Goal: Information Seeking & Learning: Check status

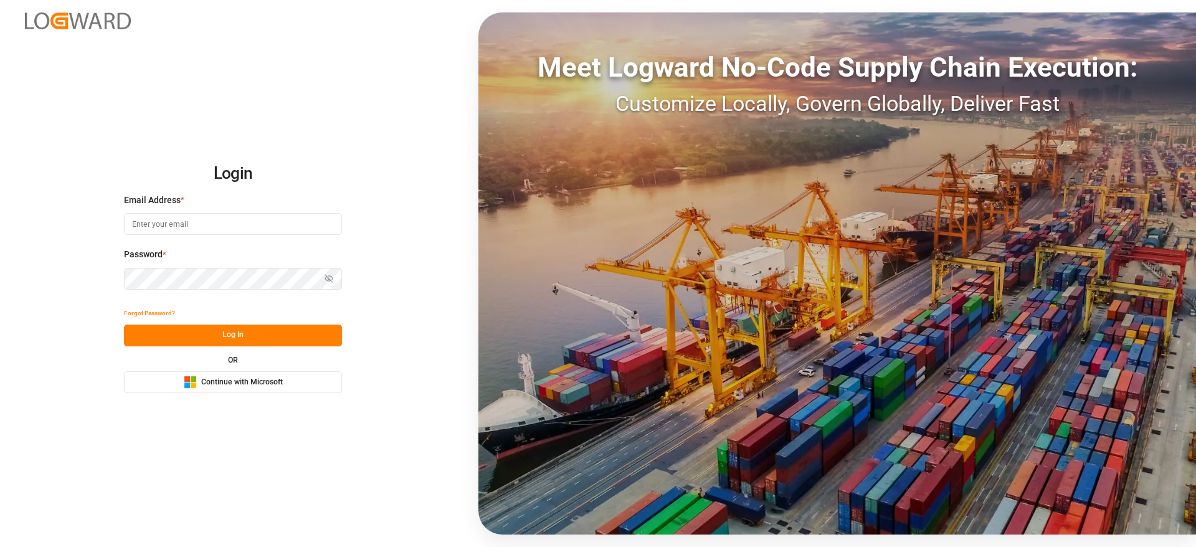
click at [201, 226] on input at bounding box center [233, 224] width 218 height 22
click at [0, 546] on com-1password-button at bounding box center [0, 547] width 0 height 0
type input "sateesh.godewar@logward.com"
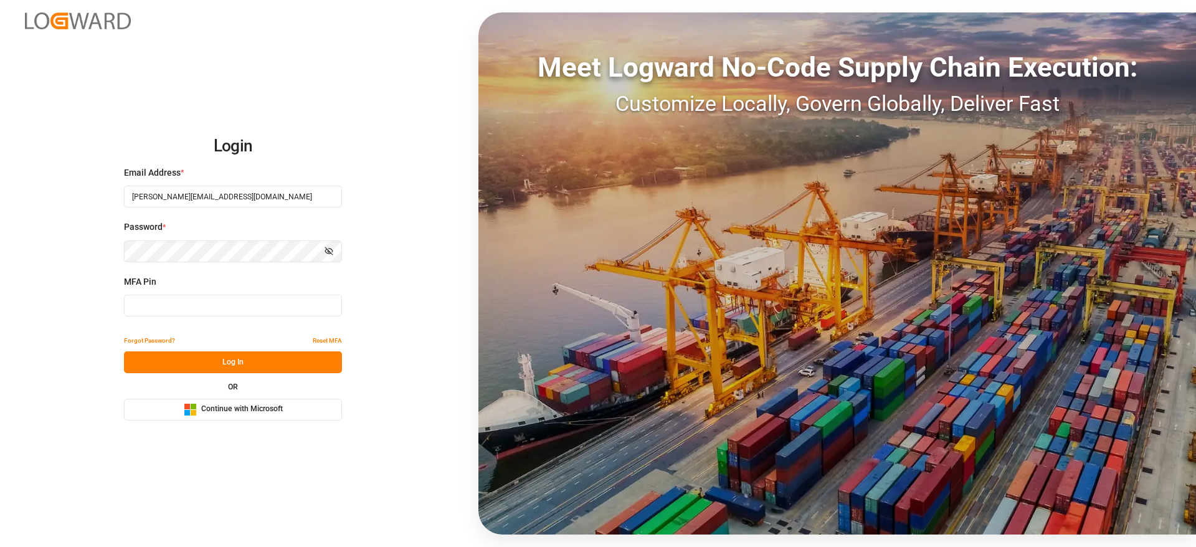
type input "996093"
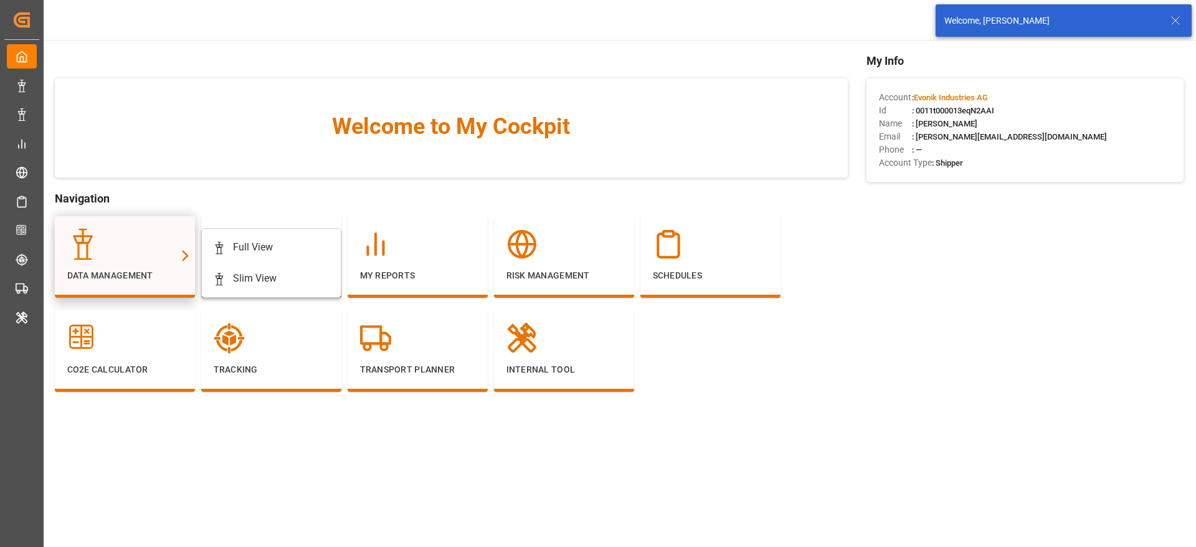
click at [178, 267] on div at bounding box center [185, 255] width 19 height 79
click at [234, 242] on div "Full View" at bounding box center [253, 247] width 40 height 15
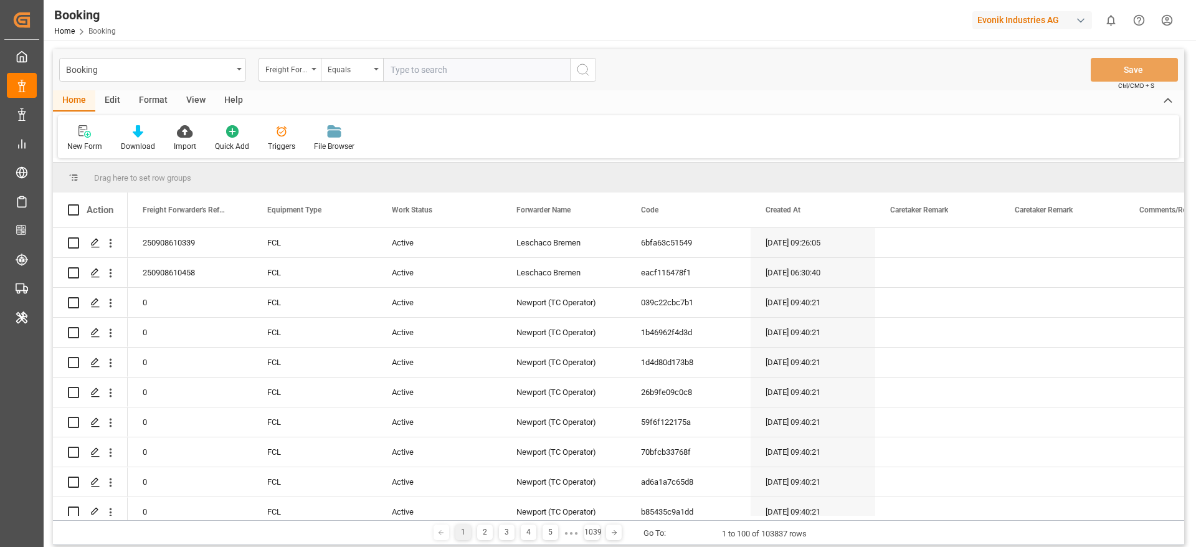
drag, startPoint x: 164, startPoint y: 98, endPoint x: 152, endPoint y: 109, distance: 15.9
click at [163, 98] on div "Format" at bounding box center [153, 100] width 47 height 21
click at [88, 135] on icon at bounding box center [85, 131] width 11 height 12
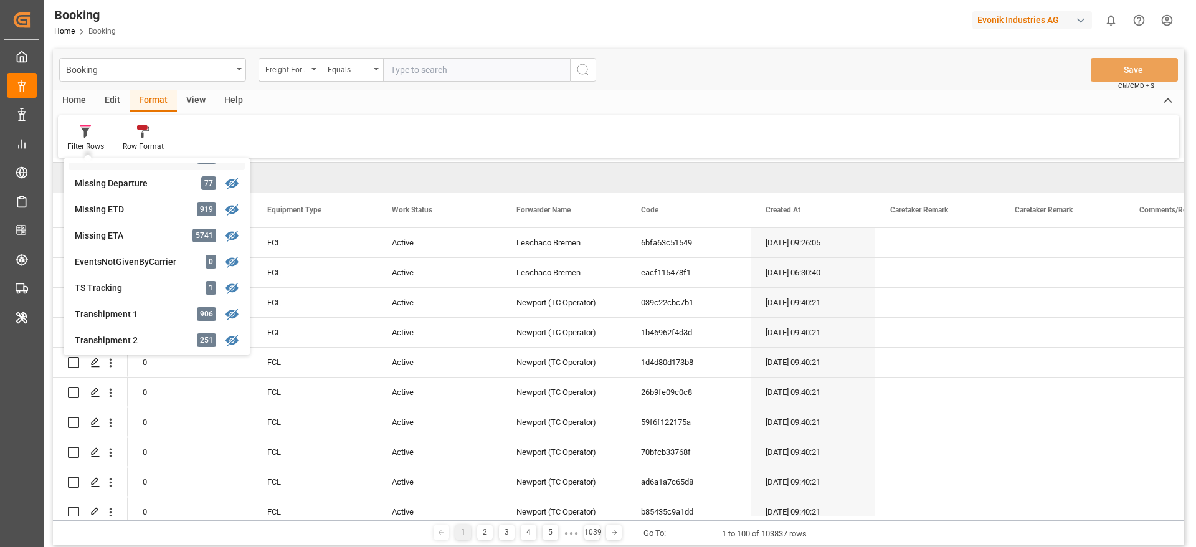
scroll to position [94, 0]
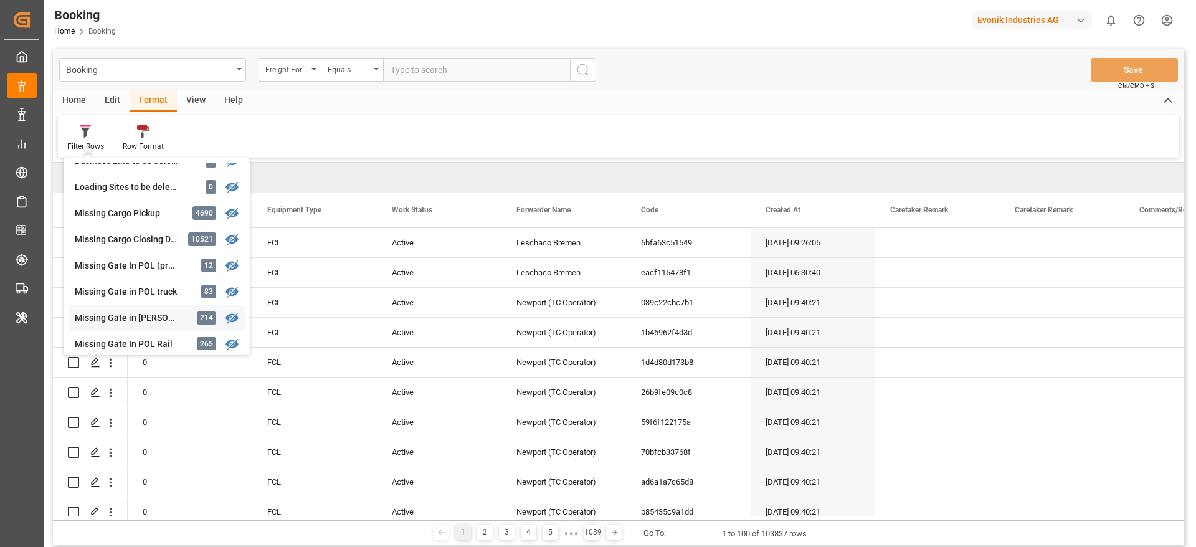
click at [166, 318] on div "Missing Gate in POL Barge" at bounding box center [129, 318] width 109 height 13
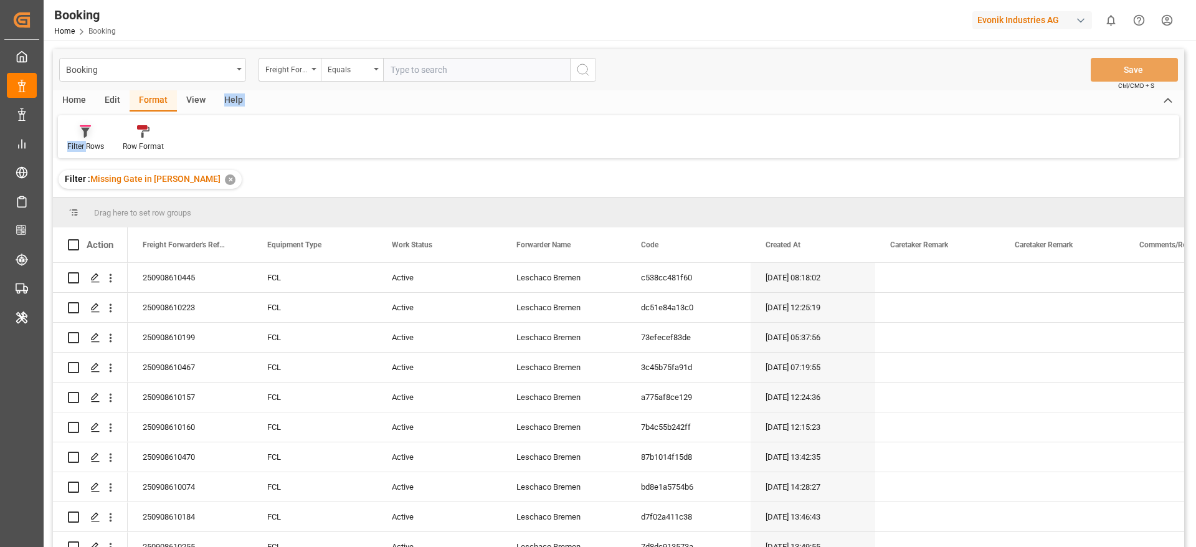
drag, startPoint x: 201, startPoint y: 102, endPoint x: 84, endPoint y: 138, distance: 122.0
click at [84, 138] on div "Home Edit Format View Help Filter Rows Row Format" at bounding box center [618, 124] width 1131 height 68
click at [193, 94] on div "View" at bounding box center [196, 100] width 38 height 21
click at [83, 130] on icon at bounding box center [83, 127] width 6 height 5
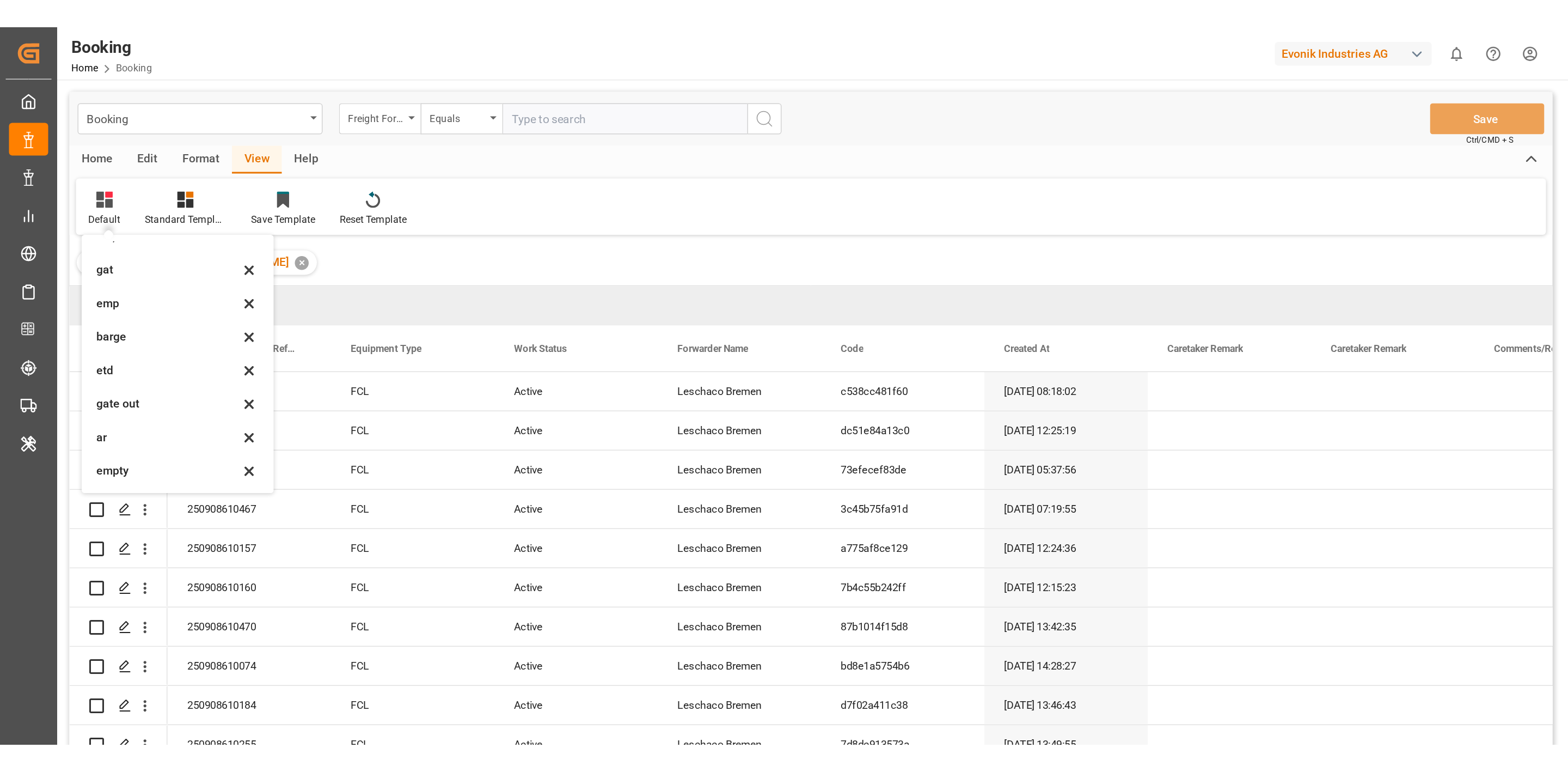
scroll to position [150, 0]
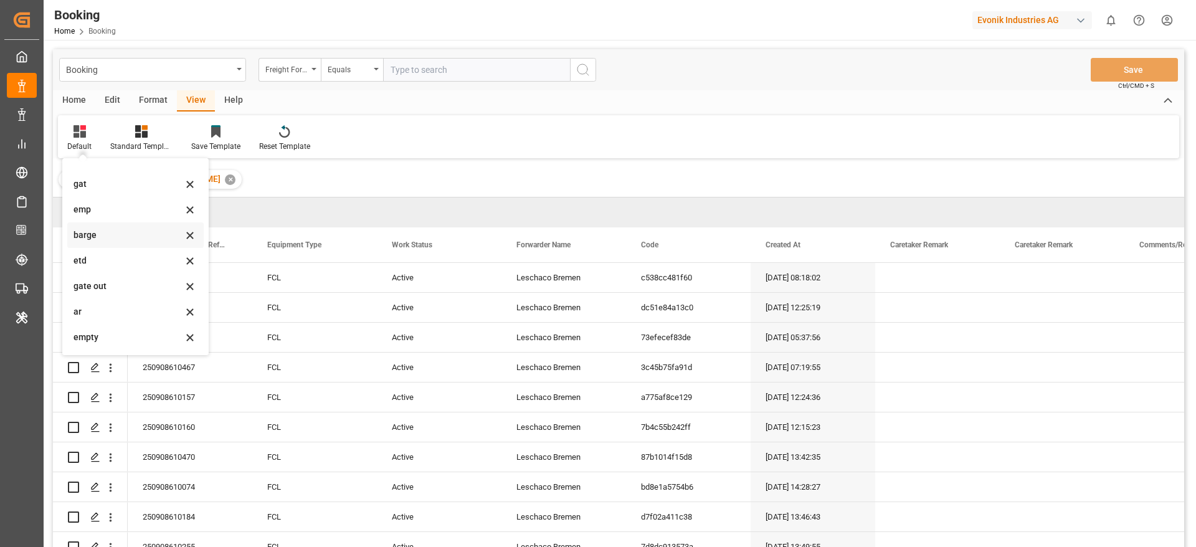
click at [136, 235] on div "barge" at bounding box center [128, 235] width 109 height 13
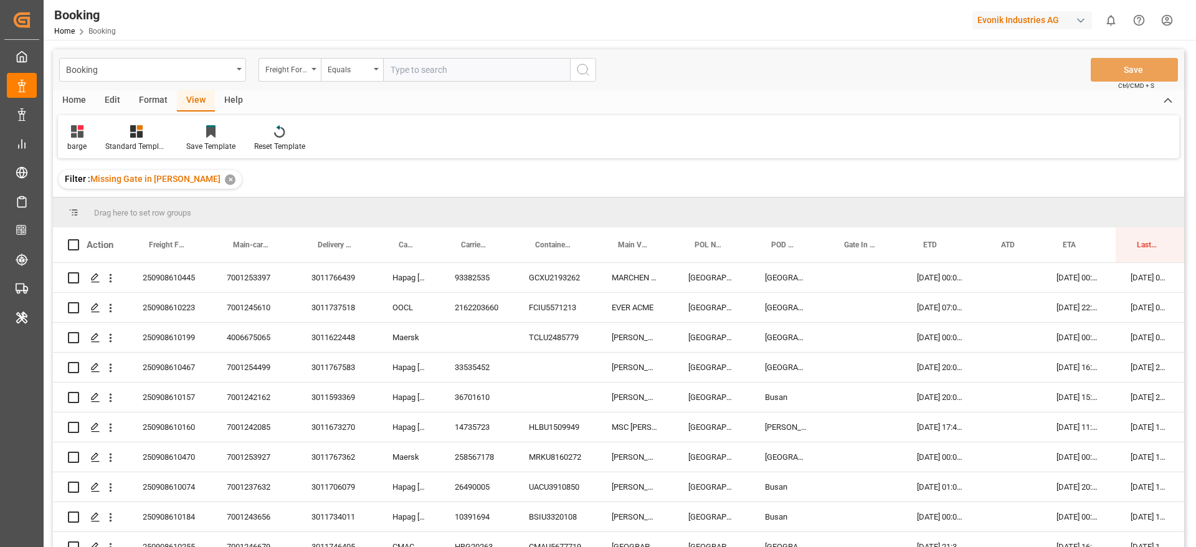
click at [67, 41] on div "Booking Freight Forwarder's Reference No. Equals Save Ctrl/CMD + S Home Edit Fo…" at bounding box center [619, 386] width 1150 height 692
drag, startPoint x: 406, startPoint y: 222, endPoint x: 411, endPoint y: 235, distance: 13.4
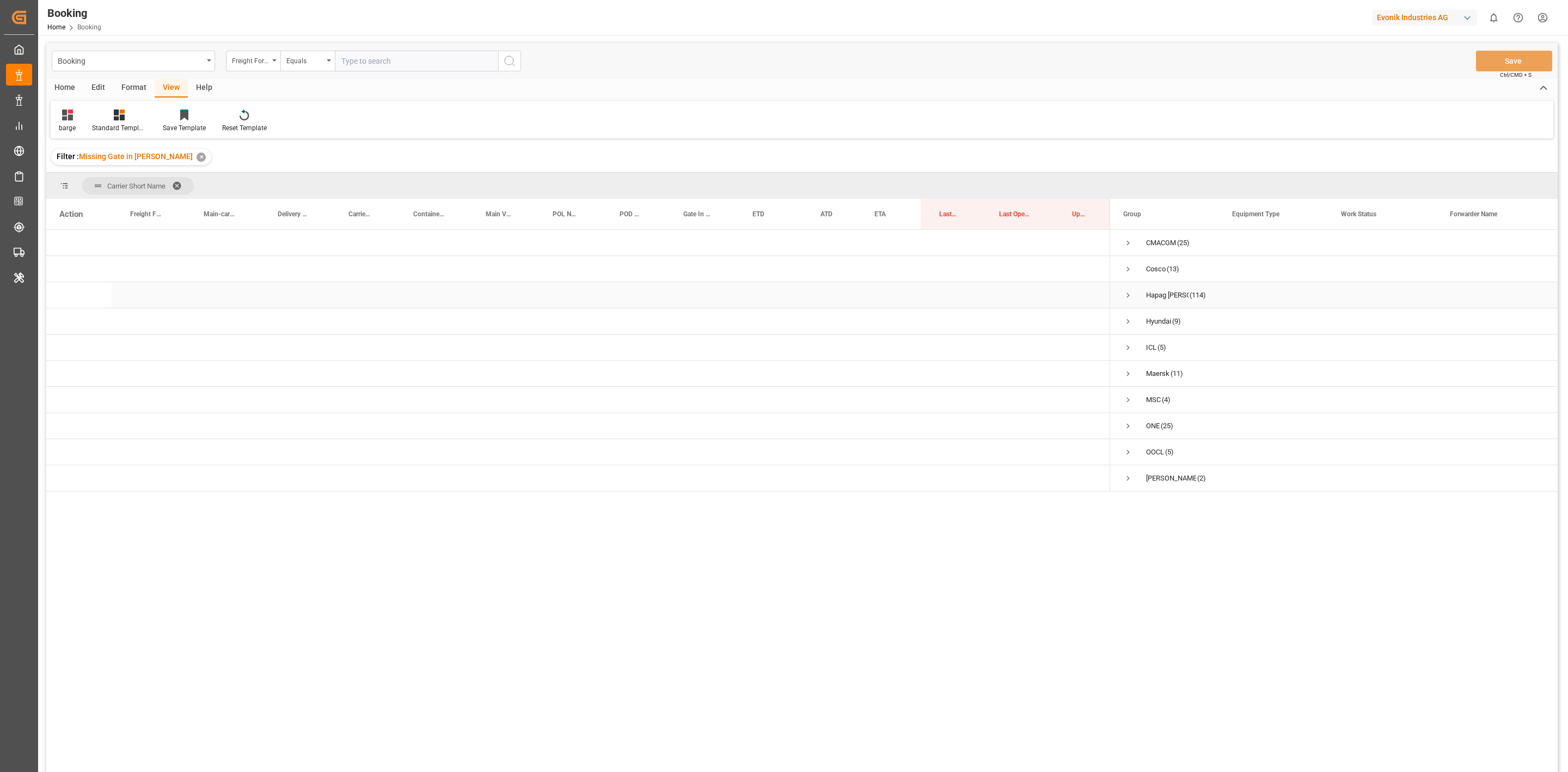
click at [1045, 293] on span "Press SPACE to select this row." at bounding box center [1127, 295] width 10 height 10
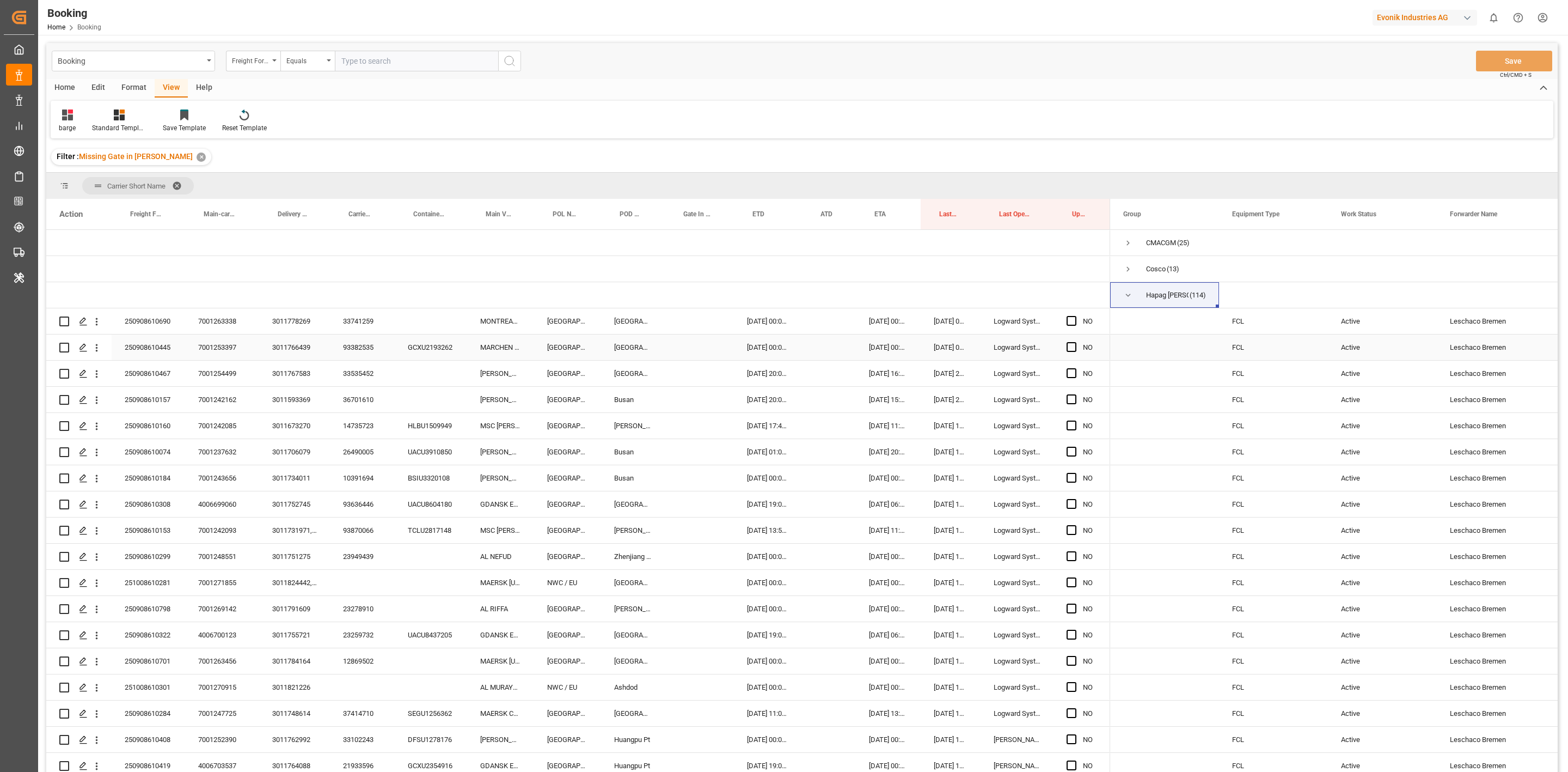
click at [417, 358] on div "GCXU2193262" at bounding box center [431, 347] width 73 height 25
click at [436, 477] on div "UACU8604180" at bounding box center [431, 504] width 73 height 25
drag, startPoint x: 417, startPoint y: 635, endPoint x: 22, endPoint y: 268, distance: 539.2
click at [417, 477] on div "UACU8437205" at bounding box center [431, 635] width 73 height 25
click at [355, 477] on div "23259732" at bounding box center [363, 635] width 65 height 25
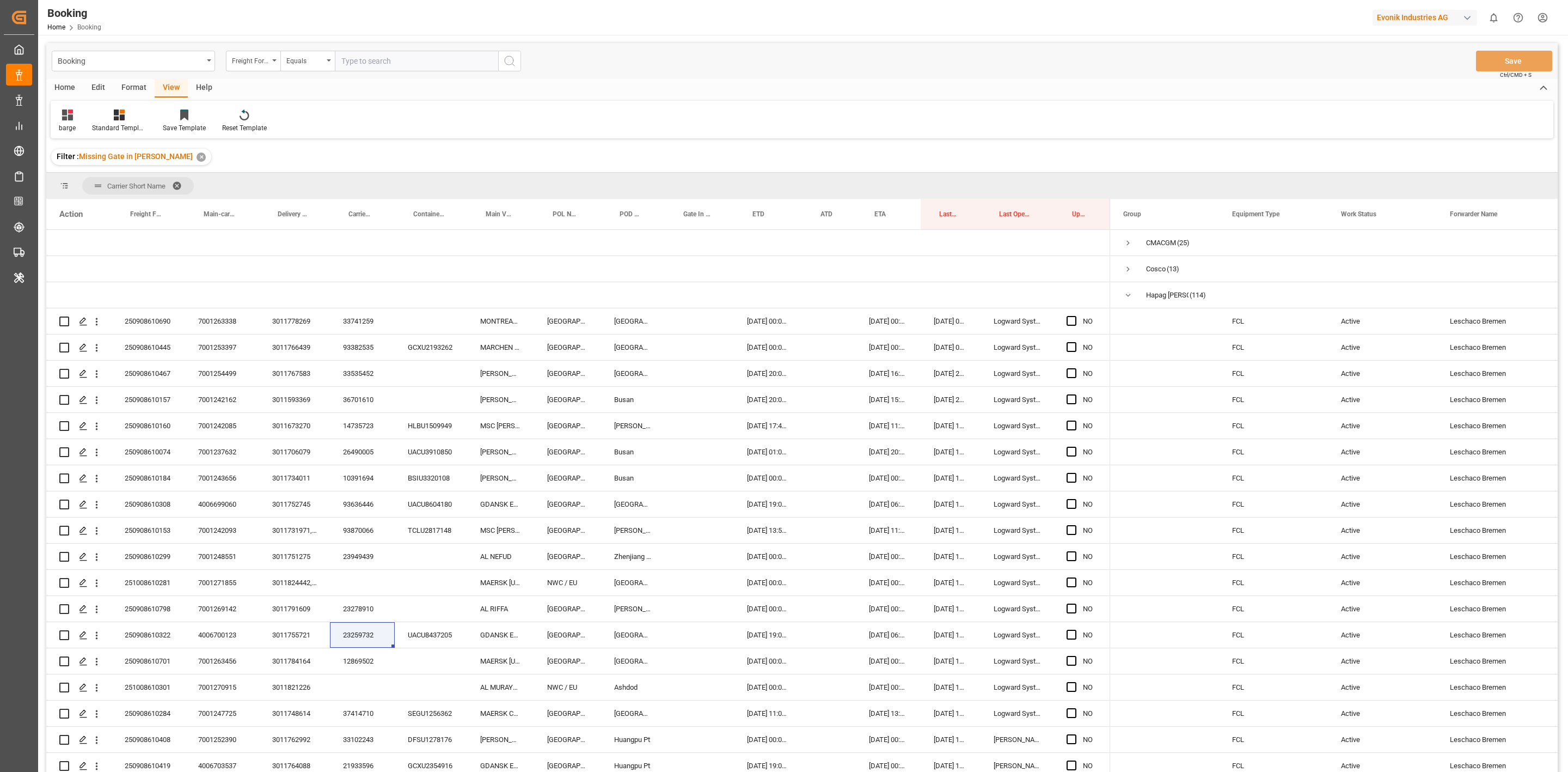
scroll to position [163, 0]
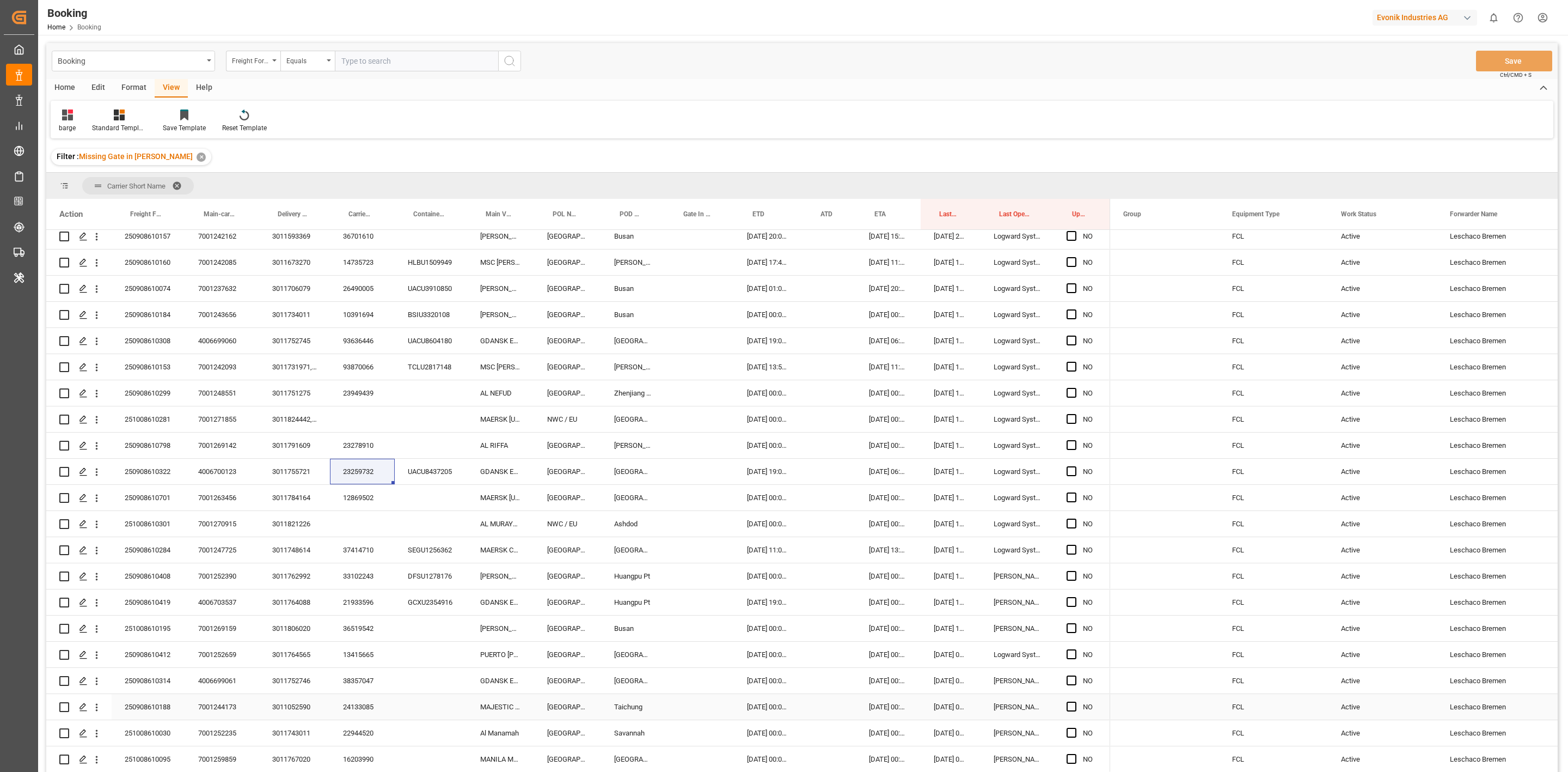
drag, startPoint x: 369, startPoint y: 699, endPoint x: 3, endPoint y: 581, distance: 384.6
click at [369, 477] on div "24133085" at bounding box center [363, 706] width 65 height 25
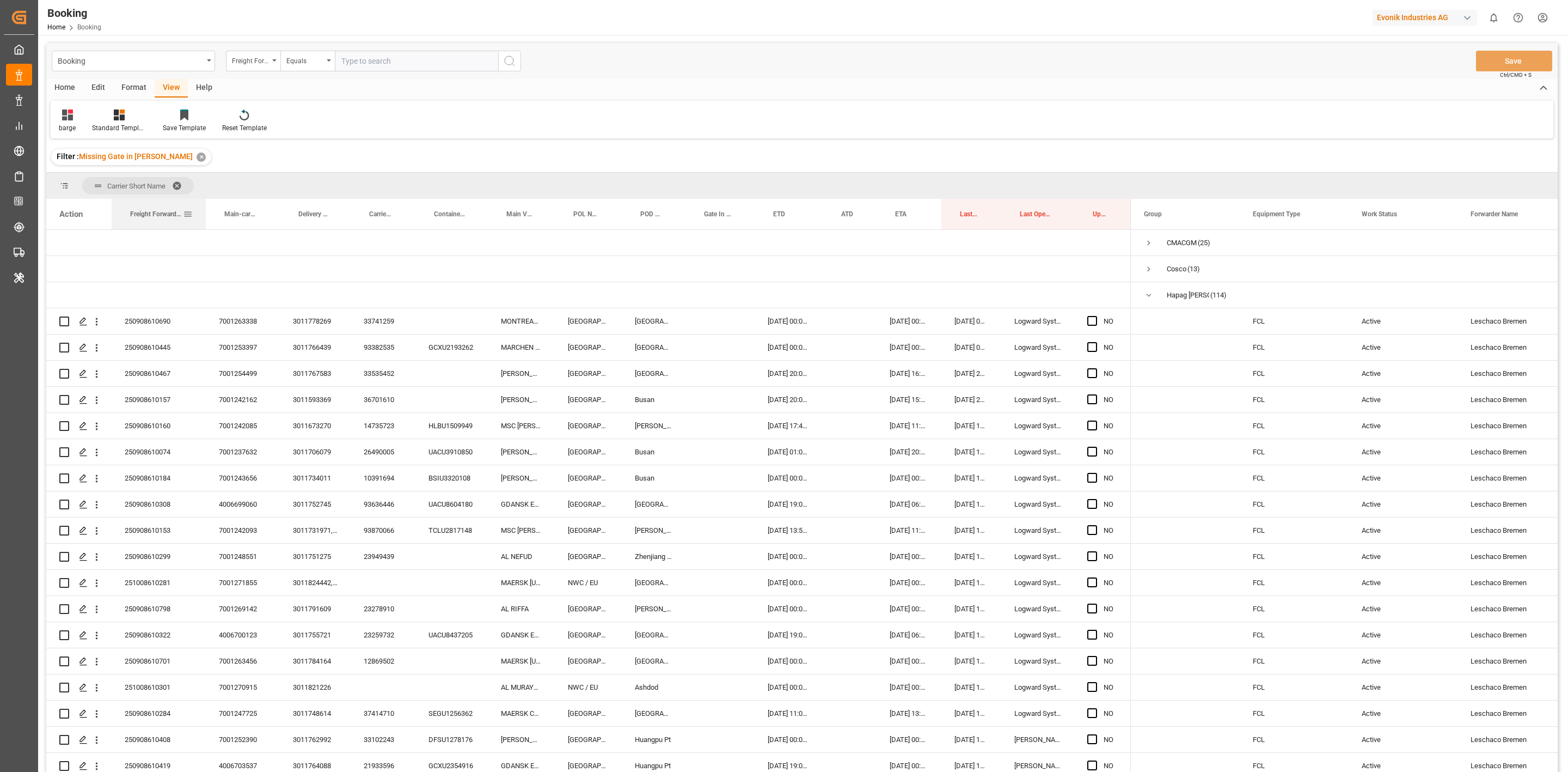
drag, startPoint x: 182, startPoint y: 214, endPoint x: 203, endPoint y: 220, distance: 21.8
click at [203, 220] on div "Freight Forwarder's Reference No." at bounding box center [159, 213] width 94 height 31
click at [326, 319] on div "3011778269" at bounding box center [315, 321] width 71 height 25
click at [321, 351] on div "3011766439" at bounding box center [315, 347] width 71 height 25
drag, startPoint x: 318, startPoint y: 381, endPoint x: 87, endPoint y: 379, distance: 231.0
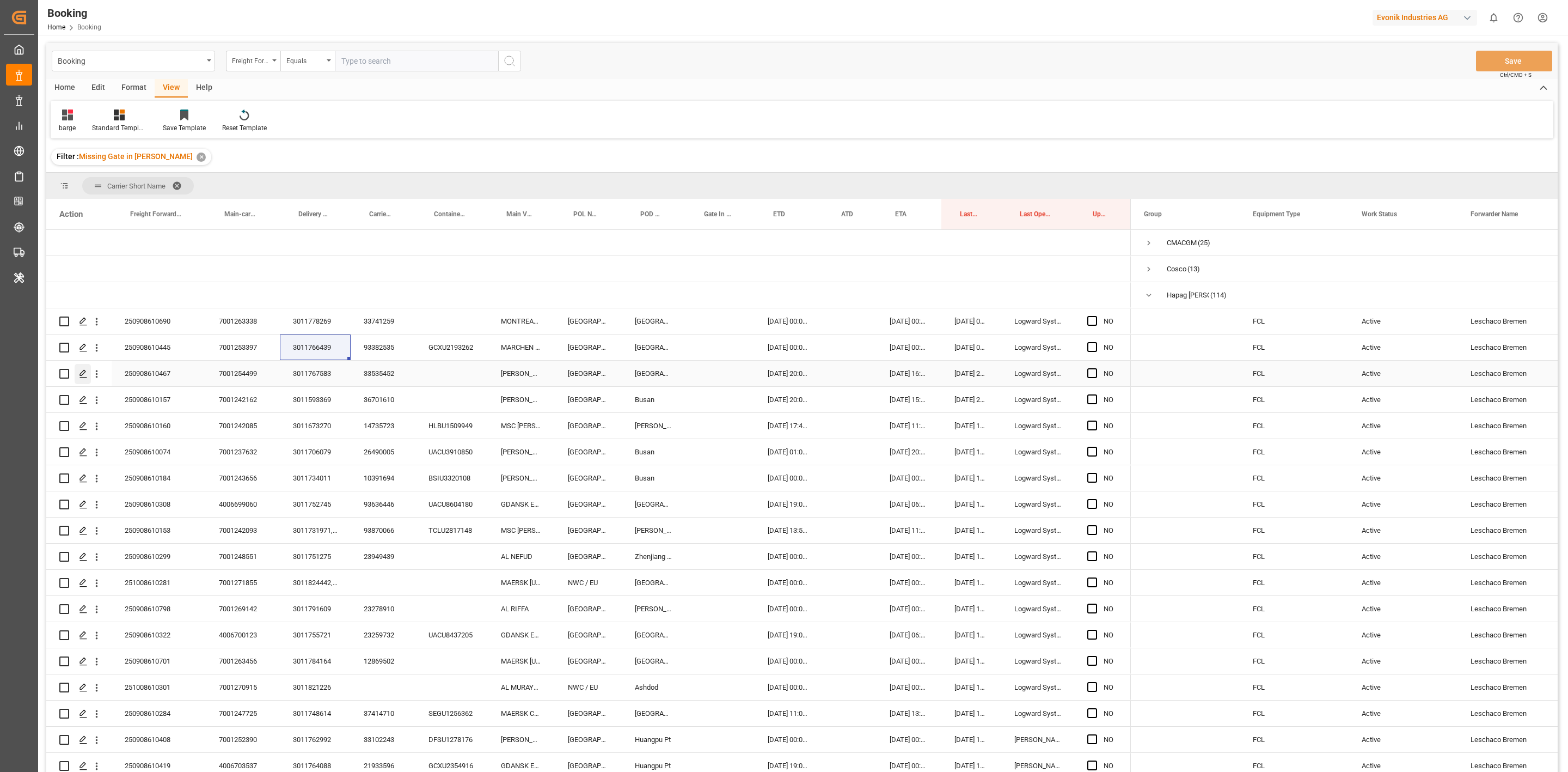
click at [318, 381] on div "3011767583" at bounding box center [315, 372] width 71 height 25
click at [316, 401] on div "3011593369" at bounding box center [315, 399] width 71 height 25
click at [0, 79] on html "Created by potrace 1.15, written by Peter Selinger 2001-2017 Created by potrace…" at bounding box center [784, 386] width 1568 height 772
drag, startPoint x: 1047, startPoint y: 200, endPoint x: 1009, endPoint y: 158, distance: 56.6
click at [1009, 158] on div "Booking Freight Forwarder's Reference No. Equals Save Ctrl/CMD + S Home Edit Fo…" at bounding box center [802, 421] width 1512 height 758
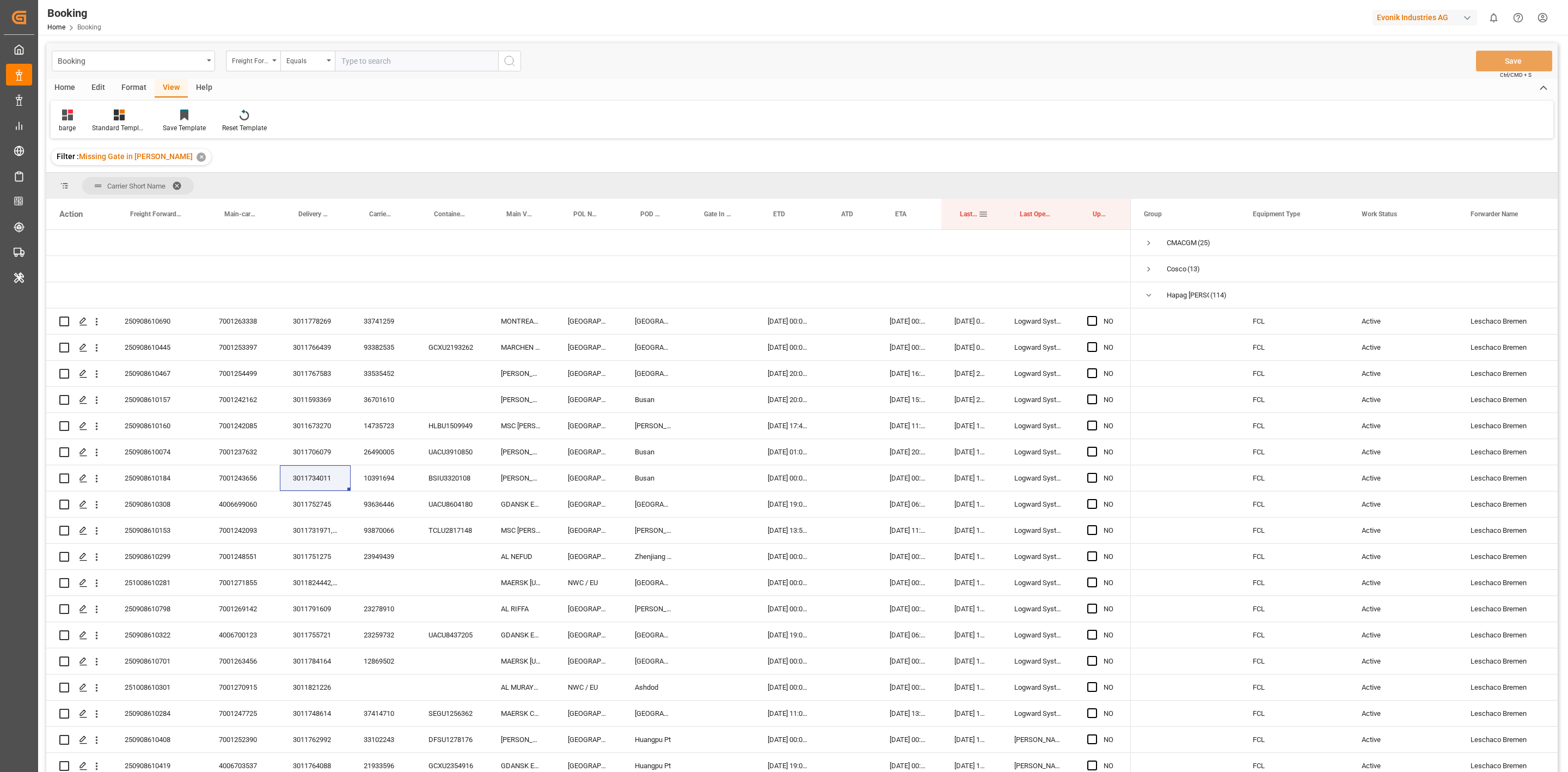
drag, startPoint x: 960, startPoint y: 206, endPoint x: 935, endPoint y: 180, distance: 36.1
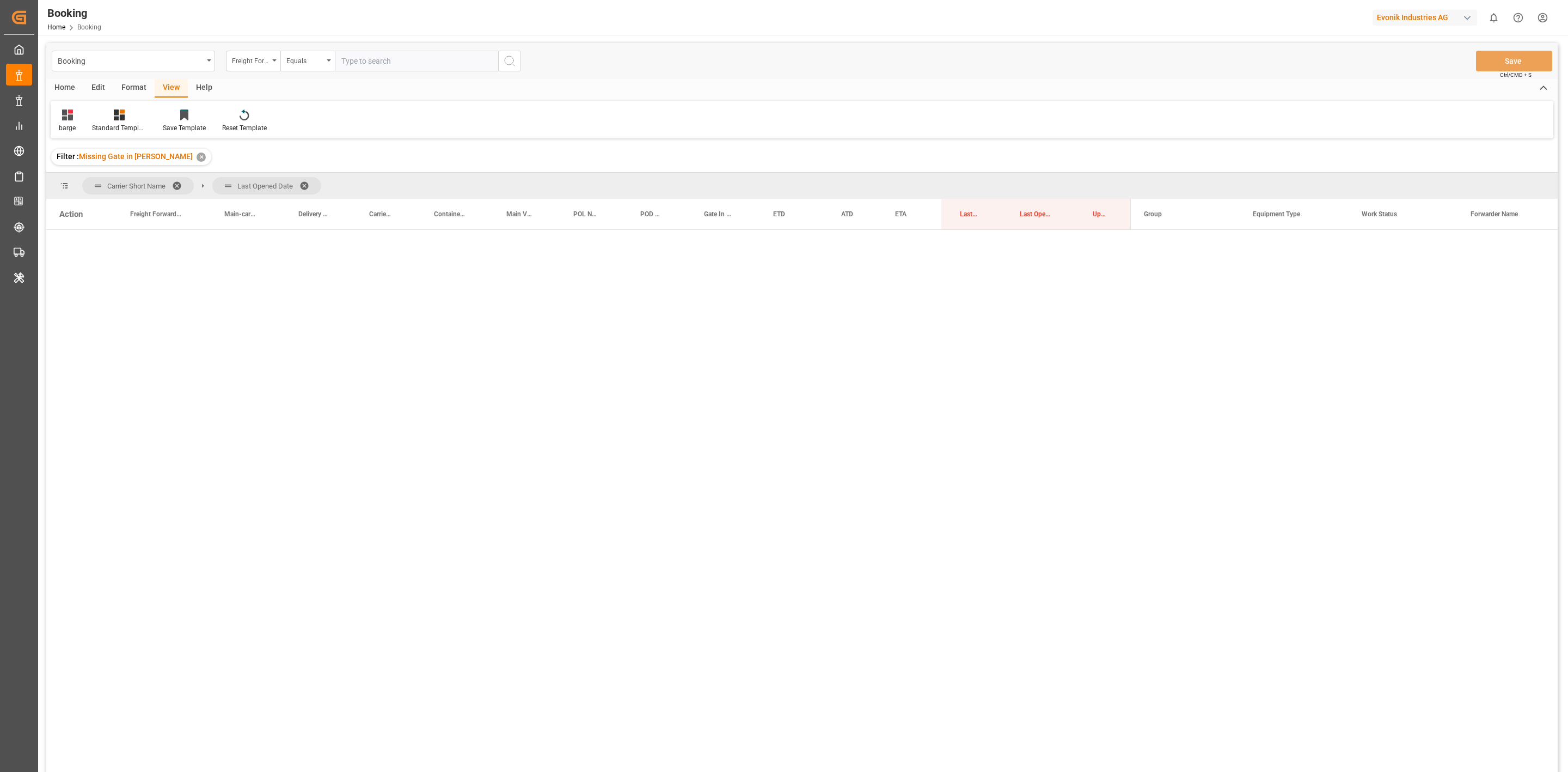
scroll to position [162, 0]
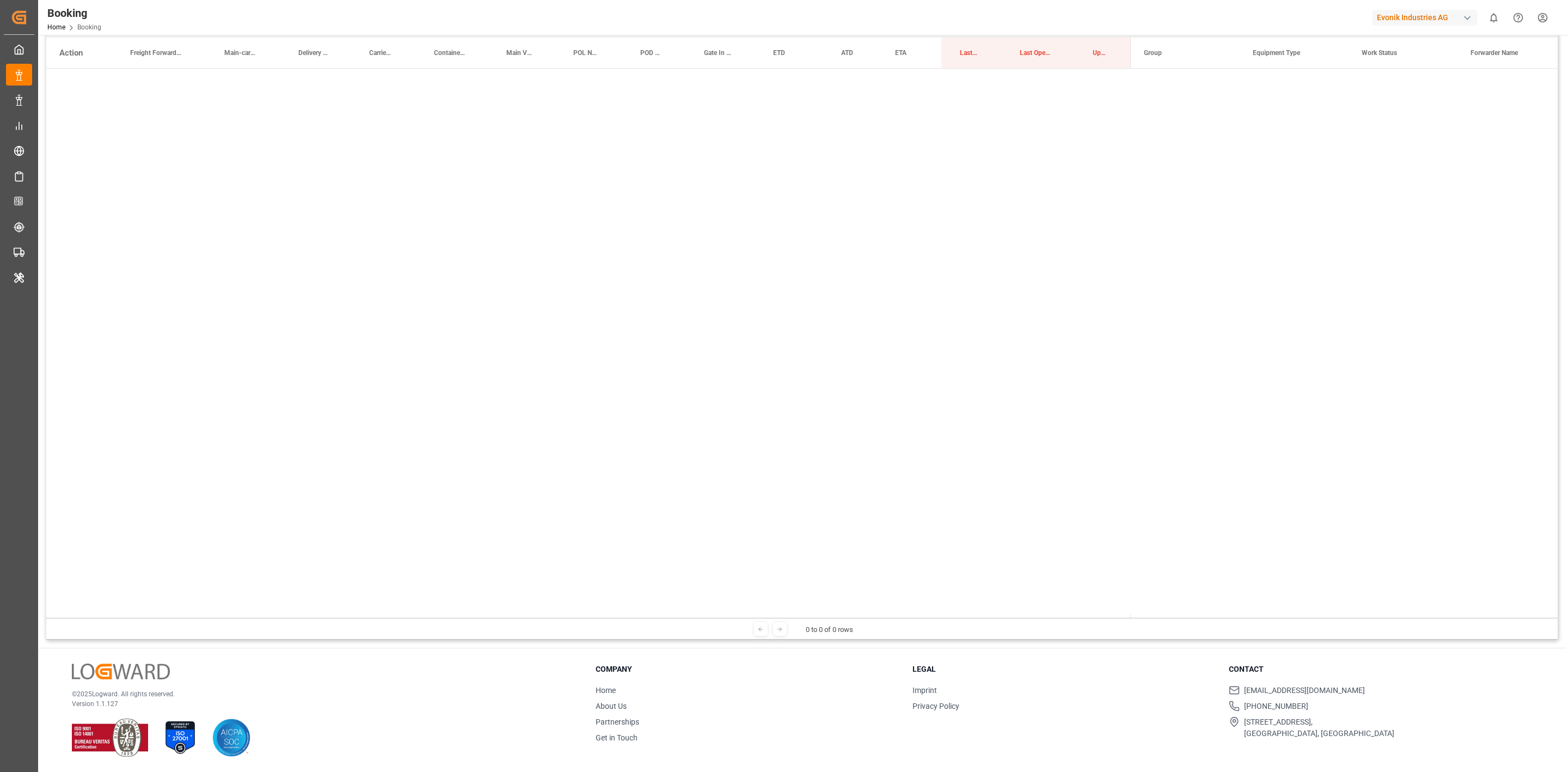
click at [1045, 213] on div at bounding box center [802, 342] width 1512 height 546
click at [1045, 274] on div at bounding box center [1344, 344] width 427 height 549
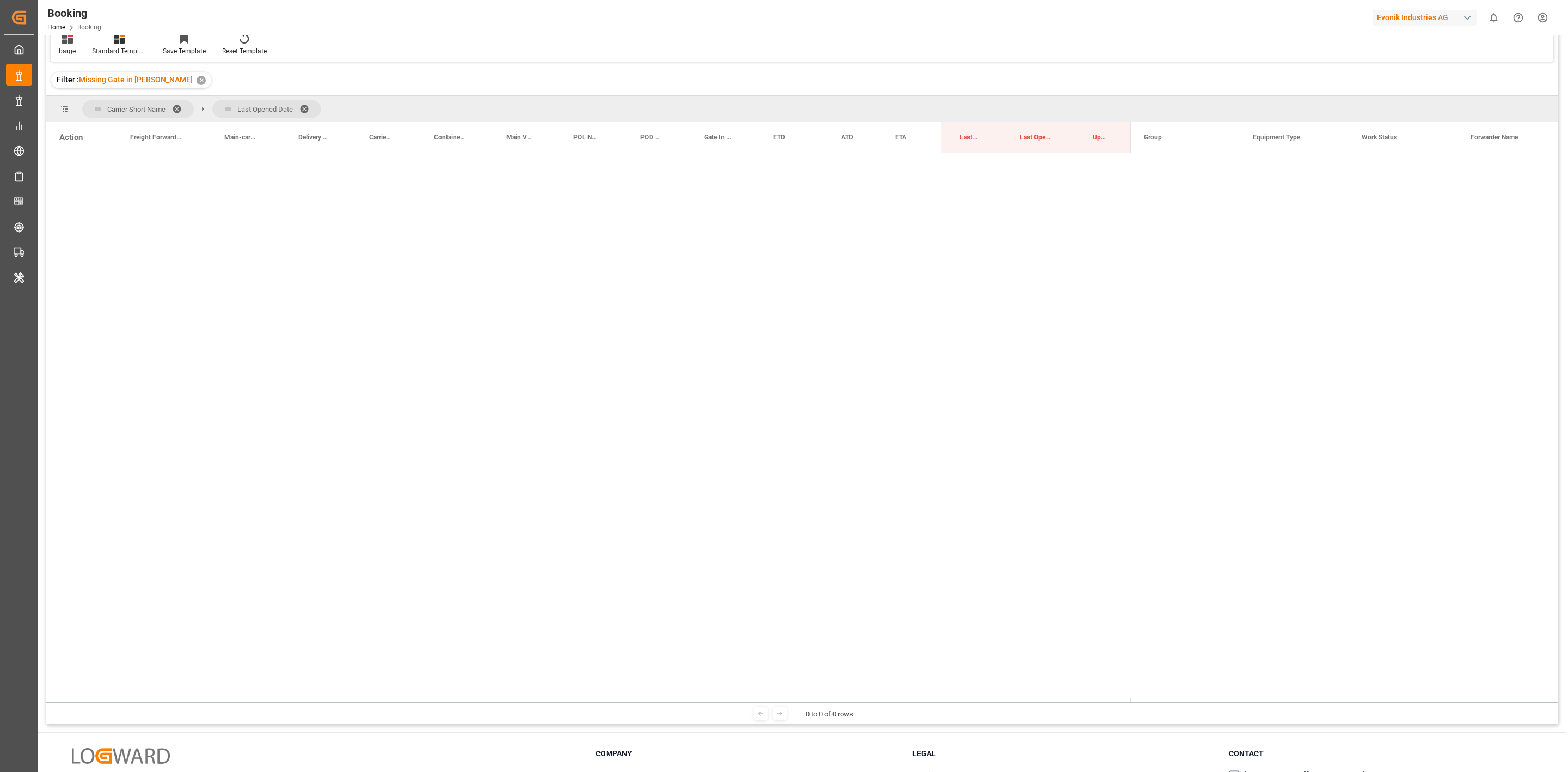
scroll to position [0, 0]
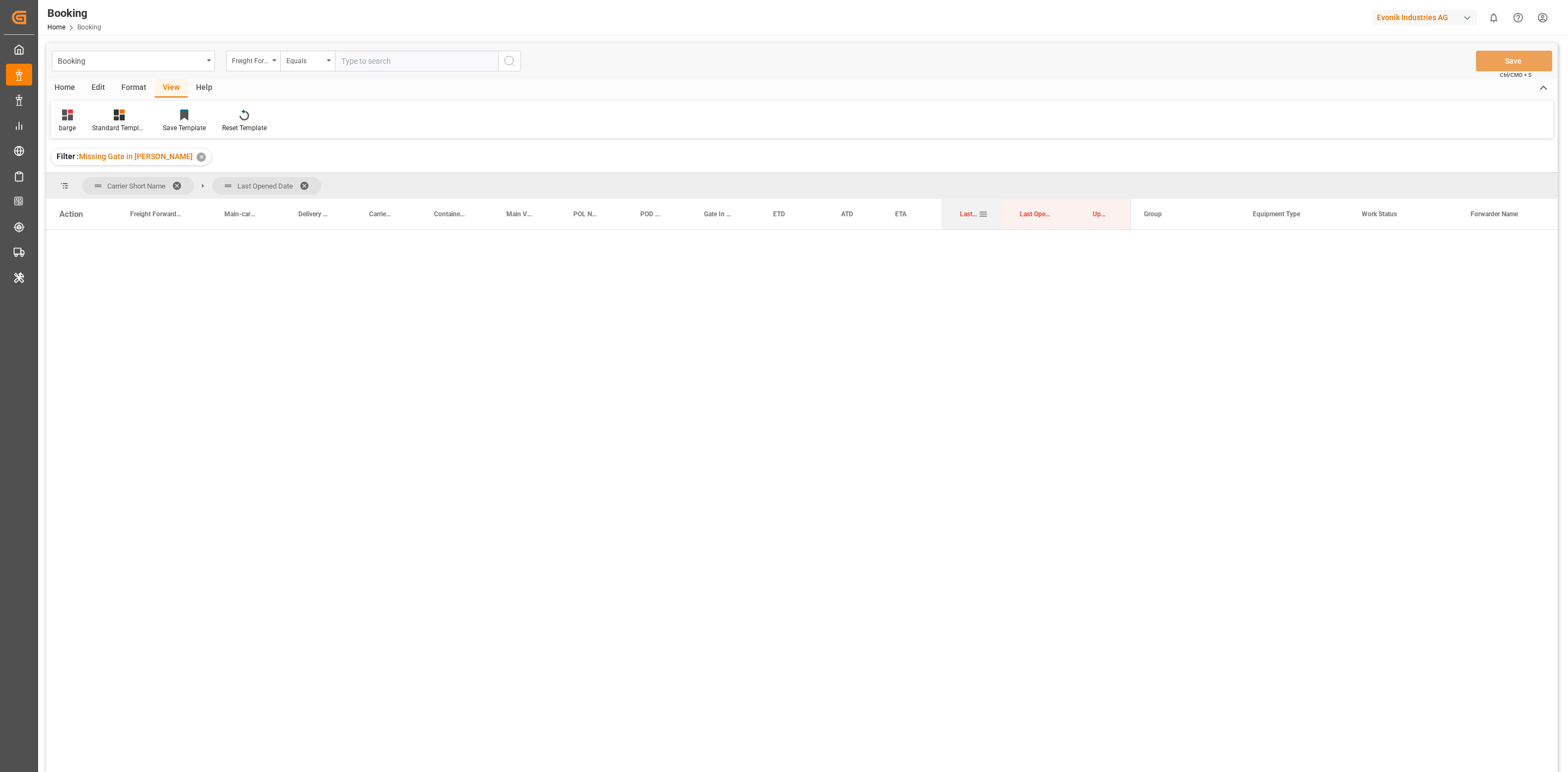
drag, startPoint x: 961, startPoint y: 216, endPoint x: 951, endPoint y: 202, distance: 17.2
click at [951, 202] on div "Last Opened Date" at bounding box center [971, 213] width 60 height 31
click at [304, 182] on span at bounding box center [309, 185] width 17 height 10
click at [1045, 293] on span "Hapag Lloyd (114)" at bounding box center [1185, 295] width 83 height 24
click at [1045, 289] on span "Press SPACE to select this row." at bounding box center [1148, 295] width 10 height 25
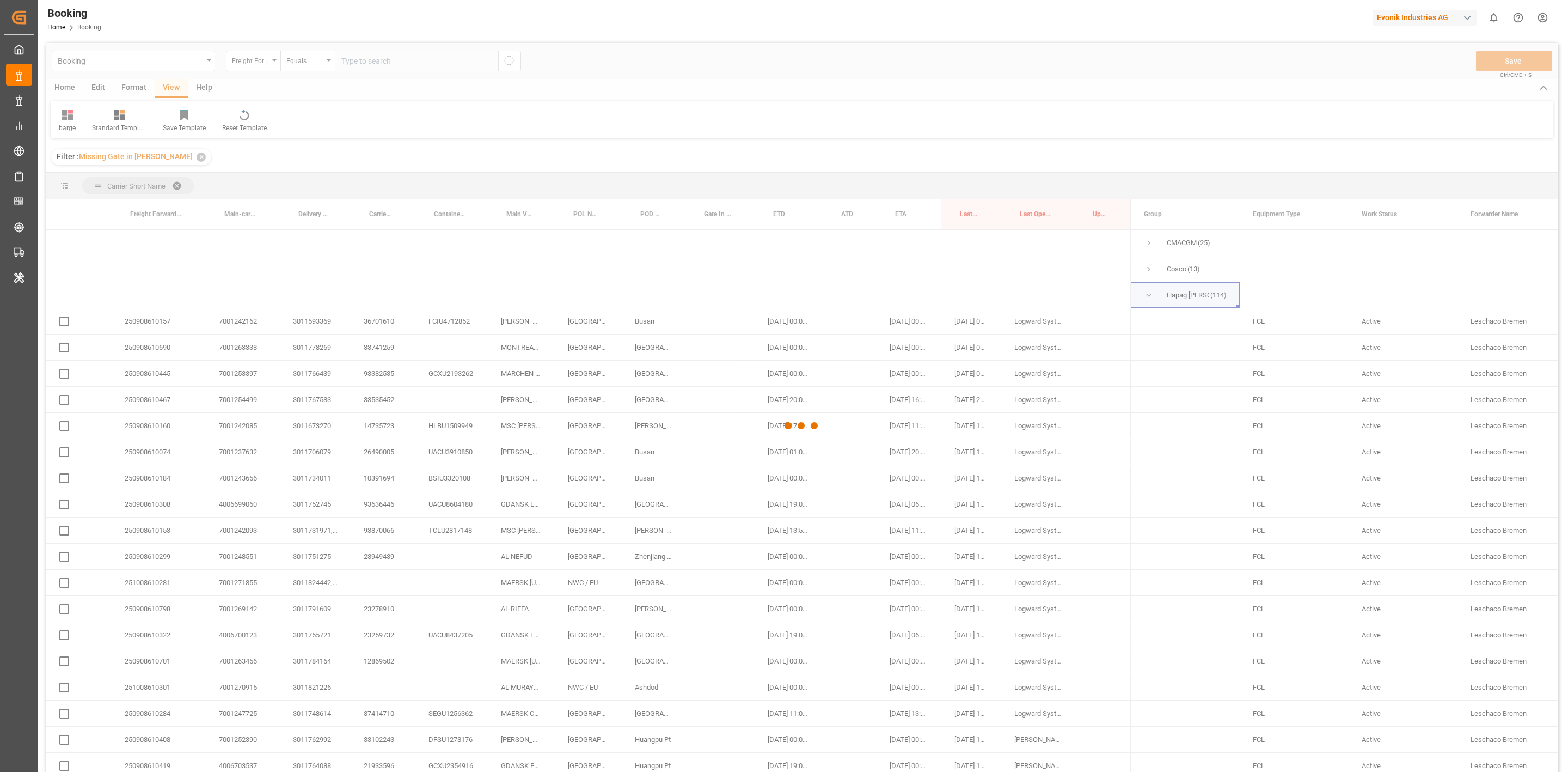
click at [951, 186] on div at bounding box center [802, 425] width 1512 height 765
click at [962, 212] on div at bounding box center [802, 425] width 1512 height 765
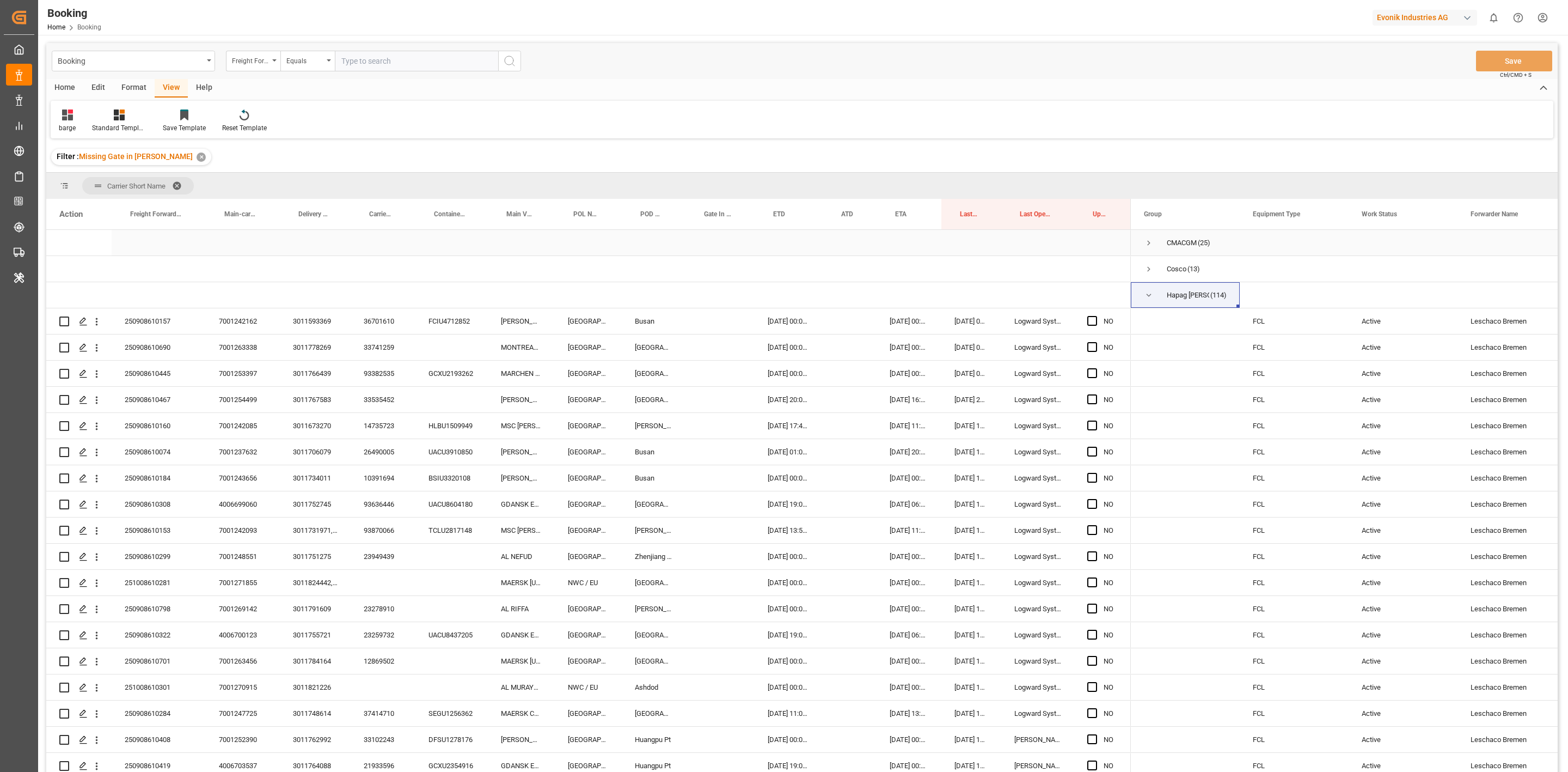
drag, startPoint x: 961, startPoint y: 214, endPoint x: 949, endPoint y: 194, distance: 23.3
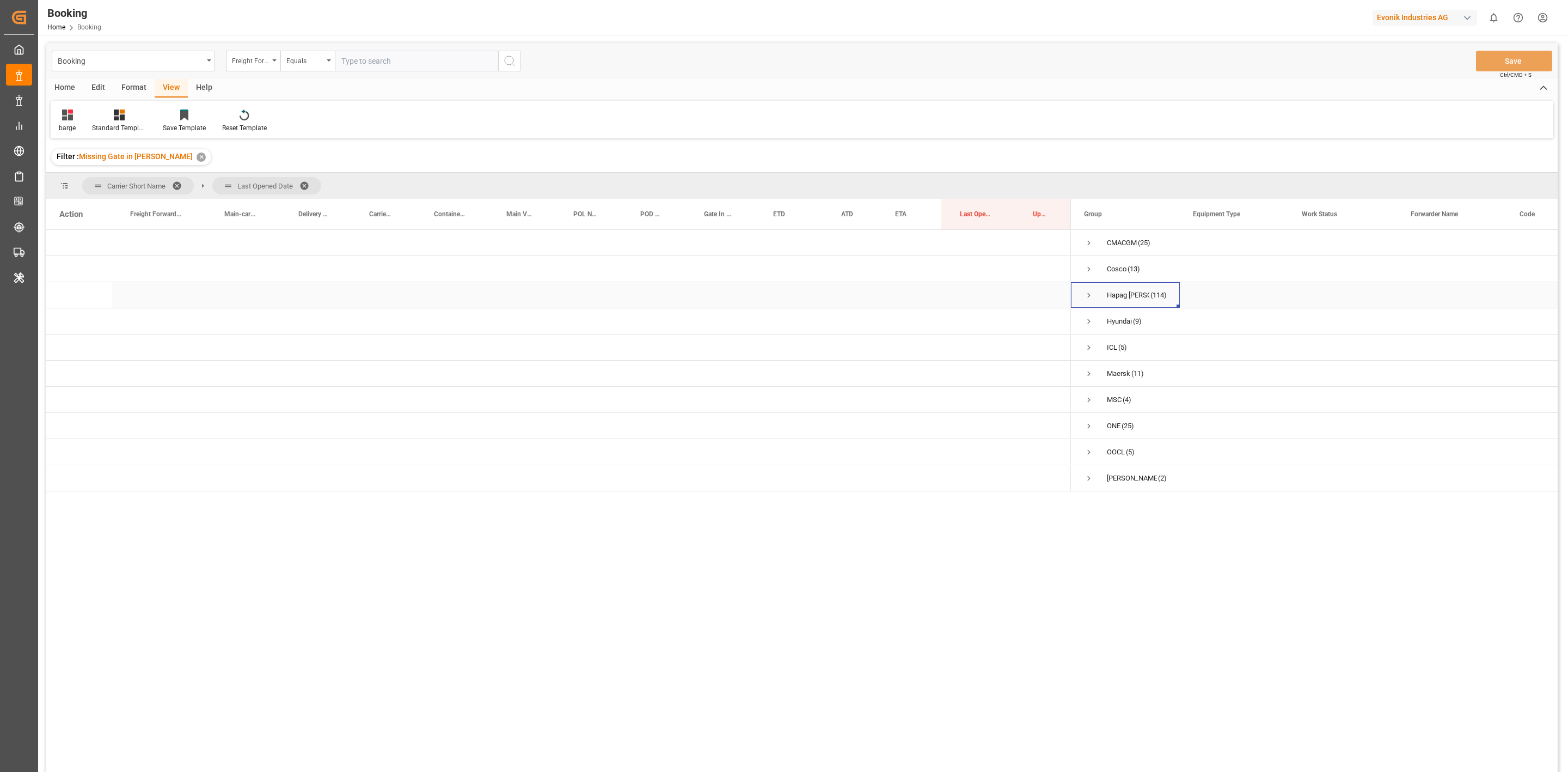
click at [1045, 294] on span "Press SPACE to select this row." at bounding box center [1089, 295] width 10 height 10
drag, startPoint x: 959, startPoint y: 205, endPoint x: 954, endPoint y: 197, distance: 9.4
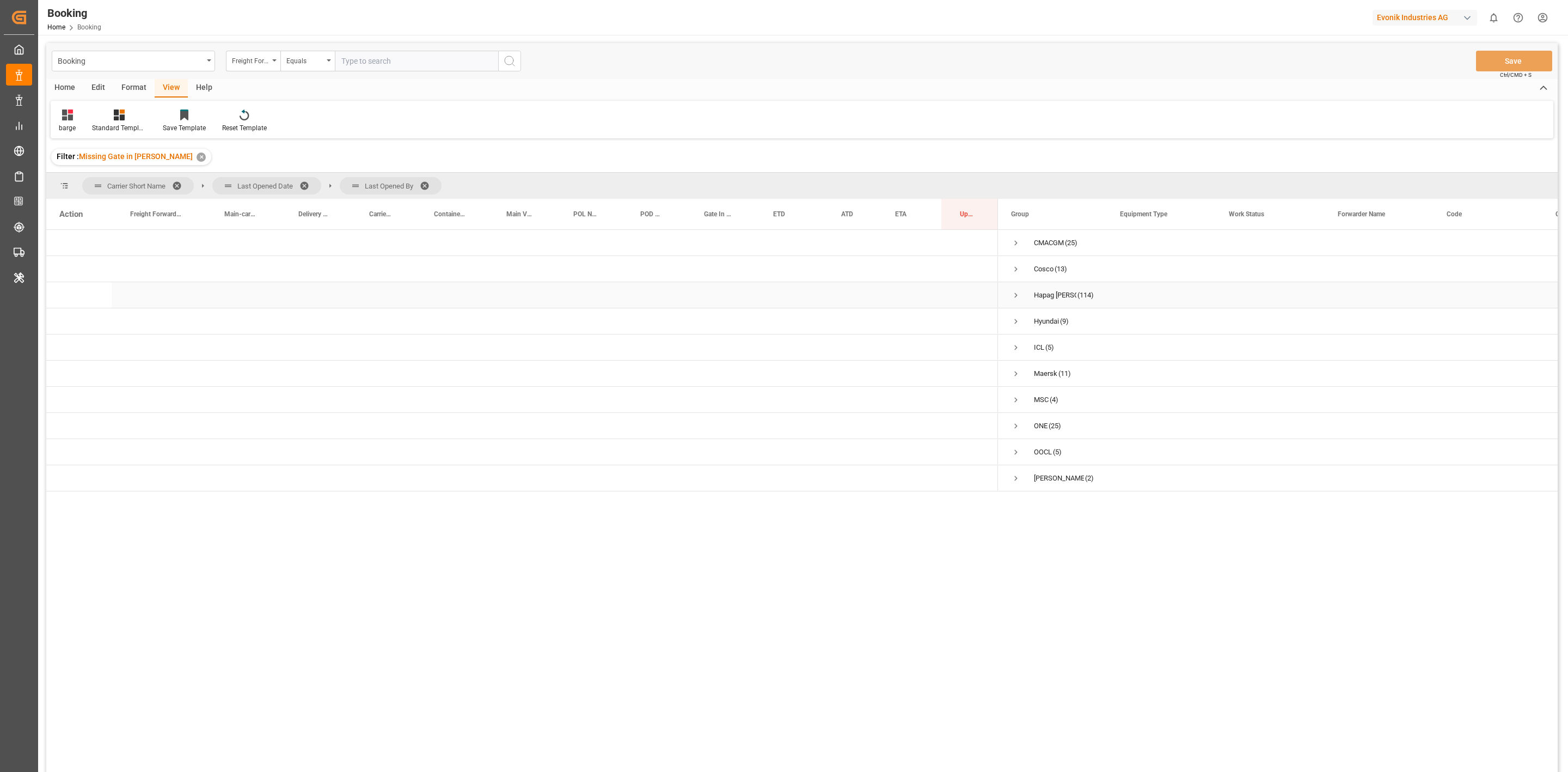
click at [1026, 294] on span "Hapag Lloyd (114)" at bounding box center [1052, 295] width 83 height 24
click at [1021, 293] on span "Press SPACE to select this row." at bounding box center [1016, 295] width 10 height 10
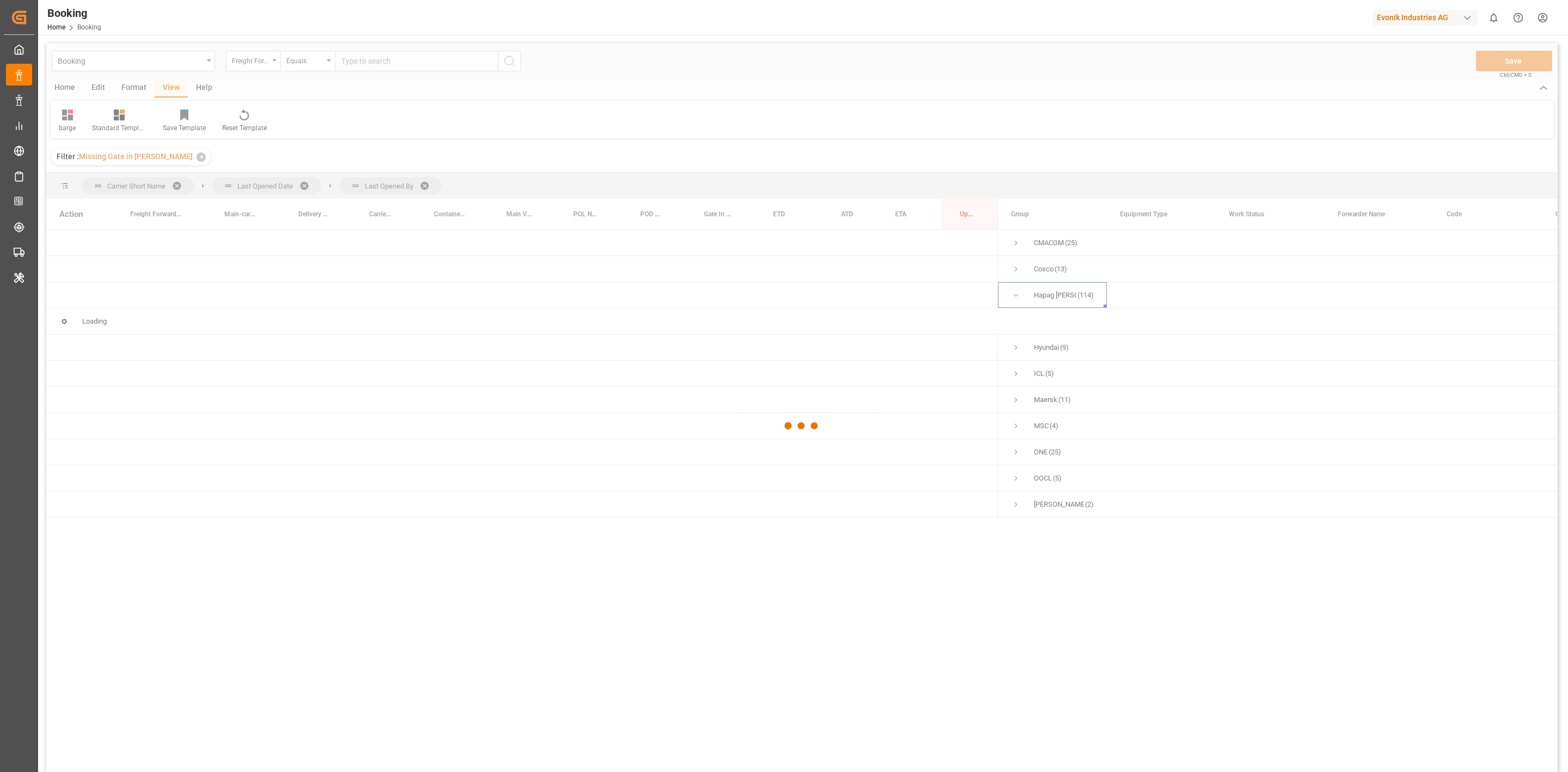
click at [1043, 344] on div at bounding box center [802, 425] width 1512 height 765
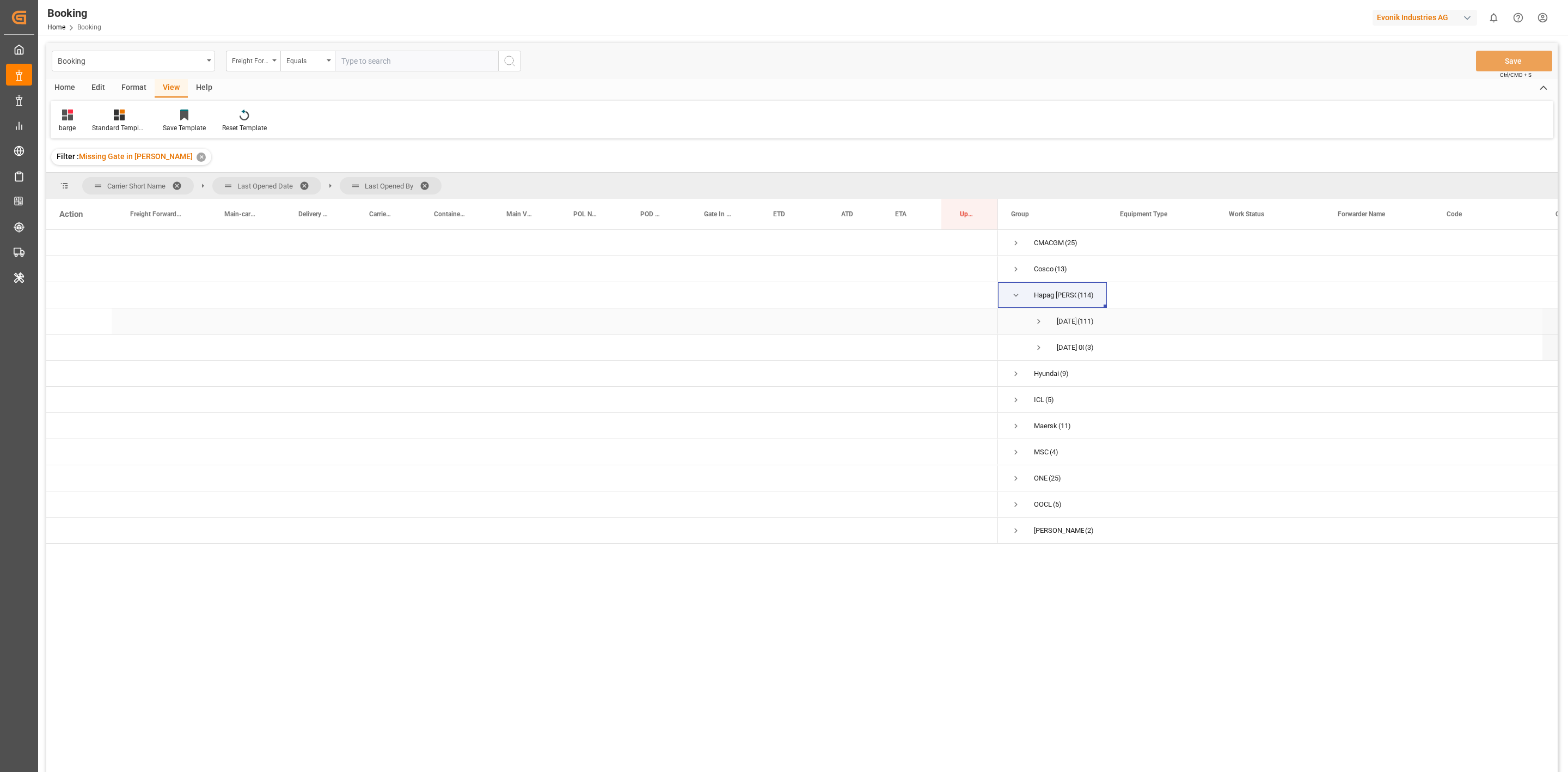
click at [1038, 319] on span "Press SPACE to select this row." at bounding box center [1038, 321] width 10 height 10
click at [1045, 344] on span "Likitha devaraj (96)" at bounding box center [1052, 347] width 83 height 24
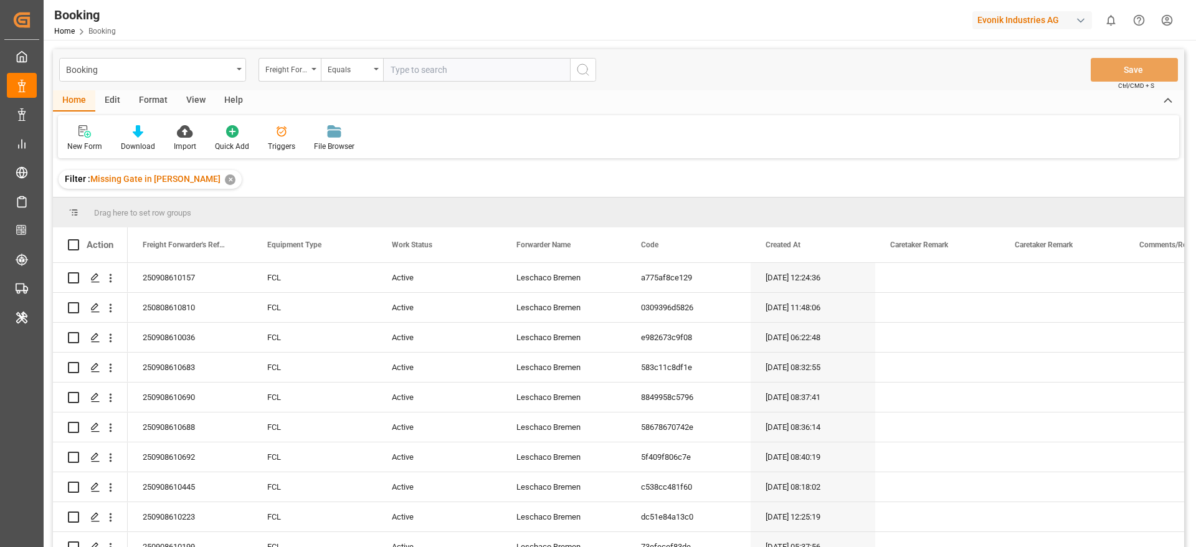
click at [225, 177] on div "✕" at bounding box center [230, 179] width 11 height 11
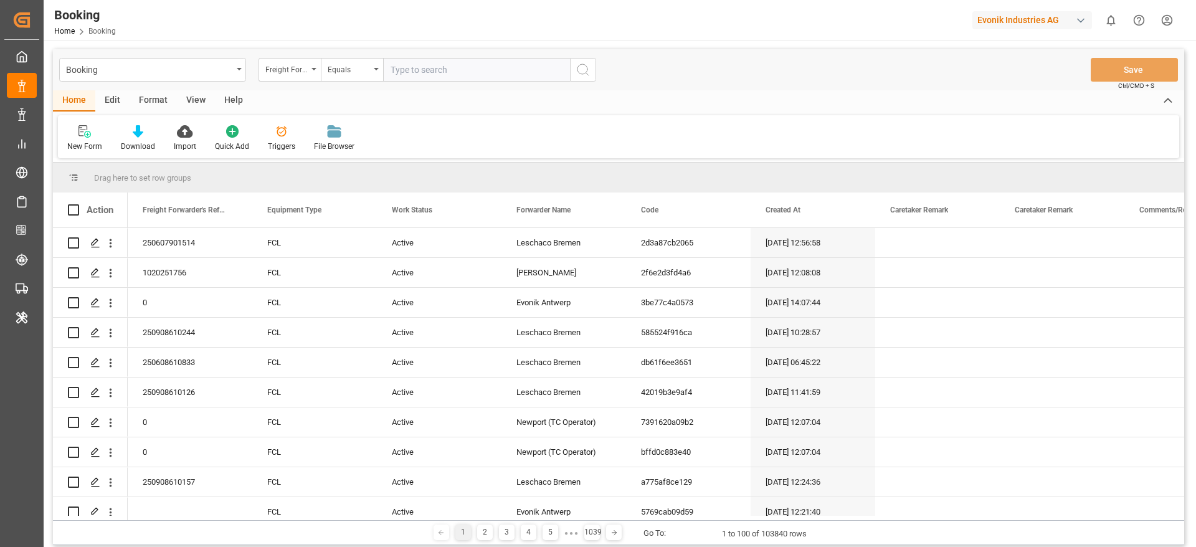
drag, startPoint x: 283, startPoint y: 72, endPoint x: 326, endPoint y: 123, distance: 67.2
click at [285, 77] on div "Freight Forwarder's Reference No." at bounding box center [290, 70] width 62 height 24
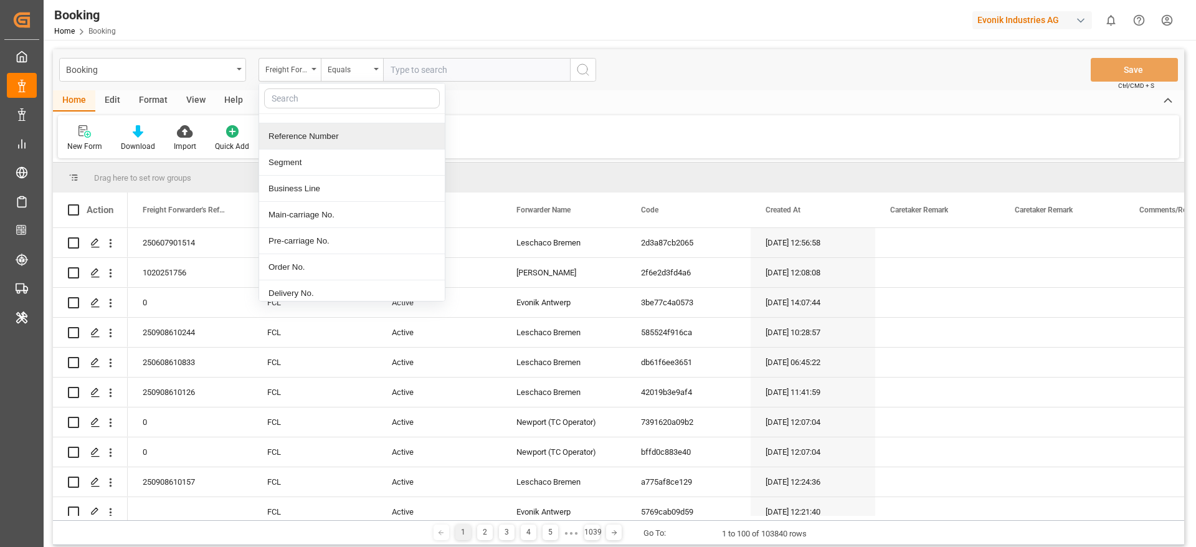
scroll to position [280, 0]
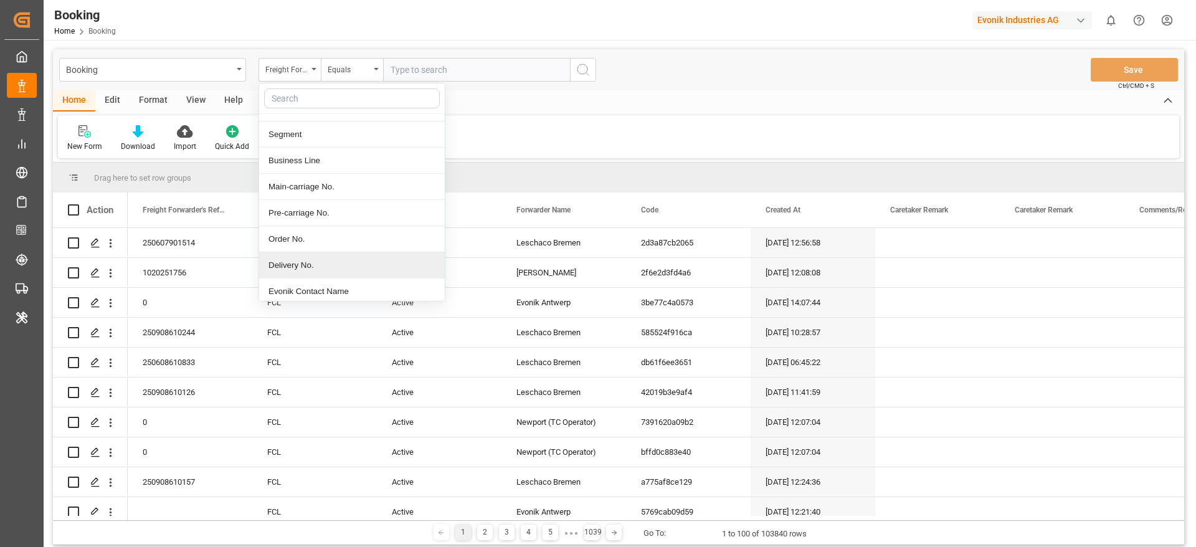
drag, startPoint x: 340, startPoint y: 264, endPoint x: 415, endPoint y: 208, distance: 93.1
click at [340, 264] on div "Delivery No." at bounding box center [352, 265] width 186 height 26
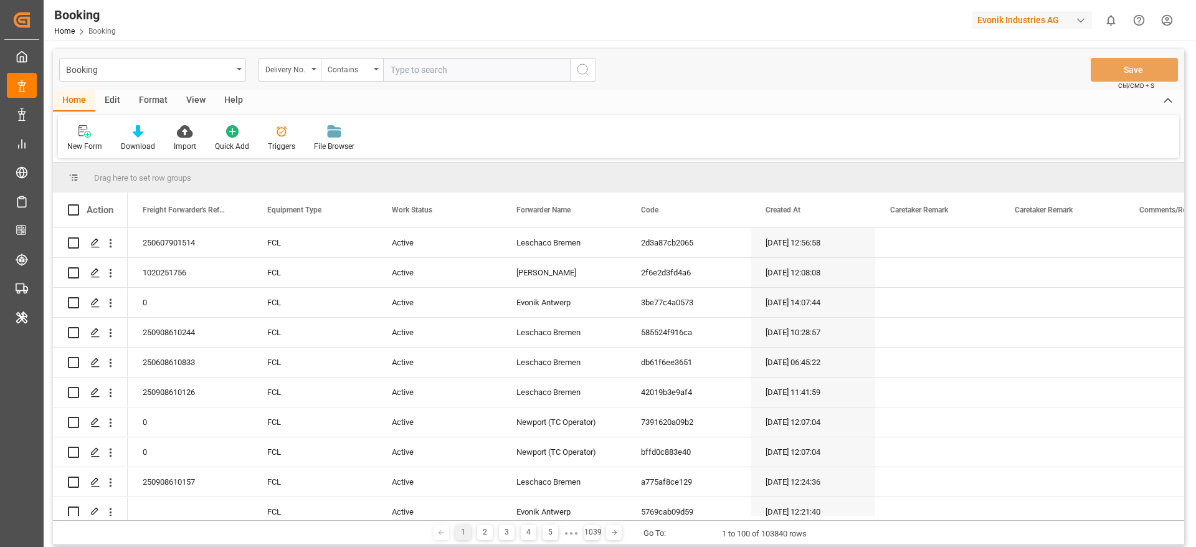
click at [404, 58] on input "text" at bounding box center [476, 70] width 187 height 24
paste input "3011778269"
type input "3011778269"
click at [579, 72] on icon "search button" at bounding box center [583, 69] width 15 height 15
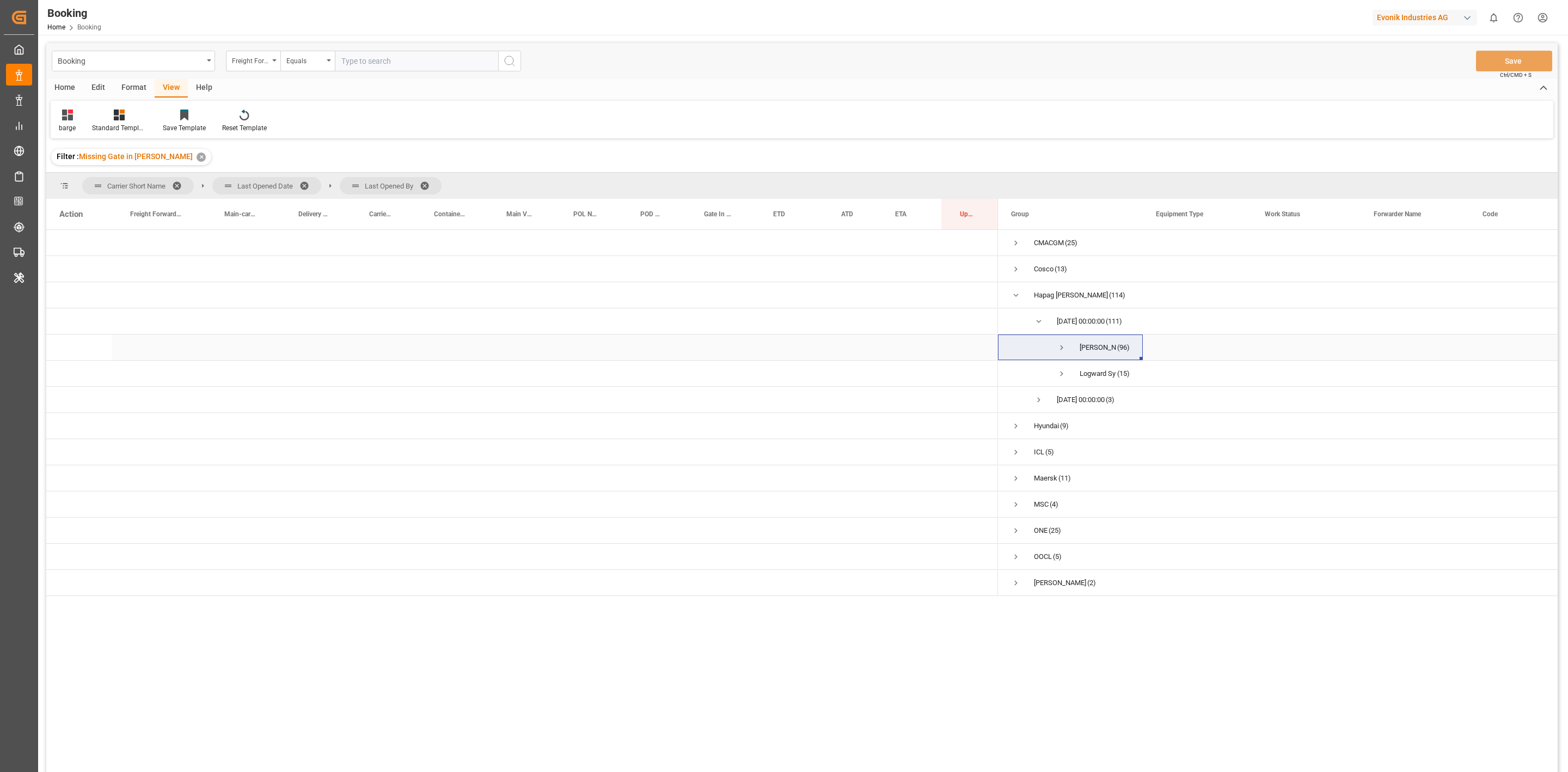
click at [1062, 348] on span "Press SPACE to select this row." at bounding box center [1061, 347] width 10 height 10
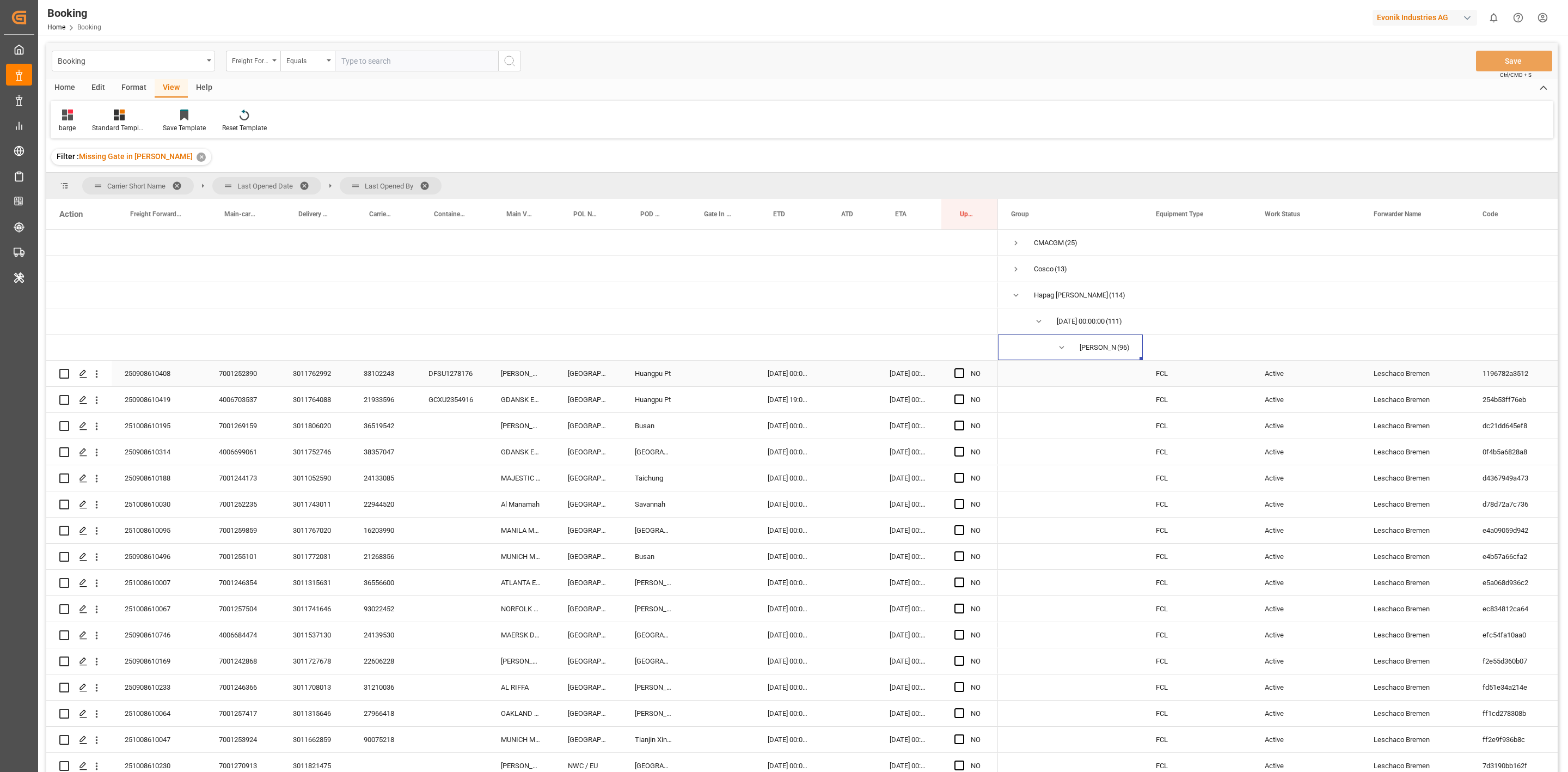
click at [313, 376] on div "3011762992" at bounding box center [315, 372] width 71 height 25
click at [324, 398] on div "3011764088" at bounding box center [315, 399] width 71 height 25
click at [321, 433] on div "3011806020" at bounding box center [315, 425] width 71 height 25
click at [309, 451] on div "3011752746" at bounding box center [315, 451] width 71 height 25
click at [314, 469] on div "3011052590" at bounding box center [315, 477] width 71 height 25
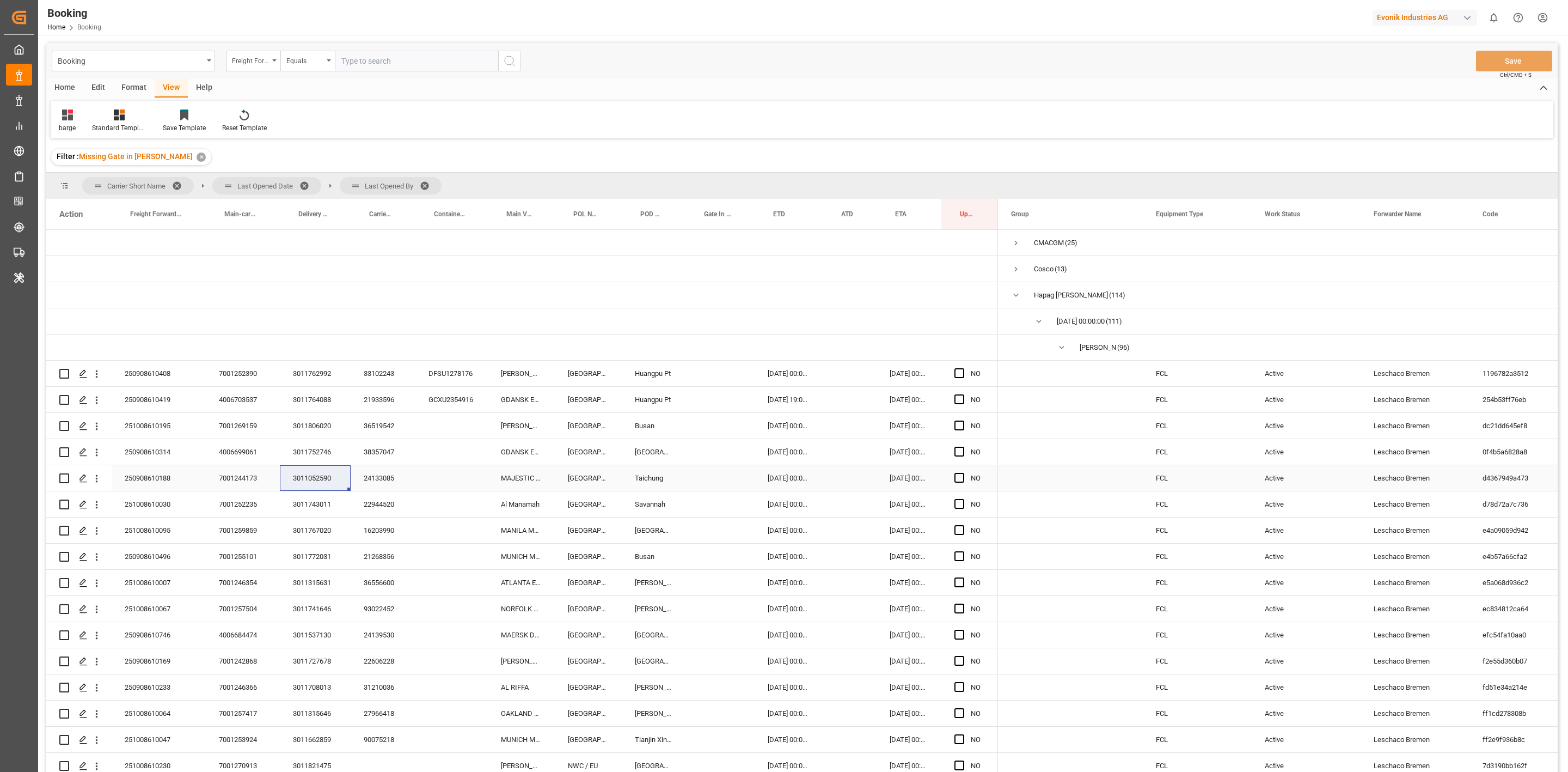
drag, startPoint x: 313, startPoint y: 479, endPoint x: 3, endPoint y: 417, distance: 316.1
click at [313, 479] on div "3011052590" at bounding box center [315, 477] width 71 height 25
click at [316, 511] on div "3011743011" at bounding box center [315, 504] width 71 height 25
drag, startPoint x: 316, startPoint y: 531, endPoint x: 15, endPoint y: 391, distance: 332.0
click at [316, 531] on div "3011767020" at bounding box center [315, 530] width 71 height 25
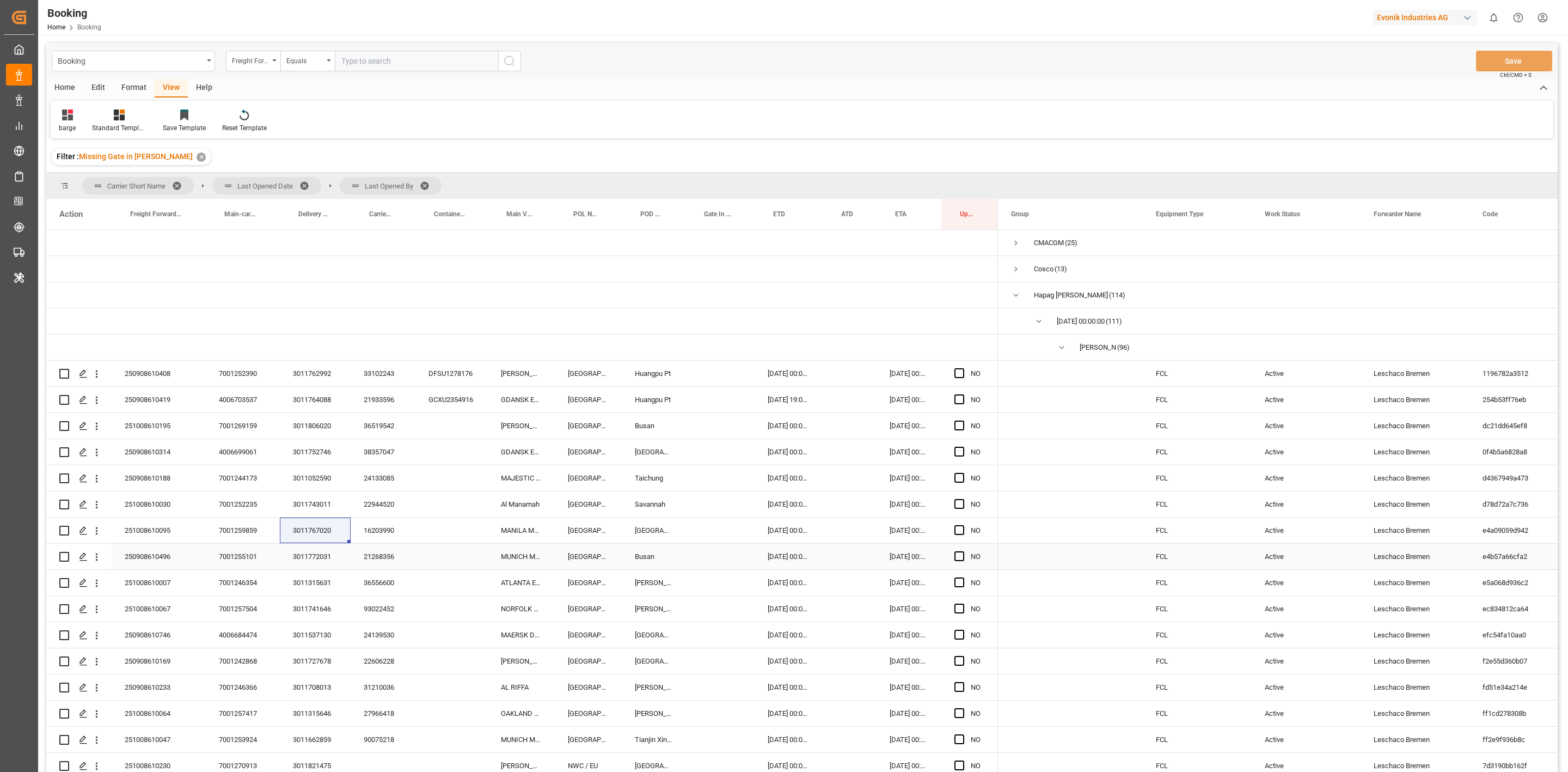
click at [295, 560] on div "3011772031" at bounding box center [315, 556] width 71 height 25
click at [317, 581] on div "3011315631" at bounding box center [315, 582] width 71 height 25
click at [323, 602] on div "3011741646" at bounding box center [315, 609] width 71 height 25
click at [314, 622] on div "3011537130" at bounding box center [315, 635] width 71 height 25
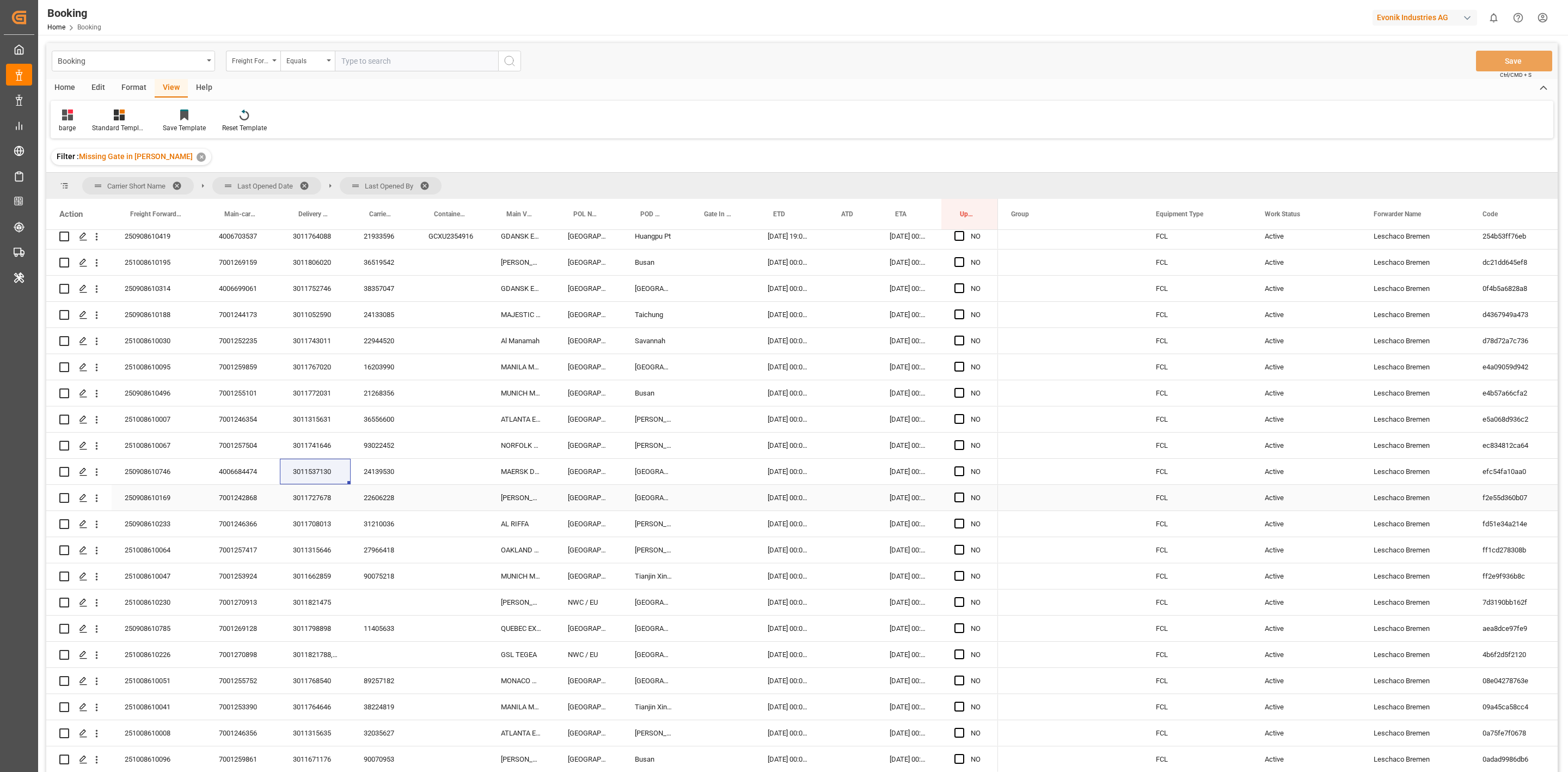
drag, startPoint x: 325, startPoint y: 504, endPoint x: 0, endPoint y: 693, distance: 376.0
click at [325, 504] on div "3011727678" at bounding box center [315, 497] width 71 height 25
click at [316, 525] on div "3011708013" at bounding box center [315, 523] width 71 height 25
drag, startPoint x: 332, startPoint y: 553, endPoint x: 17, endPoint y: 311, distance: 397.2
click at [332, 553] on div "3011315646" at bounding box center [315, 549] width 71 height 25
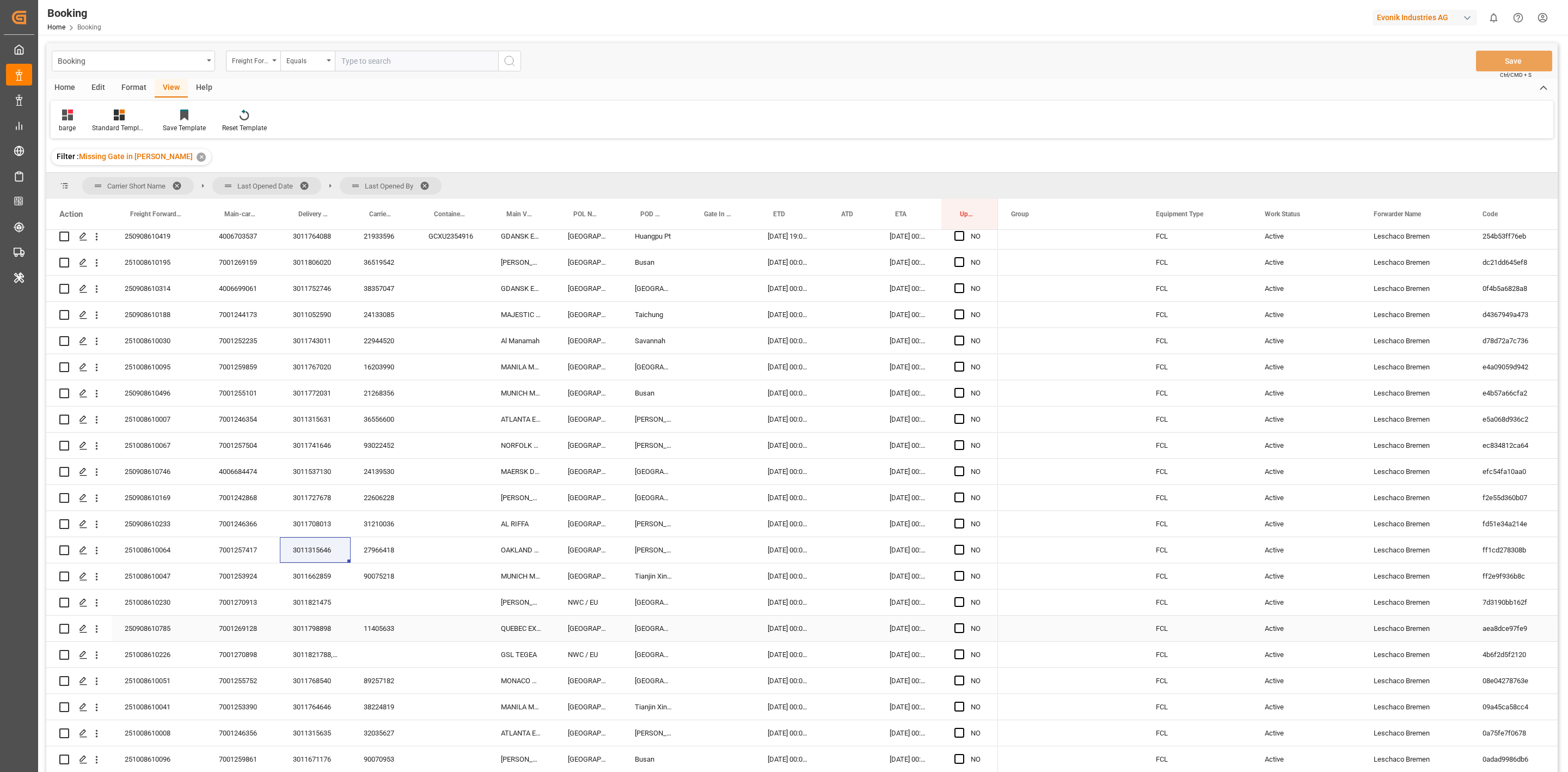
drag, startPoint x: 323, startPoint y: 567, endPoint x: 1, endPoint y: 205, distance: 484.5
click at [323, 567] on div "3011662859" at bounding box center [315, 575] width 71 height 25
click at [327, 606] on div "3011821475" at bounding box center [315, 602] width 71 height 25
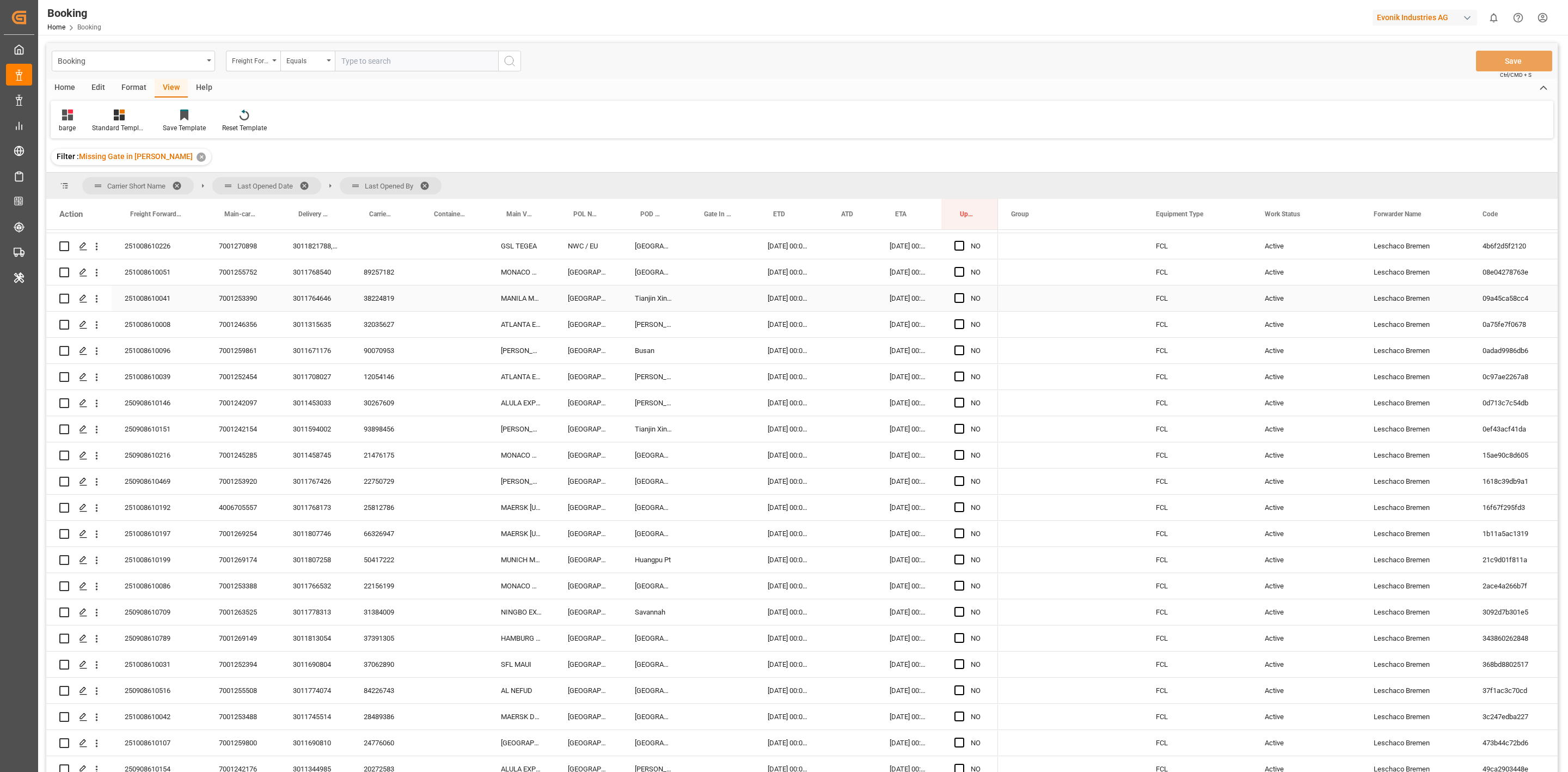
scroll to position [490, 0]
click at [323, 298] on div "3011798898" at bounding box center [315, 301] width 71 height 25
click at [312, 327] on div "3011821788, 3011821786" at bounding box center [315, 327] width 71 height 25
click at [317, 359] on div "3011768540" at bounding box center [315, 353] width 71 height 25
drag, startPoint x: 306, startPoint y: 378, endPoint x: 39, endPoint y: 356, distance: 267.9
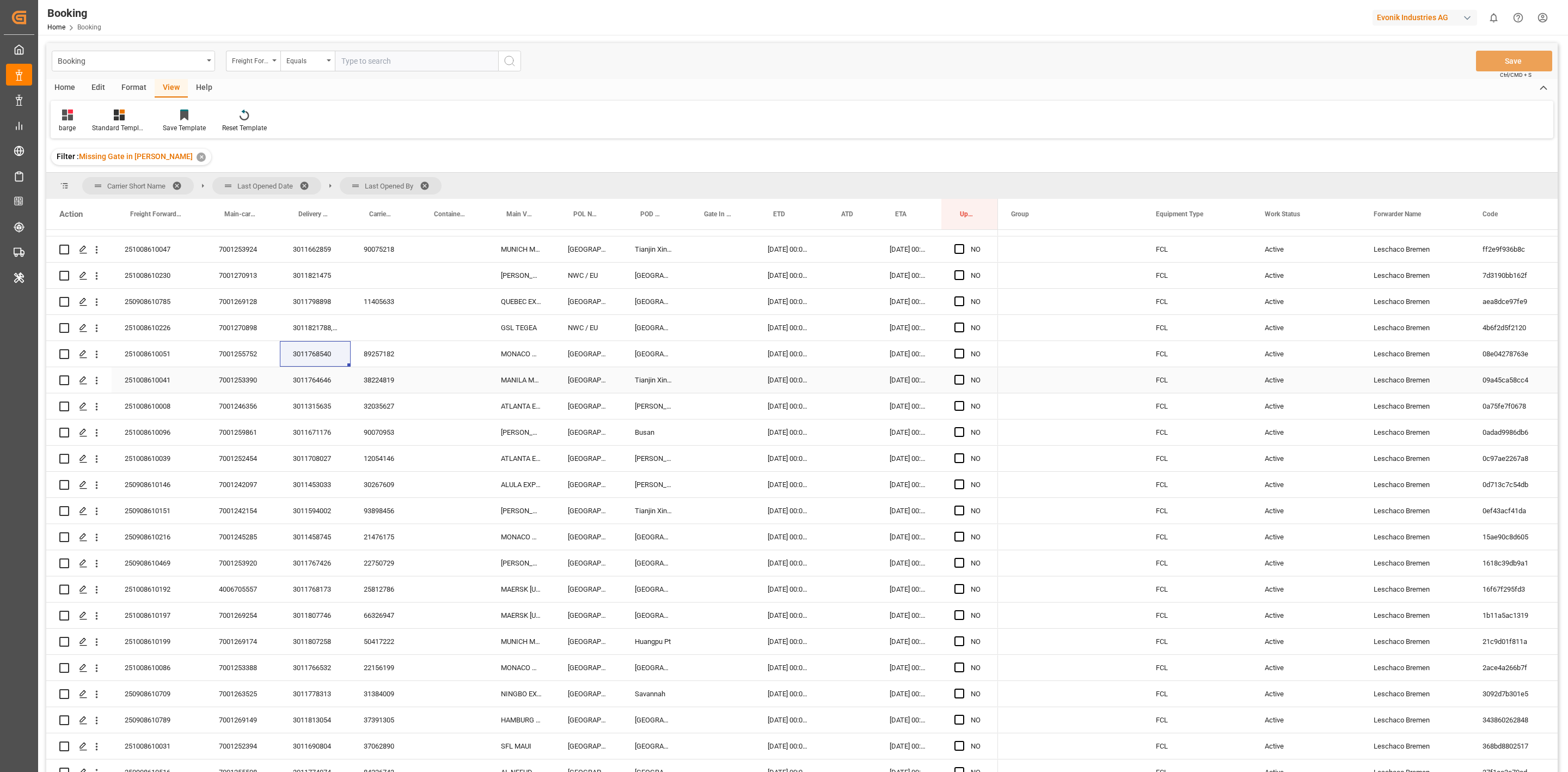
click at [306, 378] on div "3011764646" at bounding box center [315, 379] width 71 height 25
click at [317, 420] on div "3011671176" at bounding box center [315, 432] width 71 height 25
click at [320, 408] on div "3011315635" at bounding box center [315, 406] width 71 height 25
click at [312, 430] on div "3011671176" at bounding box center [315, 432] width 71 height 25
click at [296, 462] on div "3011708027" at bounding box center [315, 458] width 71 height 25
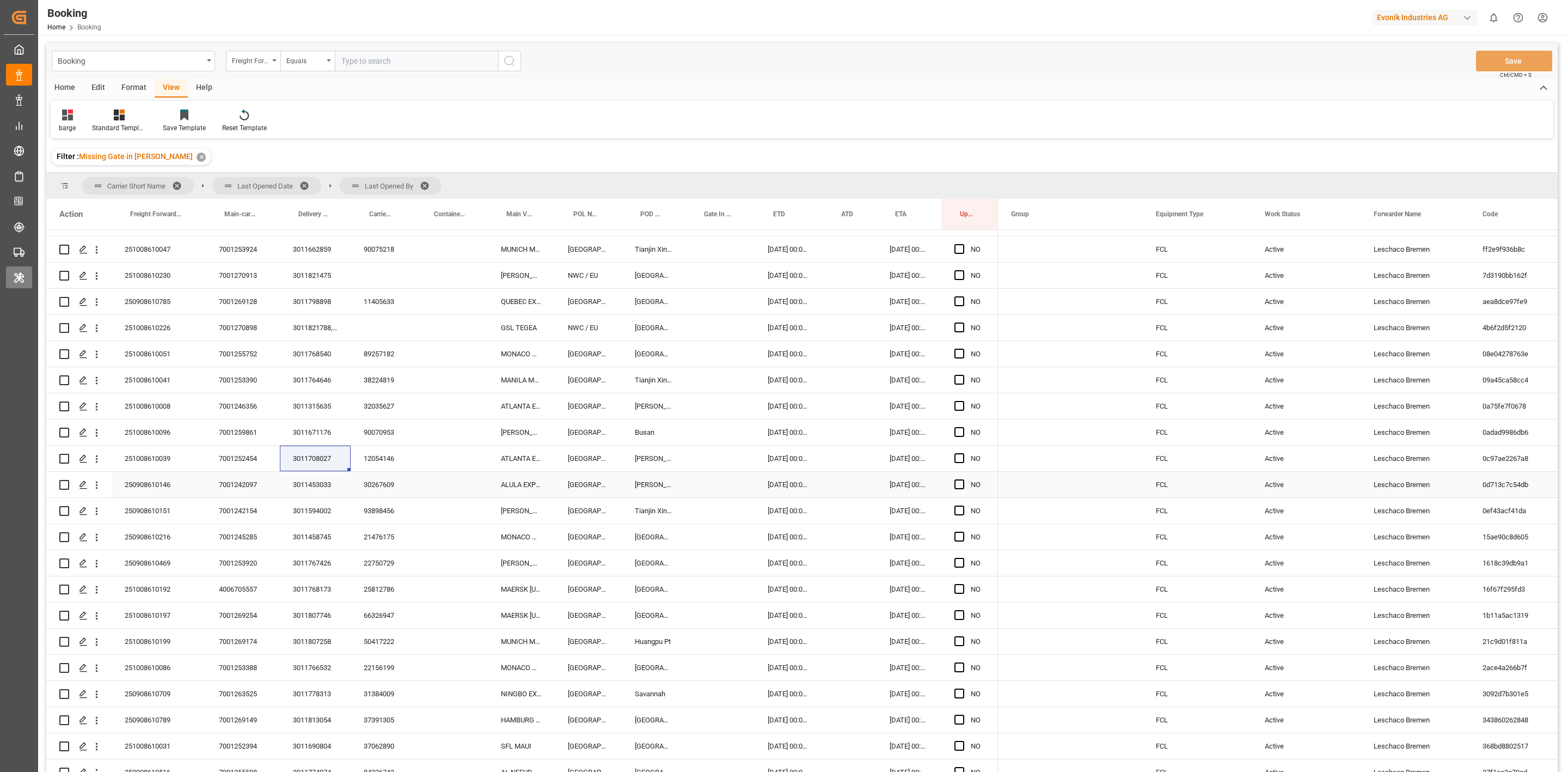
click at [314, 490] on div "3011453033" at bounding box center [315, 484] width 71 height 25
click at [320, 505] on div "3011594002" at bounding box center [315, 510] width 71 height 25
click at [312, 535] on div "3011458745" at bounding box center [315, 536] width 71 height 25
drag, startPoint x: 304, startPoint y: 567, endPoint x: 0, endPoint y: 557, distance: 304.2
click at [304, 567] on div "3011767426" at bounding box center [315, 562] width 71 height 25
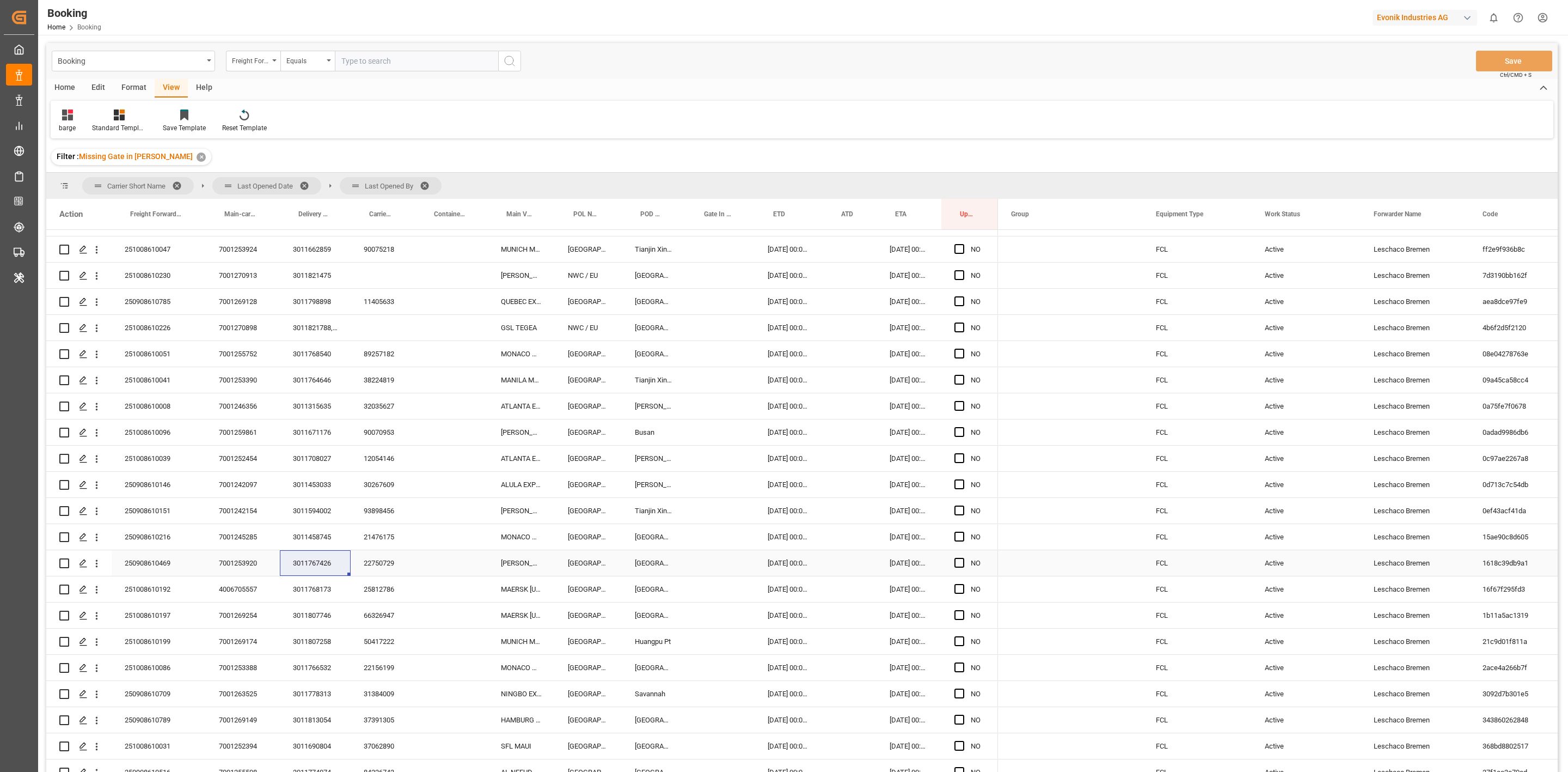
click at [325, 588] on div "3011768173" at bounding box center [315, 588] width 71 height 25
click at [306, 614] on div "3011807746" at bounding box center [315, 615] width 71 height 25
click at [327, 641] on div "3011807258" at bounding box center [315, 641] width 71 height 25
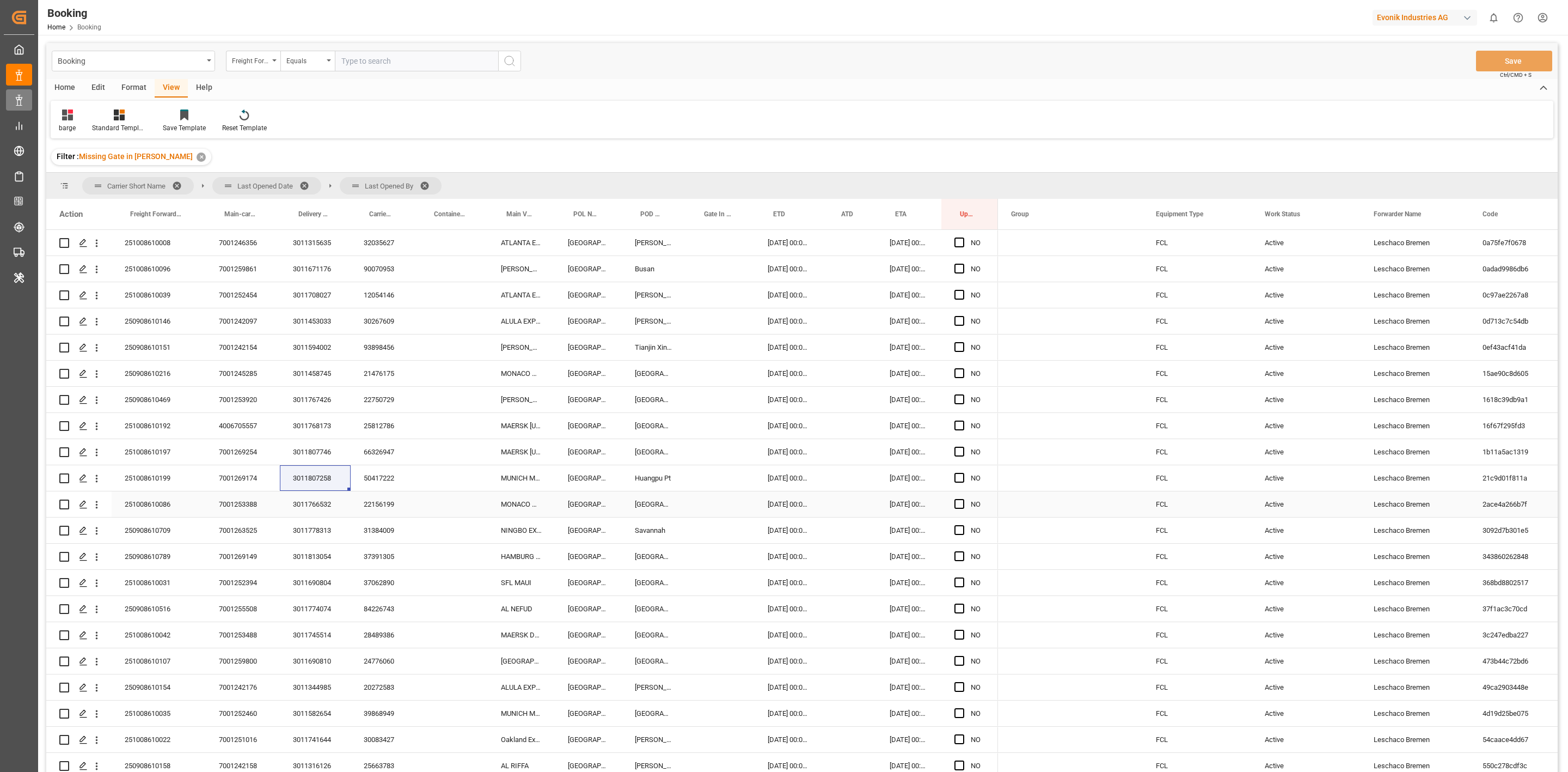
drag, startPoint x: 310, startPoint y: 514, endPoint x: 26, endPoint y: 96, distance: 505.4
click at [310, 514] on div "3011766532" at bounding box center [315, 504] width 71 height 25
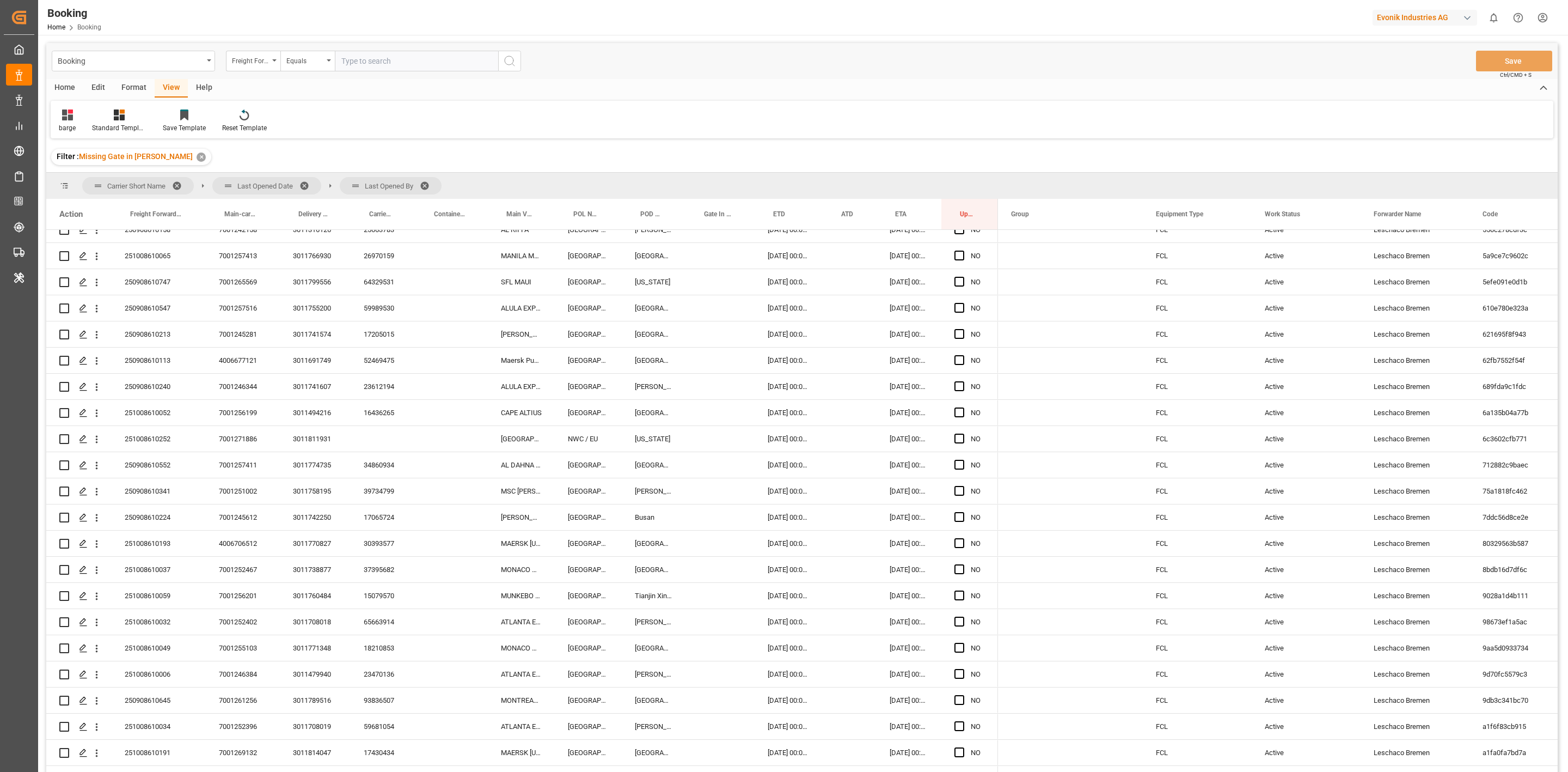
scroll to position [699, 0]
drag, startPoint x: 304, startPoint y: 482, endPoint x: 37, endPoint y: 226, distance: 369.9
click at [304, 482] on div "3011778313" at bounding box center [315, 484] width 71 height 25
click at [322, 507] on div "3011813054" at bounding box center [315, 510] width 71 height 25
click at [320, 536] on div "3011690804" at bounding box center [315, 536] width 71 height 25
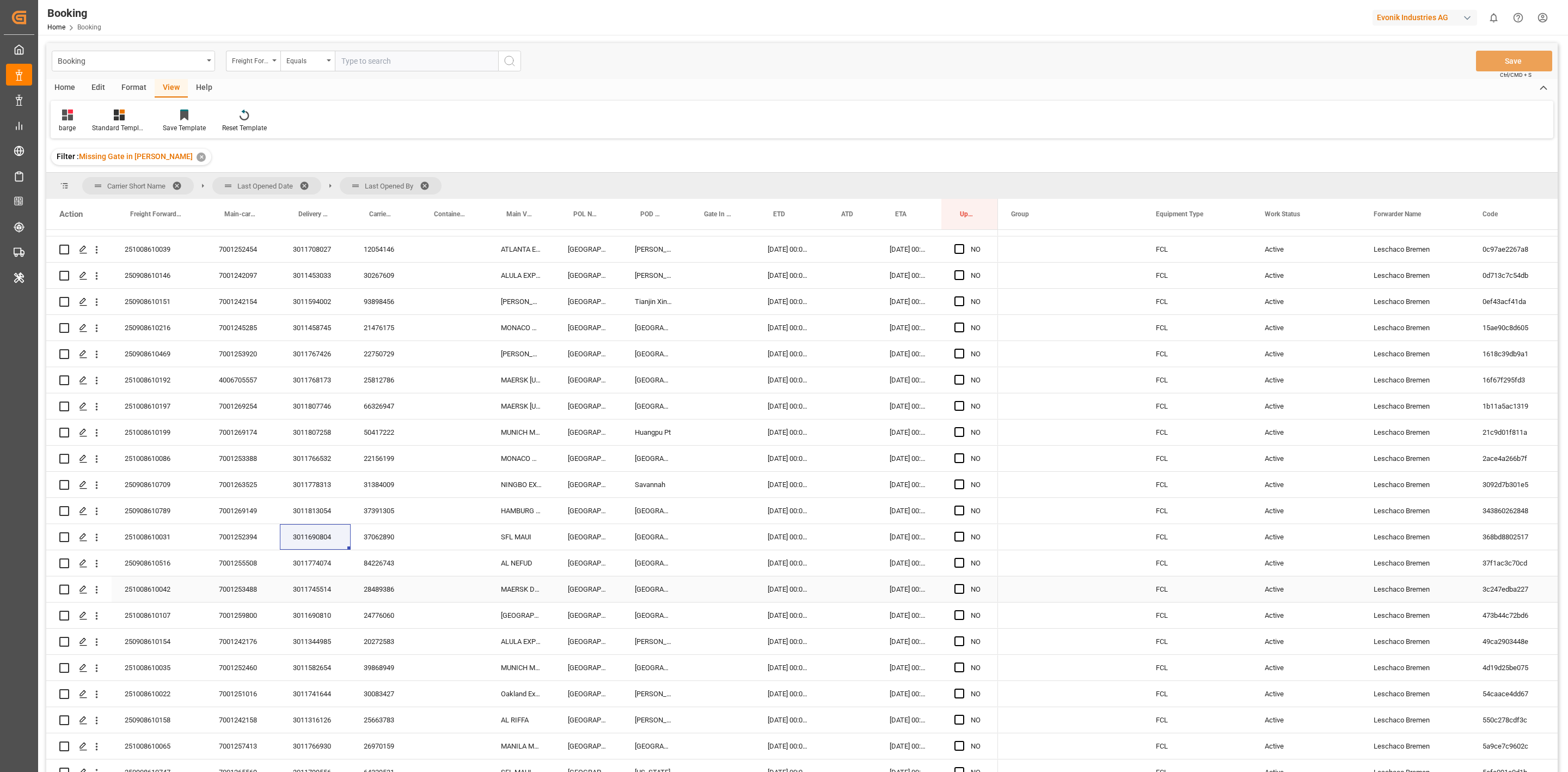
click at [298, 562] on div "3011774074" at bounding box center [315, 562] width 71 height 25
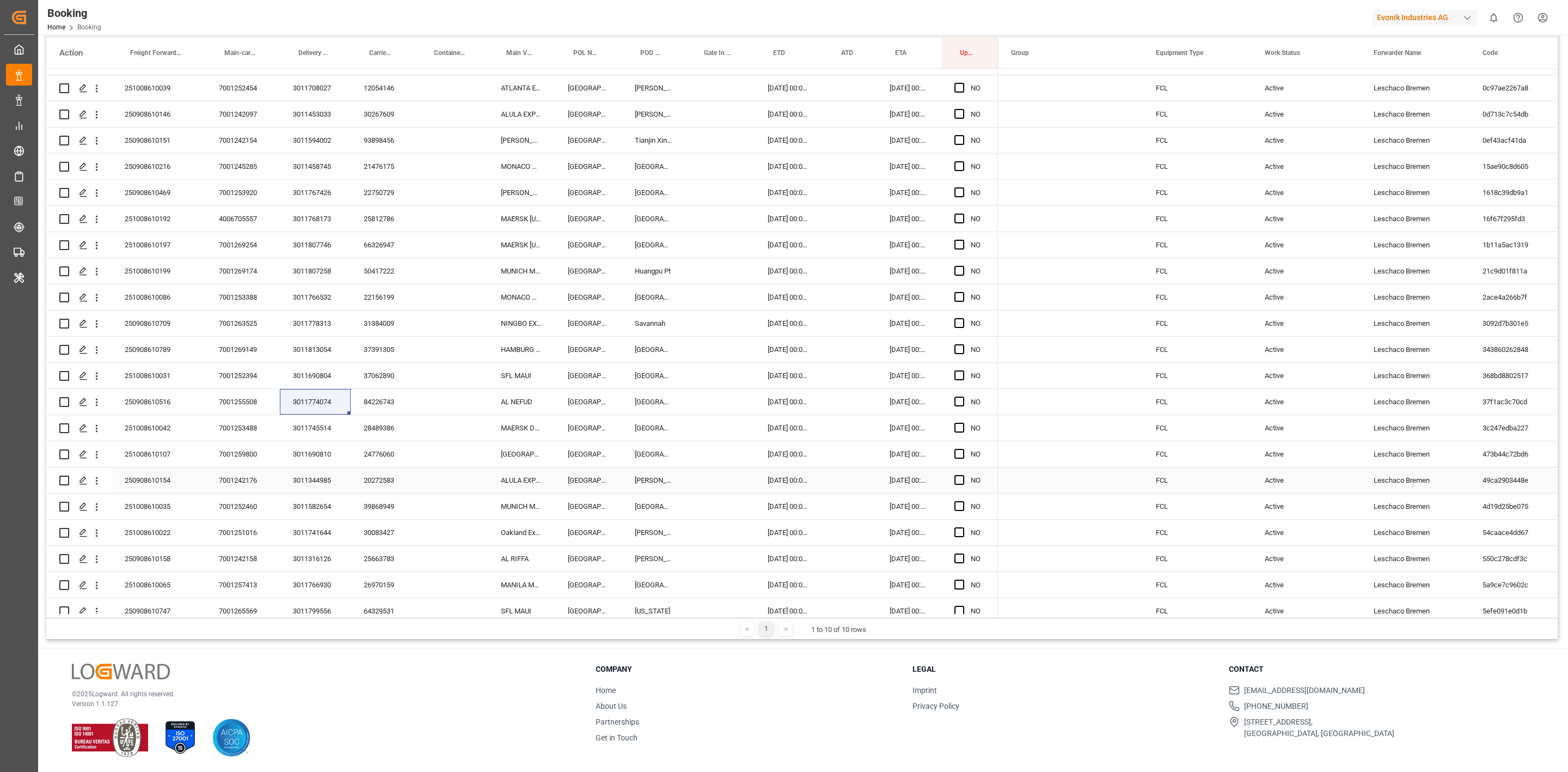
scroll to position [781, 0]
drag, startPoint x: 321, startPoint y: 347, endPoint x: 30, endPoint y: 131, distance: 362.4
click at [321, 347] on div "3011745514" at bounding box center [315, 345] width 71 height 25
click at [310, 379] on div "3011690810" at bounding box center [315, 372] width 71 height 25
click at [315, 395] on div "3011344985" at bounding box center [315, 398] width 71 height 25
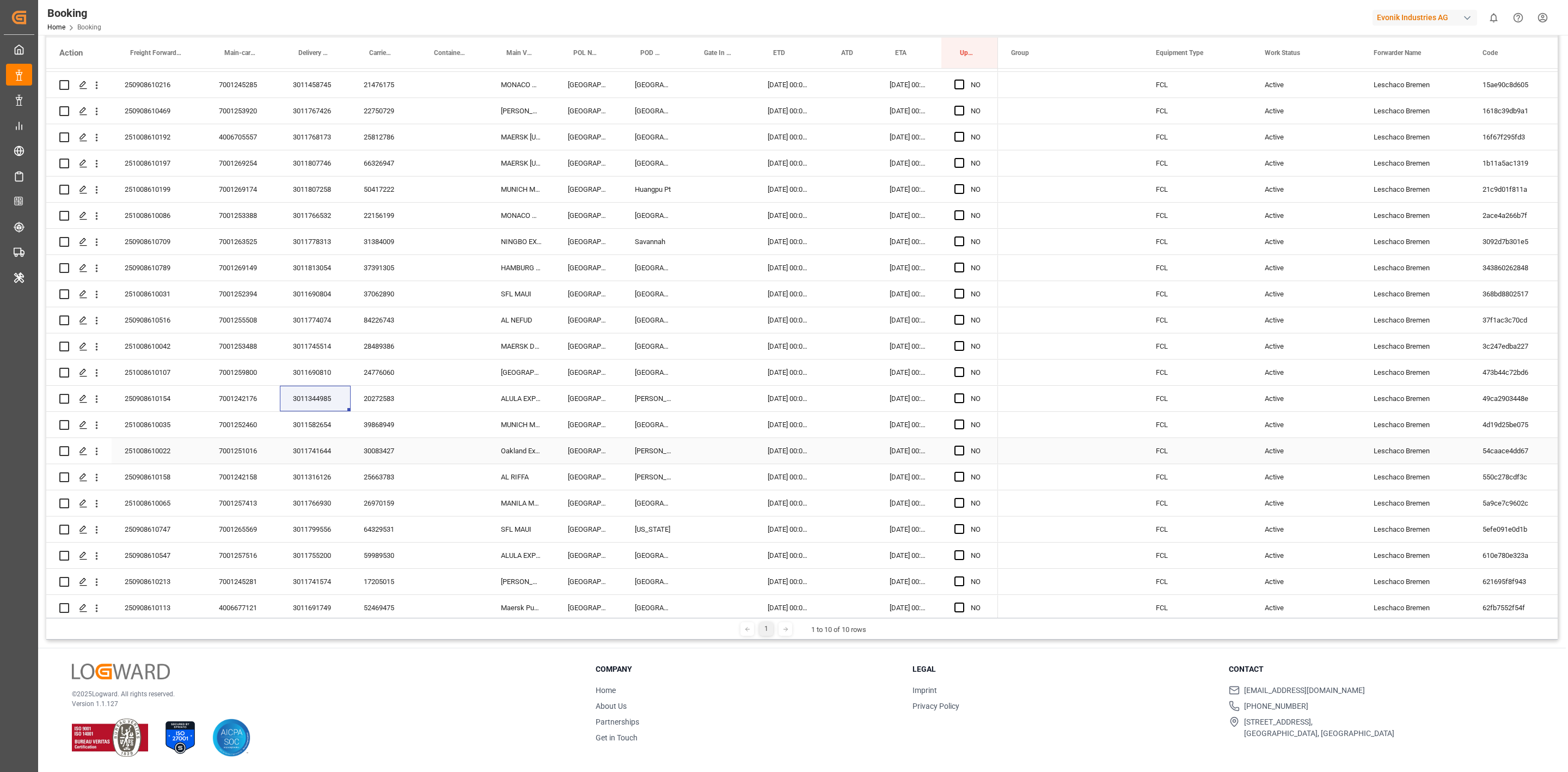
click at [311, 421] on div "3011582654" at bounding box center [315, 424] width 71 height 25
click at [293, 456] on div "3011741644" at bounding box center [315, 450] width 71 height 25
drag, startPoint x: 309, startPoint y: 476, endPoint x: 548, endPoint y: 508, distance: 241.1
click at [309, 476] on div "3011316126" at bounding box center [315, 476] width 71 height 25
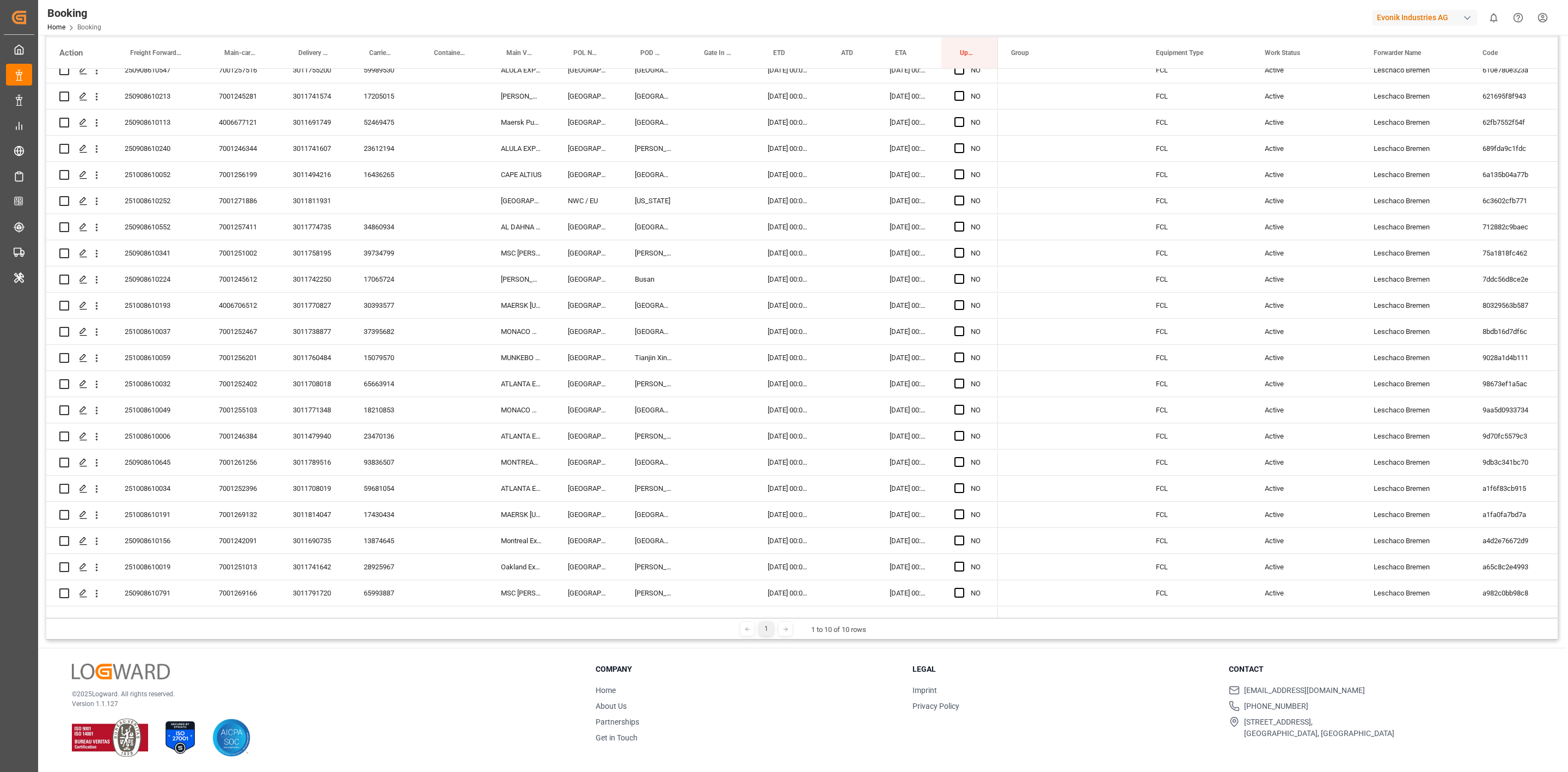
scroll to position [1108, 0]
click at [314, 181] on div "3011766930" at bounding box center [315, 176] width 71 height 25
click at [319, 199] on div "3011799556" at bounding box center [315, 202] width 71 height 25
click at [326, 229] on div "3011755200" at bounding box center [315, 228] width 71 height 25
click at [324, 261] on div "3011741574" at bounding box center [315, 254] width 71 height 25
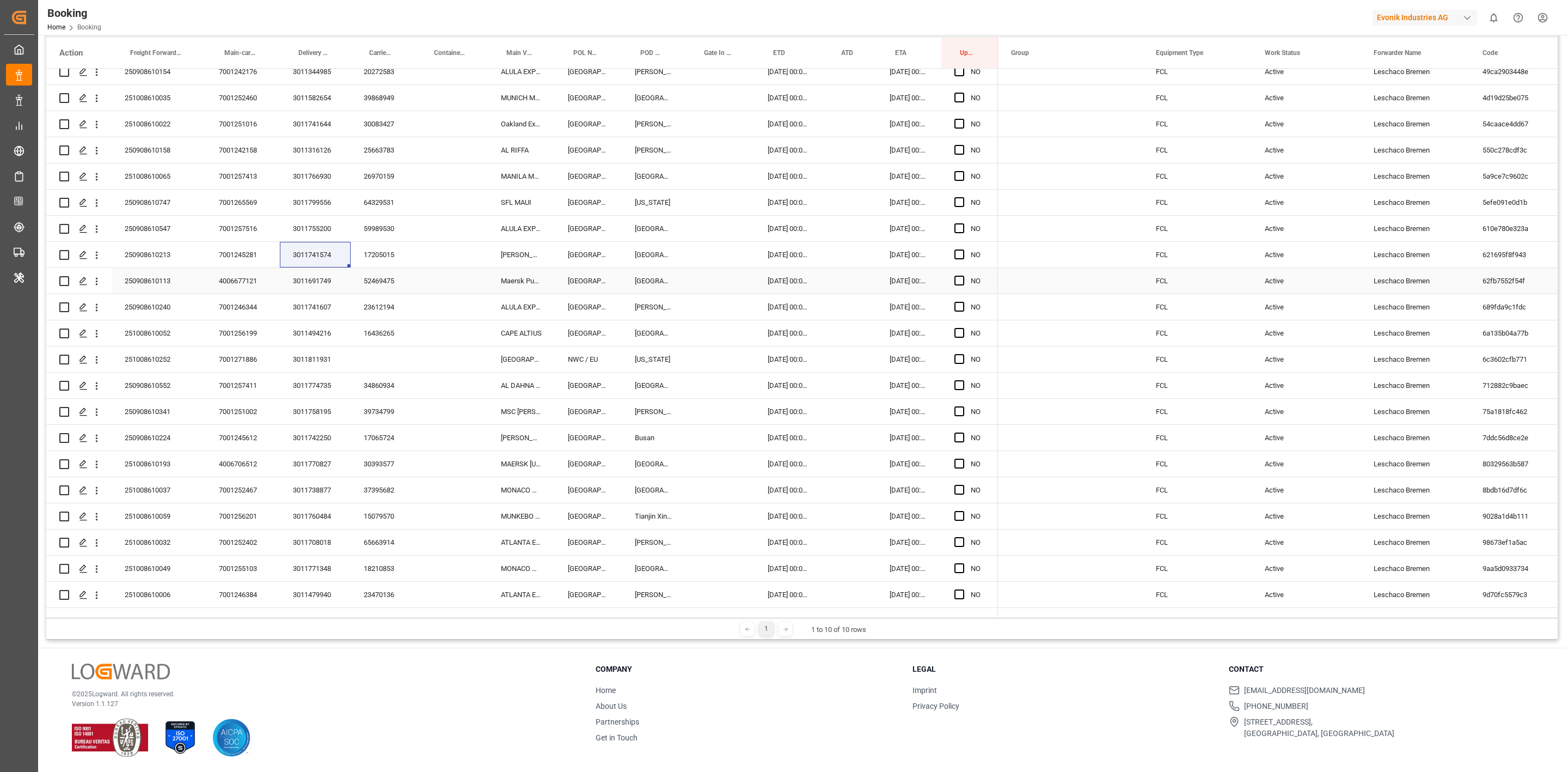
click at [327, 278] on div "3011691749" at bounding box center [315, 281] width 71 height 25
click at [291, 304] on div "3011741607" at bounding box center [315, 306] width 71 height 25
click at [321, 406] on div "3011494216" at bounding box center [315, 414] width 71 height 25
click at [318, 437] on div "3011811931" at bounding box center [315, 441] width 71 height 25
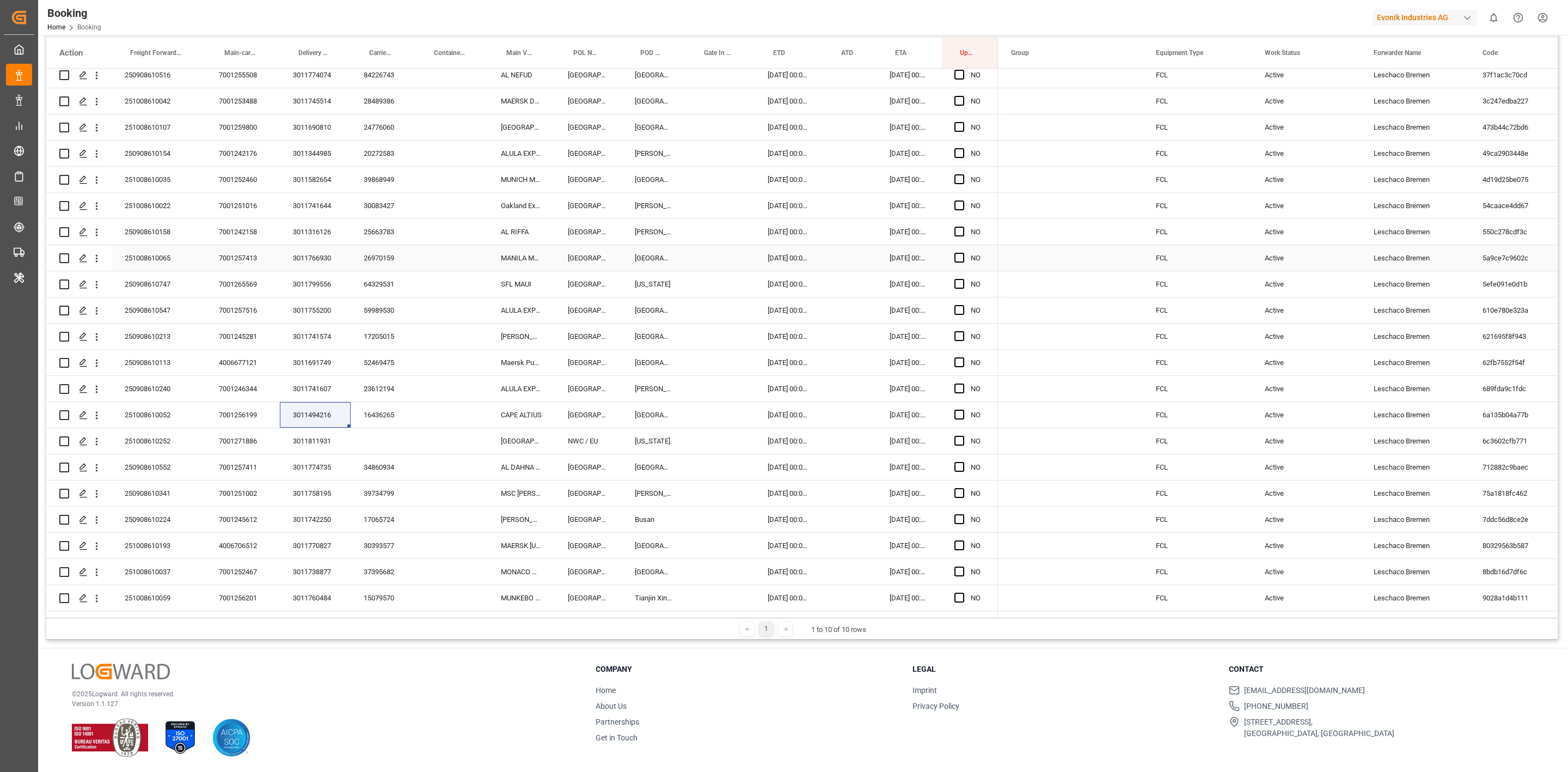
click at [318, 437] on div "3011811931" at bounding box center [315, 441] width 71 height 25
click at [438, 481] on div "Press SPACE to select this row." at bounding box center [451, 493] width 73 height 25
click at [314, 443] on div "3011811931" at bounding box center [315, 441] width 71 height 25
drag, startPoint x: 312, startPoint y: 469, endPoint x: 37, endPoint y: 703, distance: 361.1
click at [312, 469] on div "3011774735" at bounding box center [315, 467] width 71 height 25
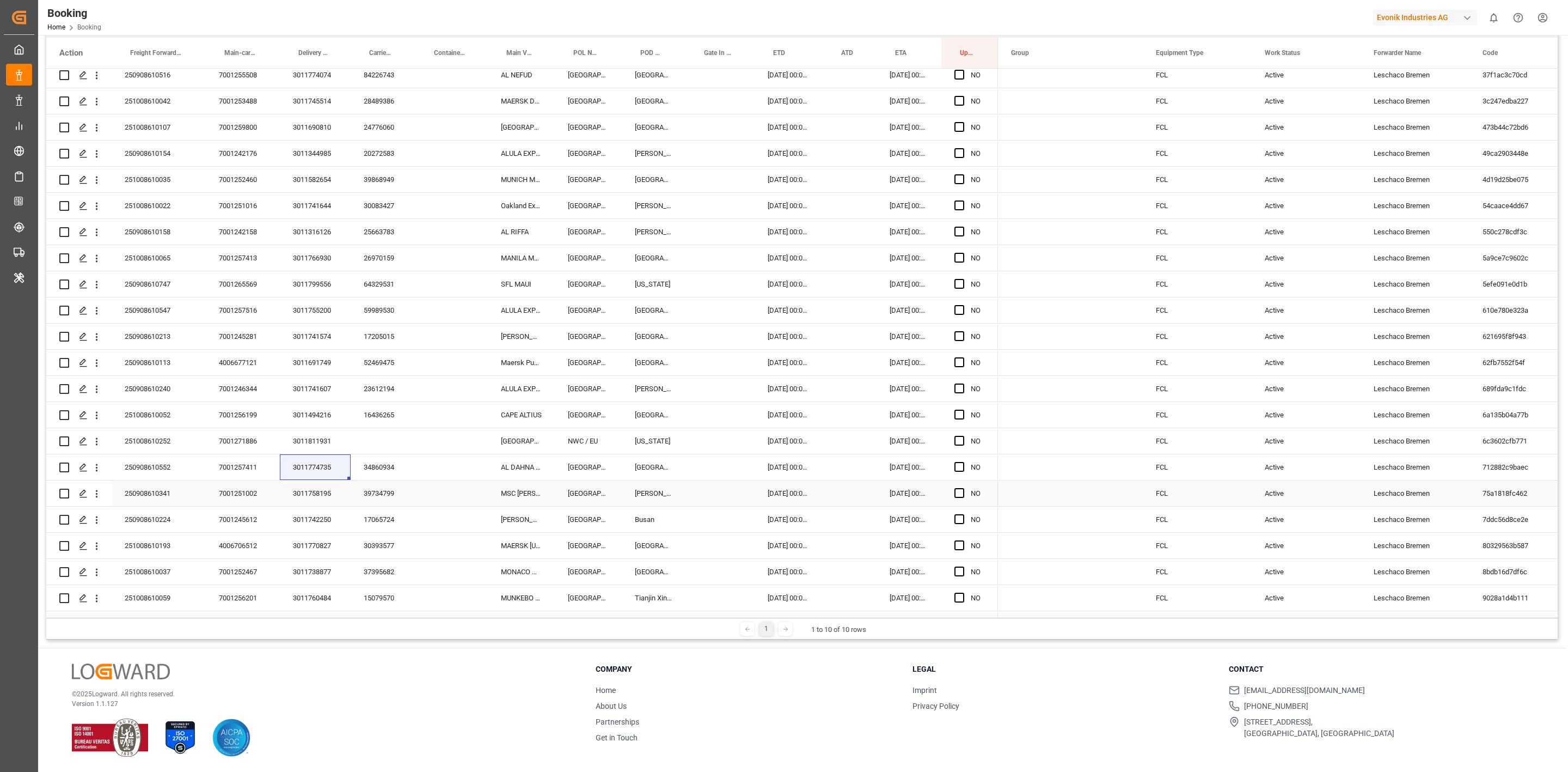
click at [302, 493] on div "3011758195" at bounding box center [315, 493] width 71 height 25
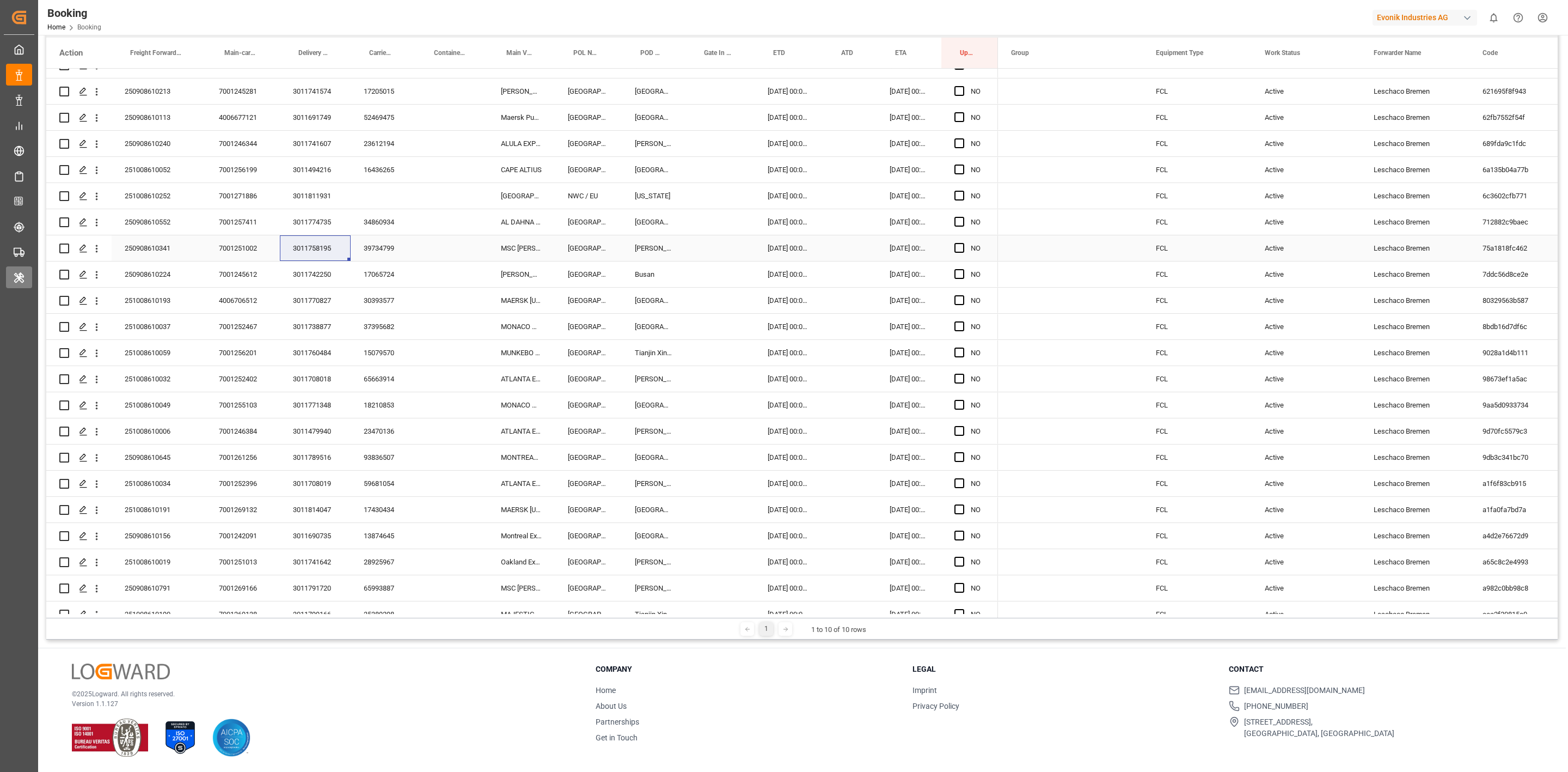
click at [319, 275] on div "3011742250" at bounding box center [315, 274] width 71 height 25
drag, startPoint x: 314, startPoint y: 303, endPoint x: 31, endPoint y: 59, distance: 373.7
click at [314, 303] on div "3011770827" at bounding box center [315, 300] width 71 height 25
click at [306, 330] on div "3011738877" at bounding box center [315, 326] width 71 height 25
click at [313, 355] on div "3011760484" at bounding box center [315, 352] width 71 height 25
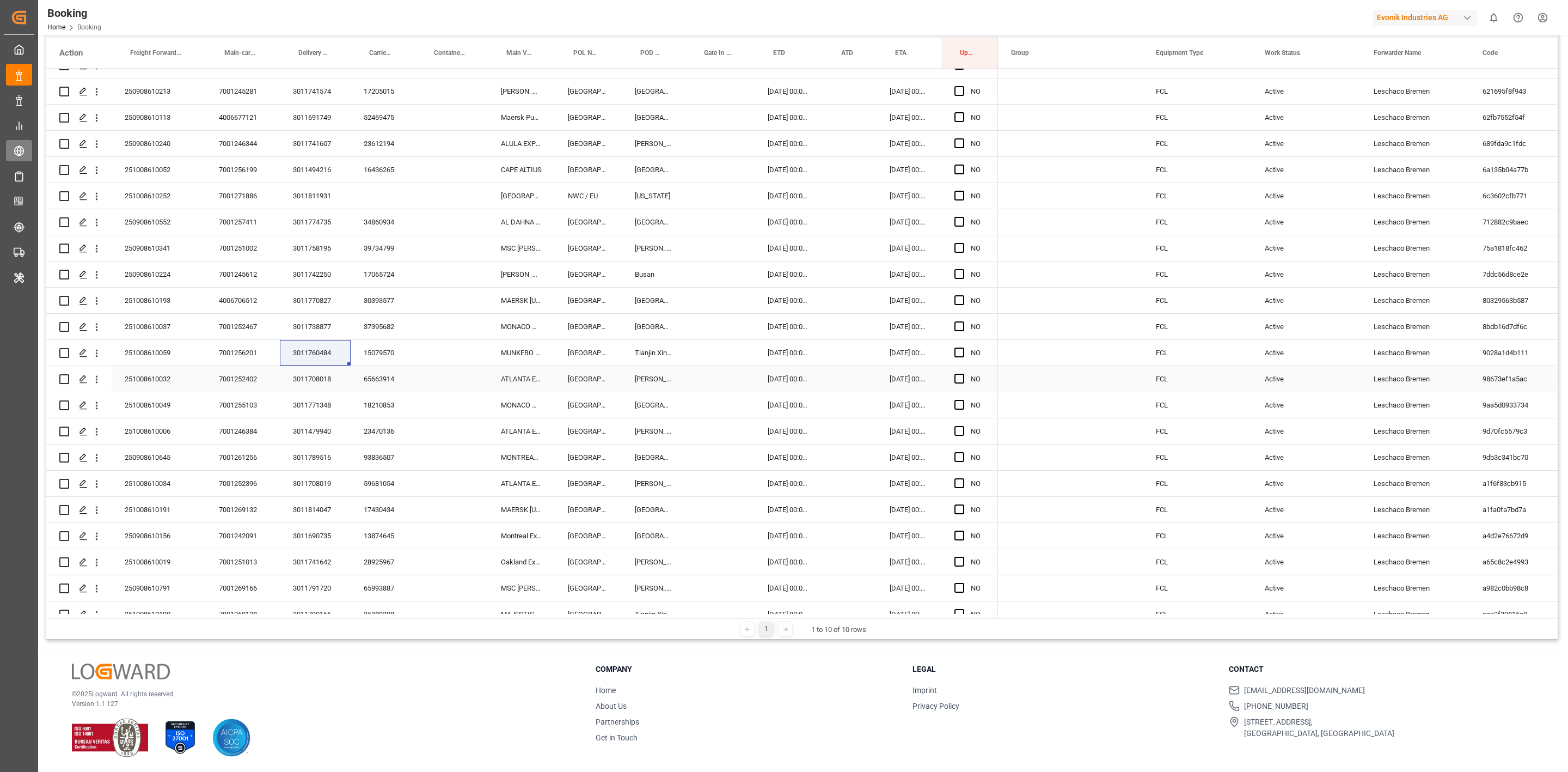
click at [312, 378] on div "3011708018" at bounding box center [315, 379] width 71 height 25
click at [304, 399] on div "3011771348" at bounding box center [315, 405] width 71 height 25
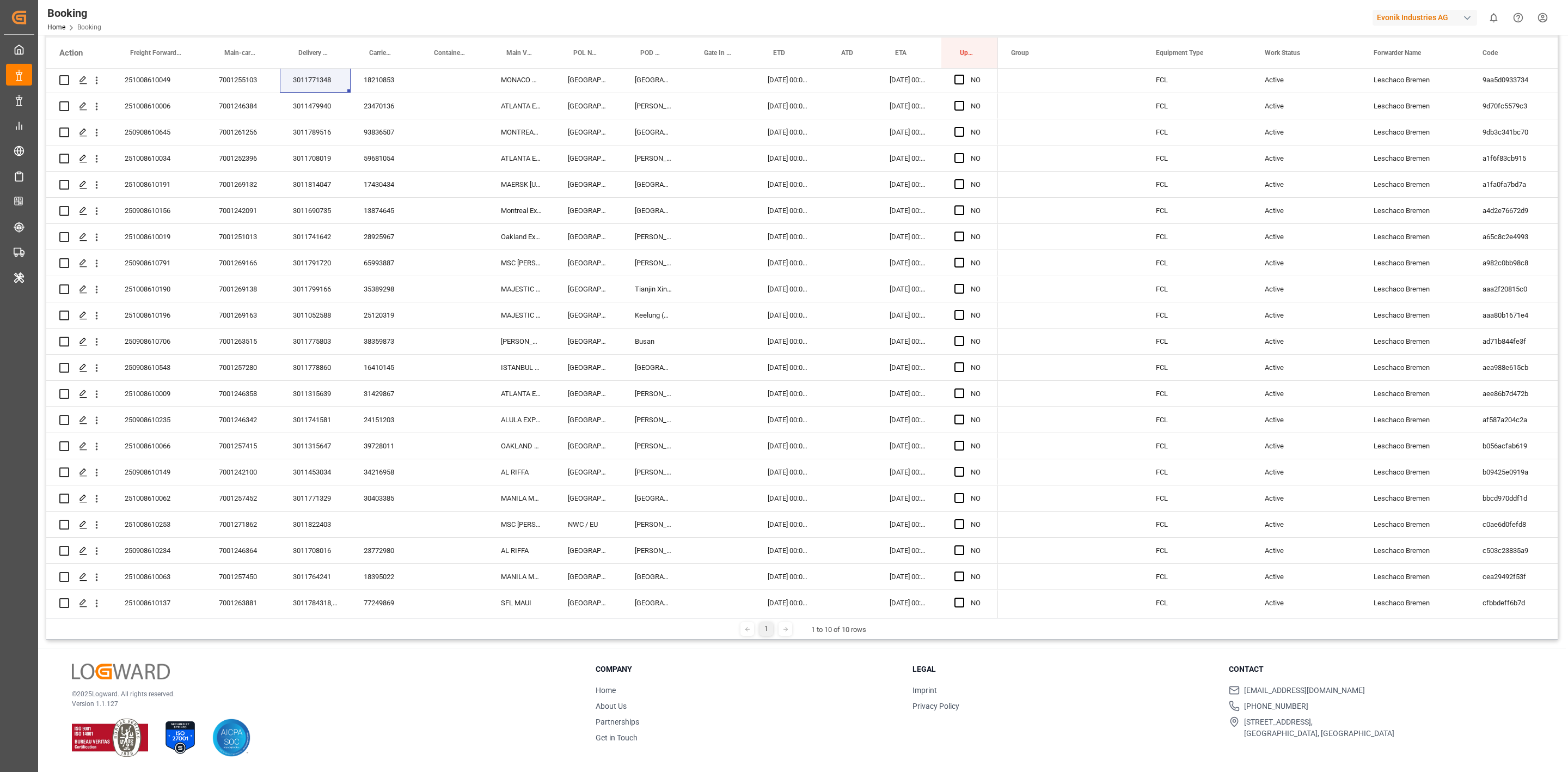
scroll to position [1353, 0]
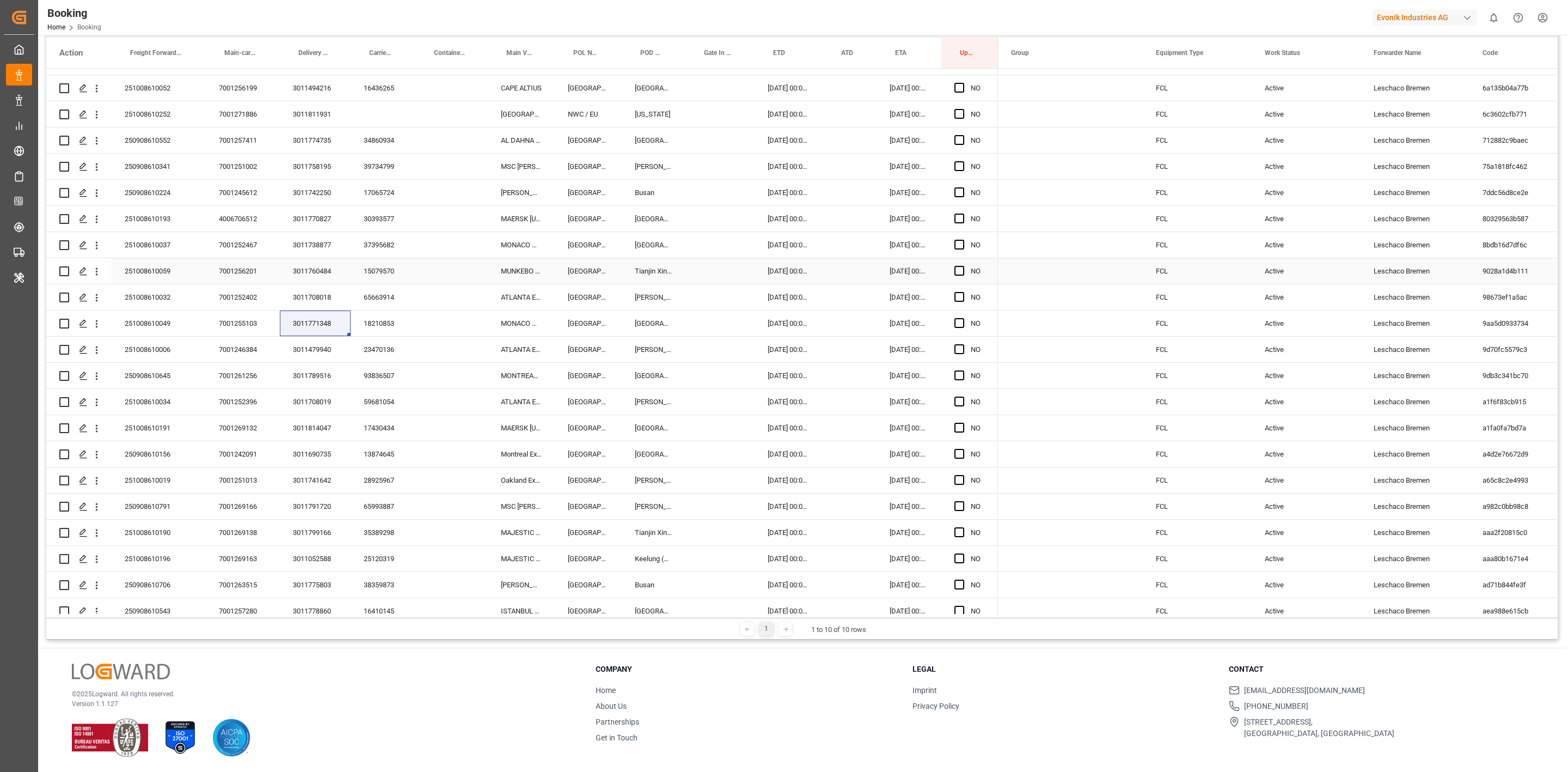
click at [323, 282] on div "3011760484" at bounding box center [315, 270] width 71 height 25
click at [320, 342] on div "3011479940" at bounding box center [315, 349] width 71 height 25
drag, startPoint x: 302, startPoint y: 371, endPoint x: 31, endPoint y: 58, distance: 414.0
click at [302, 371] on div "3011789516" at bounding box center [315, 375] width 71 height 25
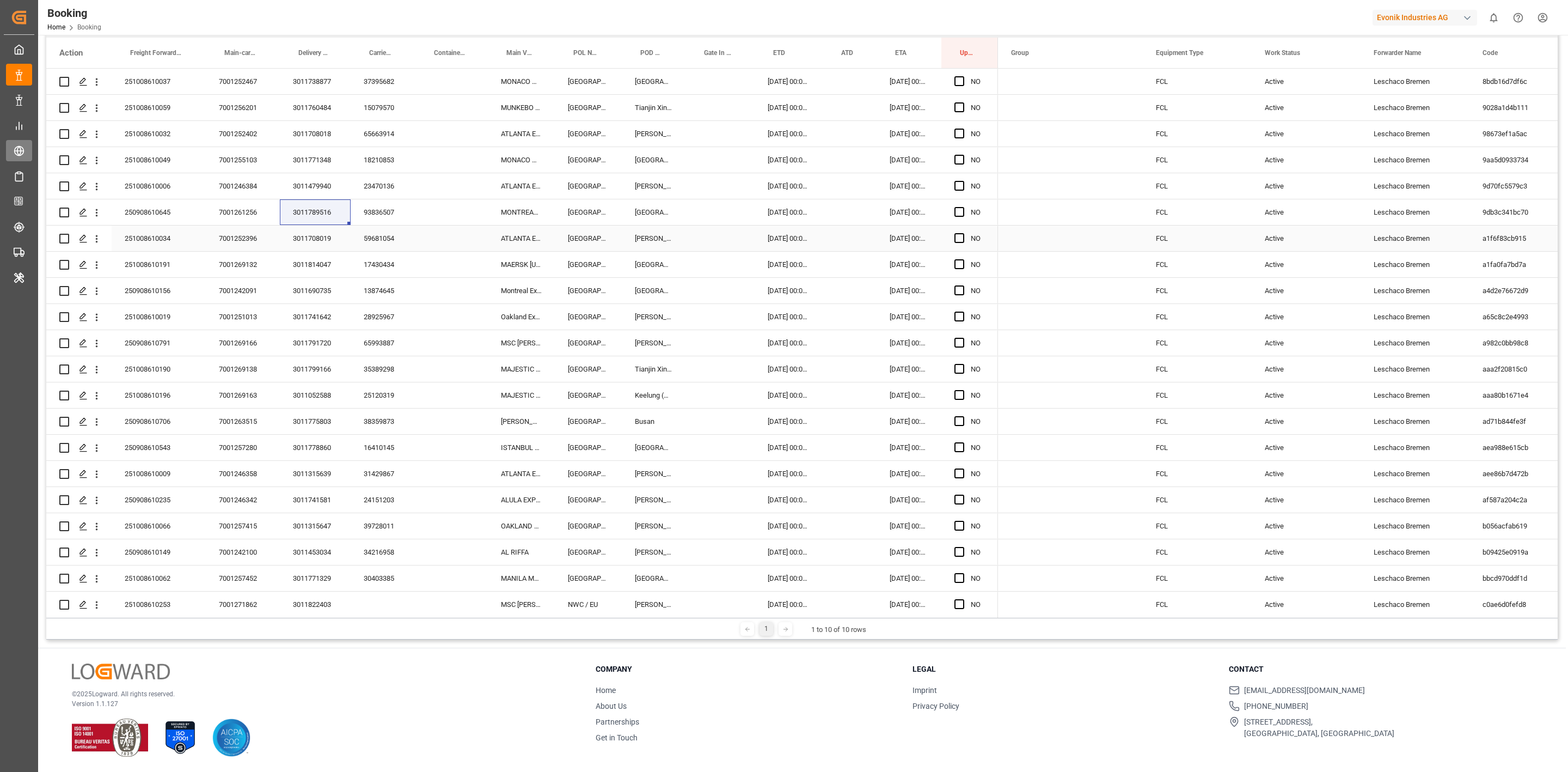
click at [312, 235] on div "3011708019" at bounding box center [315, 238] width 71 height 25
click at [324, 267] on div "3011814047" at bounding box center [315, 264] width 71 height 25
click at [336, 289] on div "3011690735" at bounding box center [315, 290] width 71 height 25
click at [302, 154] on div "3011741642" at bounding box center [315, 153] width 71 height 25
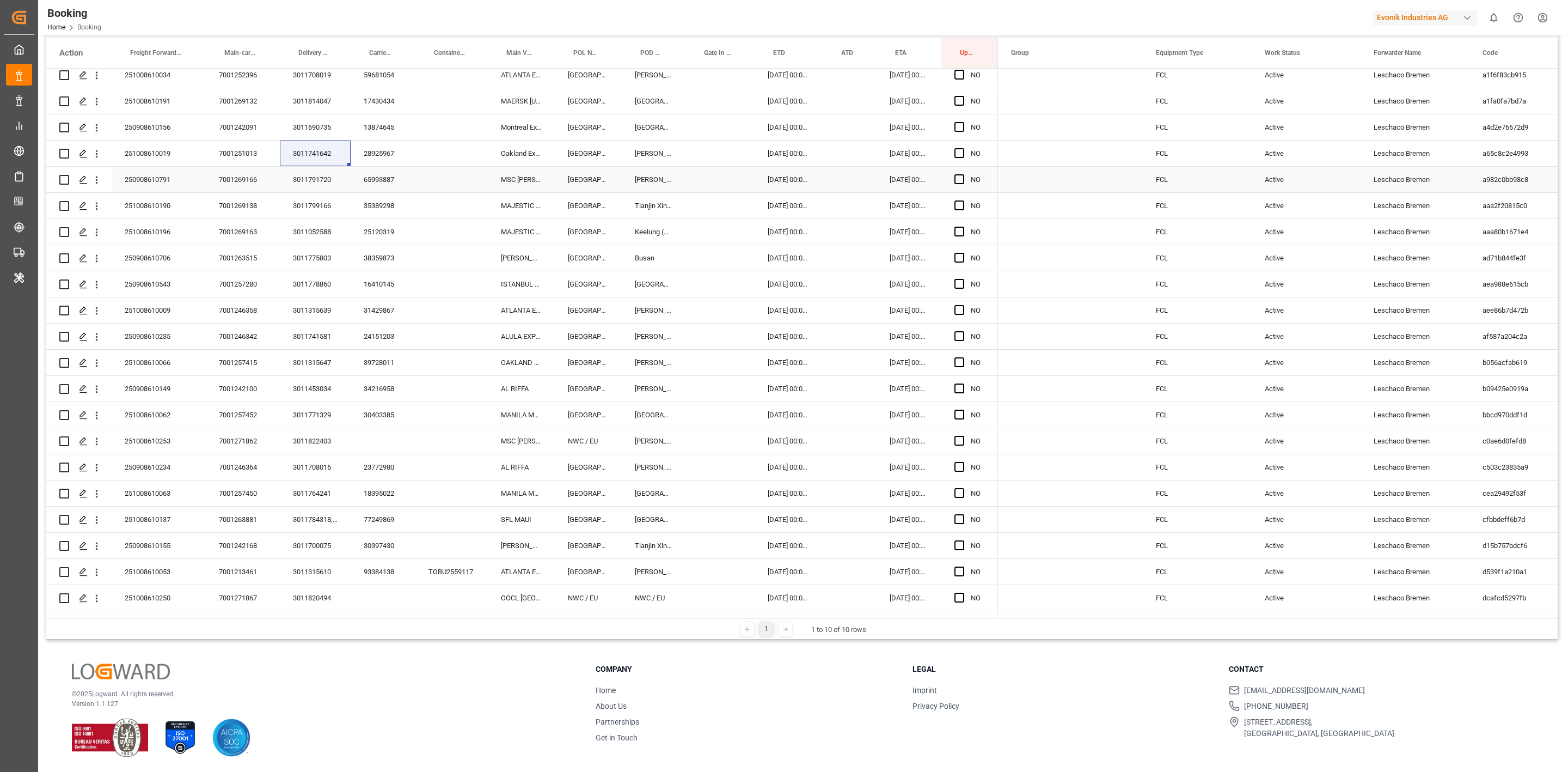
click at [306, 184] on div "3011791720" at bounding box center [315, 179] width 71 height 25
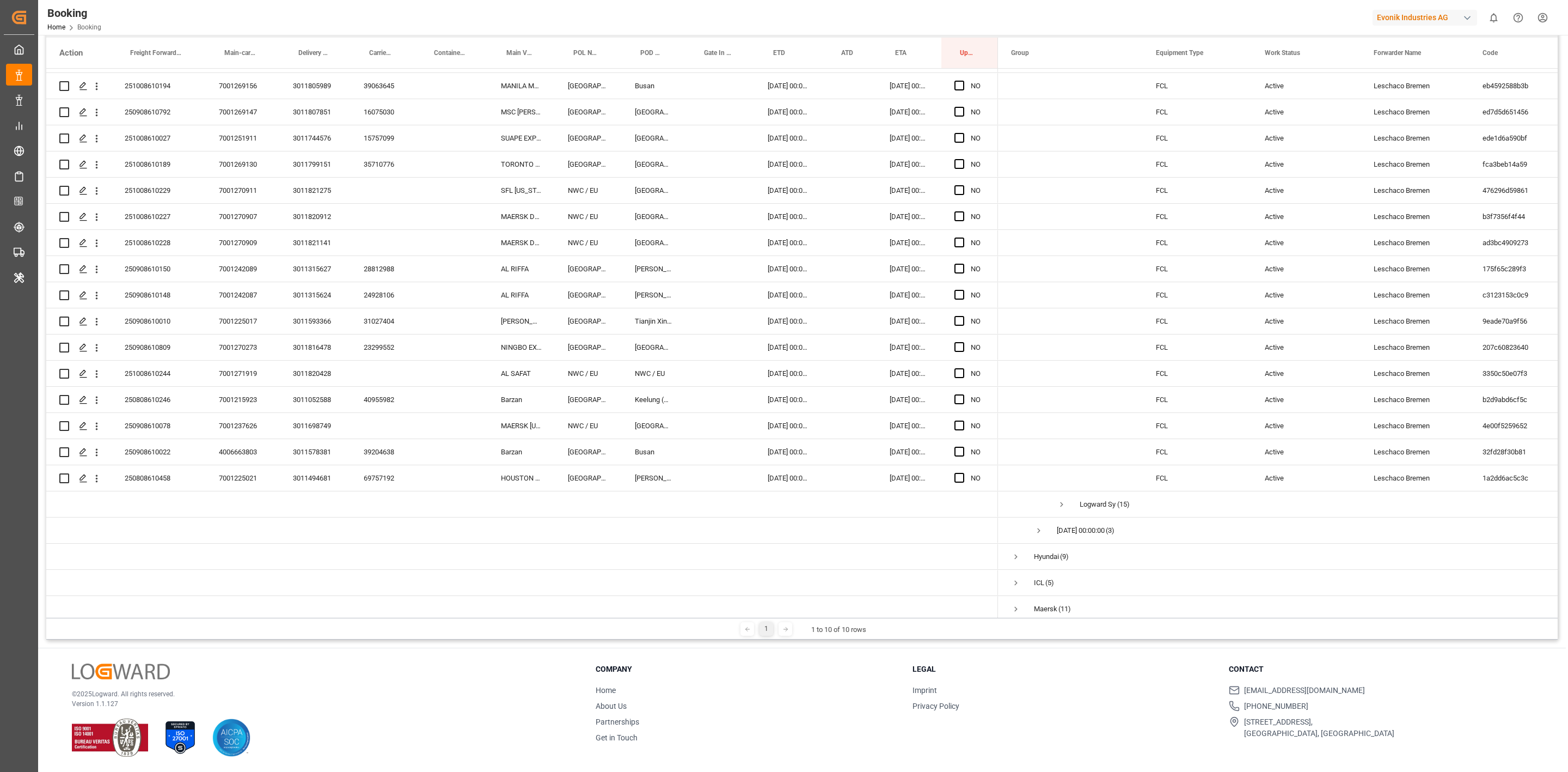
scroll to position [1762, 0]
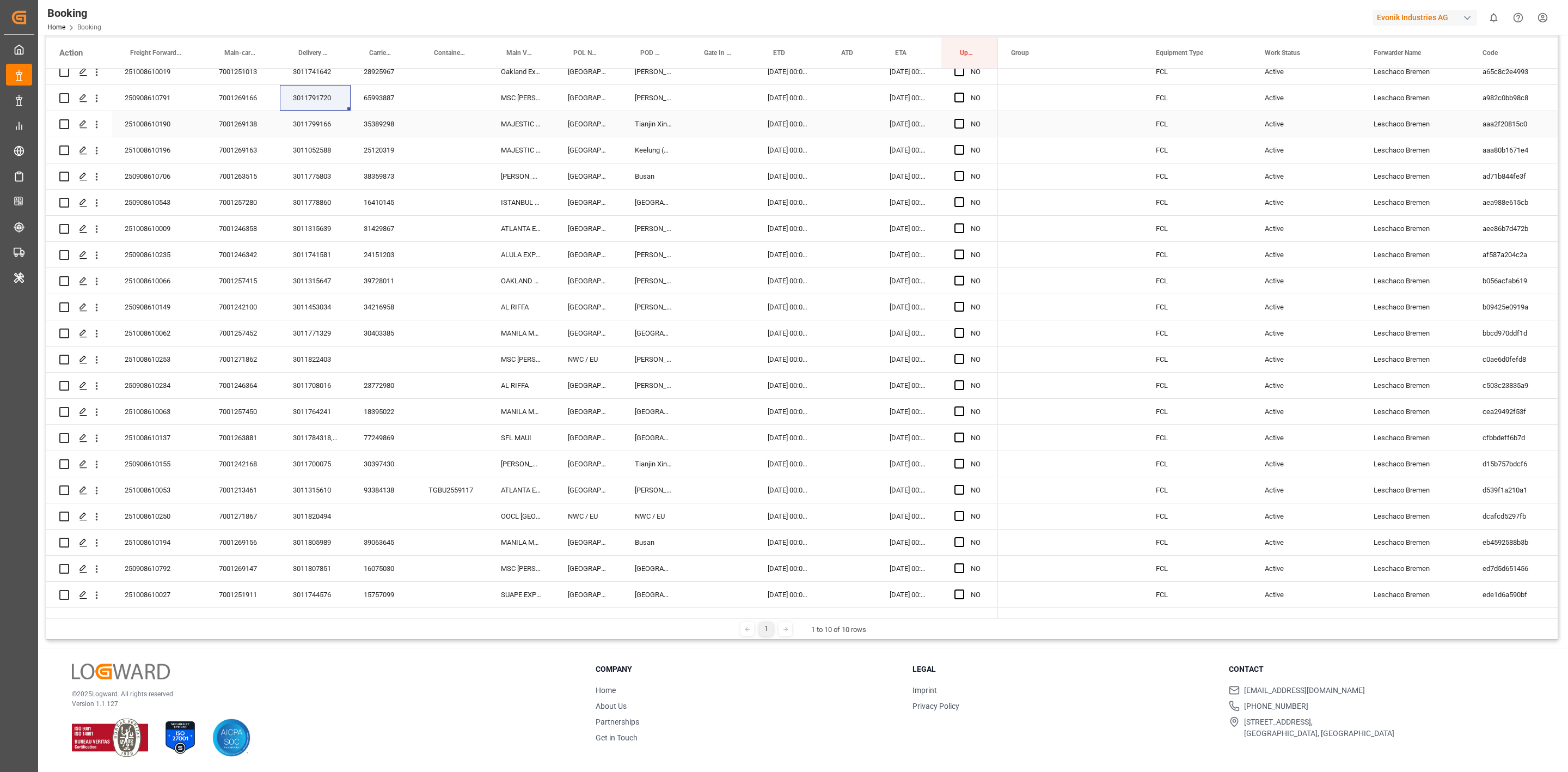
click at [324, 122] on div "3011799166" at bounding box center [315, 123] width 71 height 25
click at [327, 149] on div "3011052588" at bounding box center [315, 150] width 71 height 25
click at [302, 176] on div "3011775803" at bounding box center [315, 176] width 71 height 25
drag, startPoint x: 330, startPoint y: 202, endPoint x: 122, endPoint y: 177, distance: 209.5
click at [330, 202] on div "3011778860" at bounding box center [315, 202] width 71 height 25
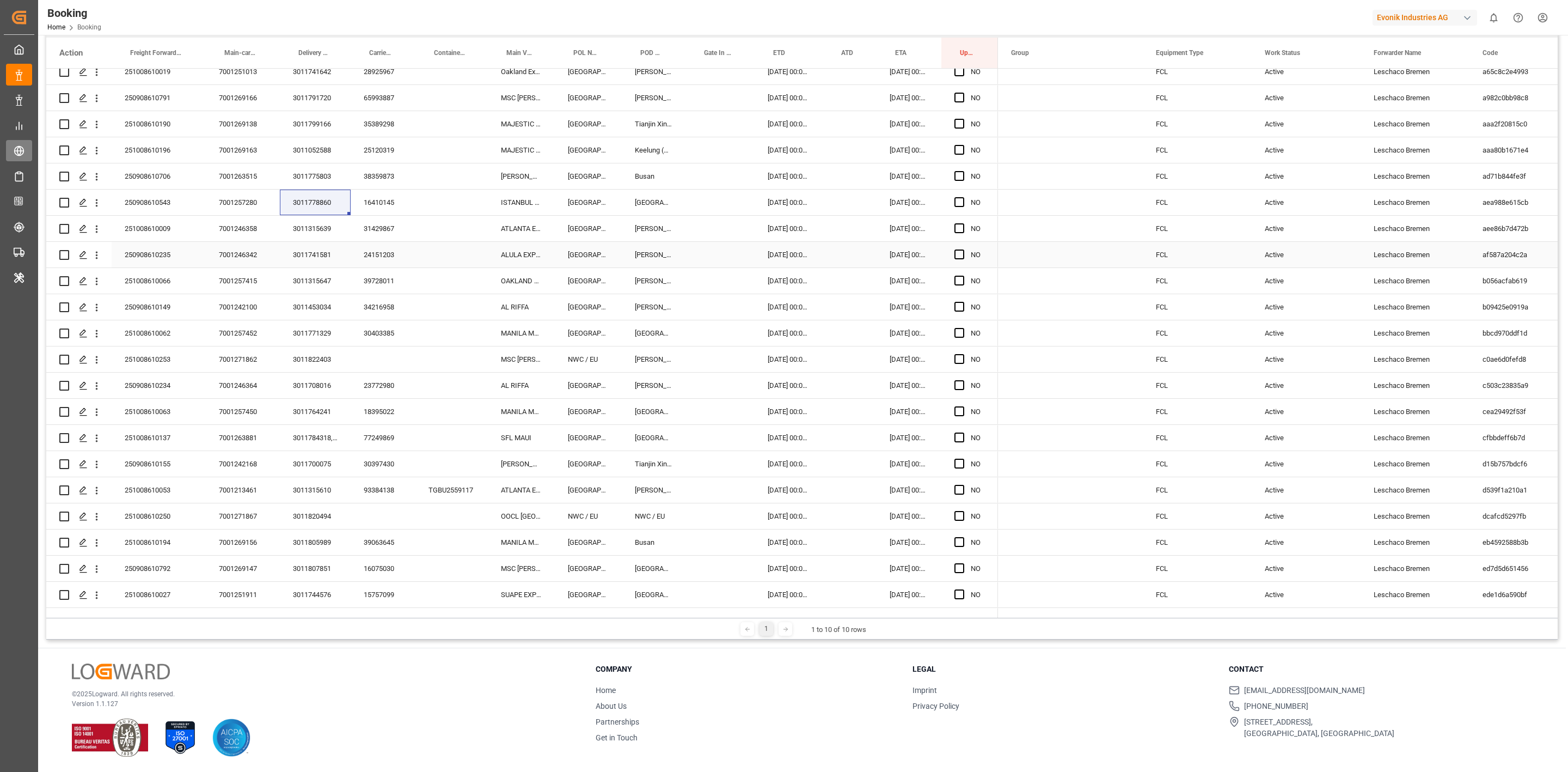
drag, startPoint x: 309, startPoint y: 226, endPoint x: 13, endPoint y: 160, distance: 303.3
click at [309, 226] on div "3011315639" at bounding box center [315, 228] width 71 height 25
click at [307, 254] on div "3011741581" at bounding box center [315, 254] width 71 height 25
click at [317, 283] on div "3011315647" at bounding box center [315, 281] width 71 height 25
click at [322, 301] on div "3011453034" at bounding box center [315, 306] width 71 height 25
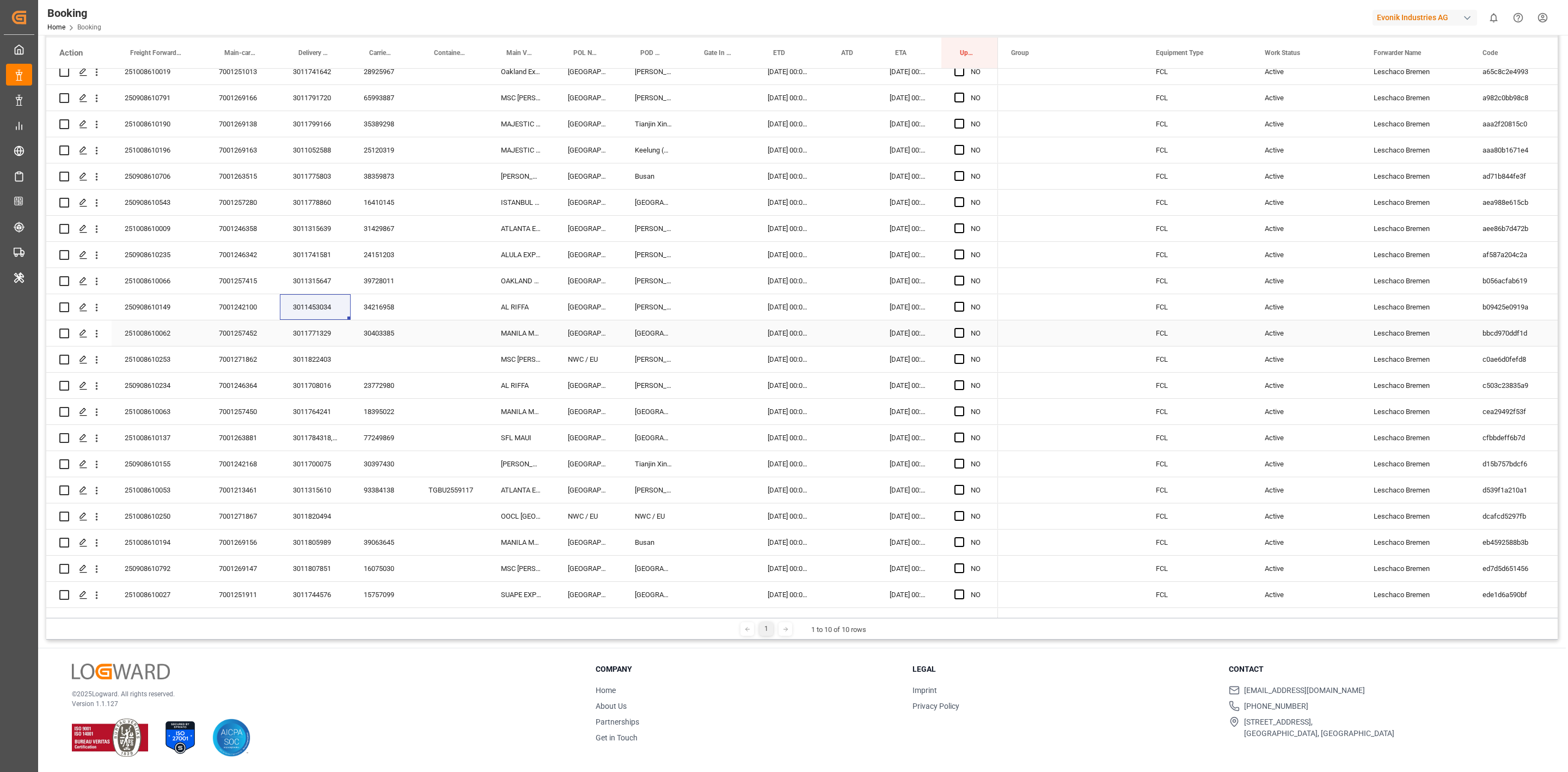
click at [302, 337] on div "3011771329" at bounding box center [315, 332] width 71 height 25
drag, startPoint x: 316, startPoint y: 356, endPoint x: 18, endPoint y: 154, distance: 360.0
click at [316, 356] on div "3011822403" at bounding box center [315, 358] width 71 height 25
click at [302, 393] on div "3011708016" at bounding box center [315, 385] width 71 height 25
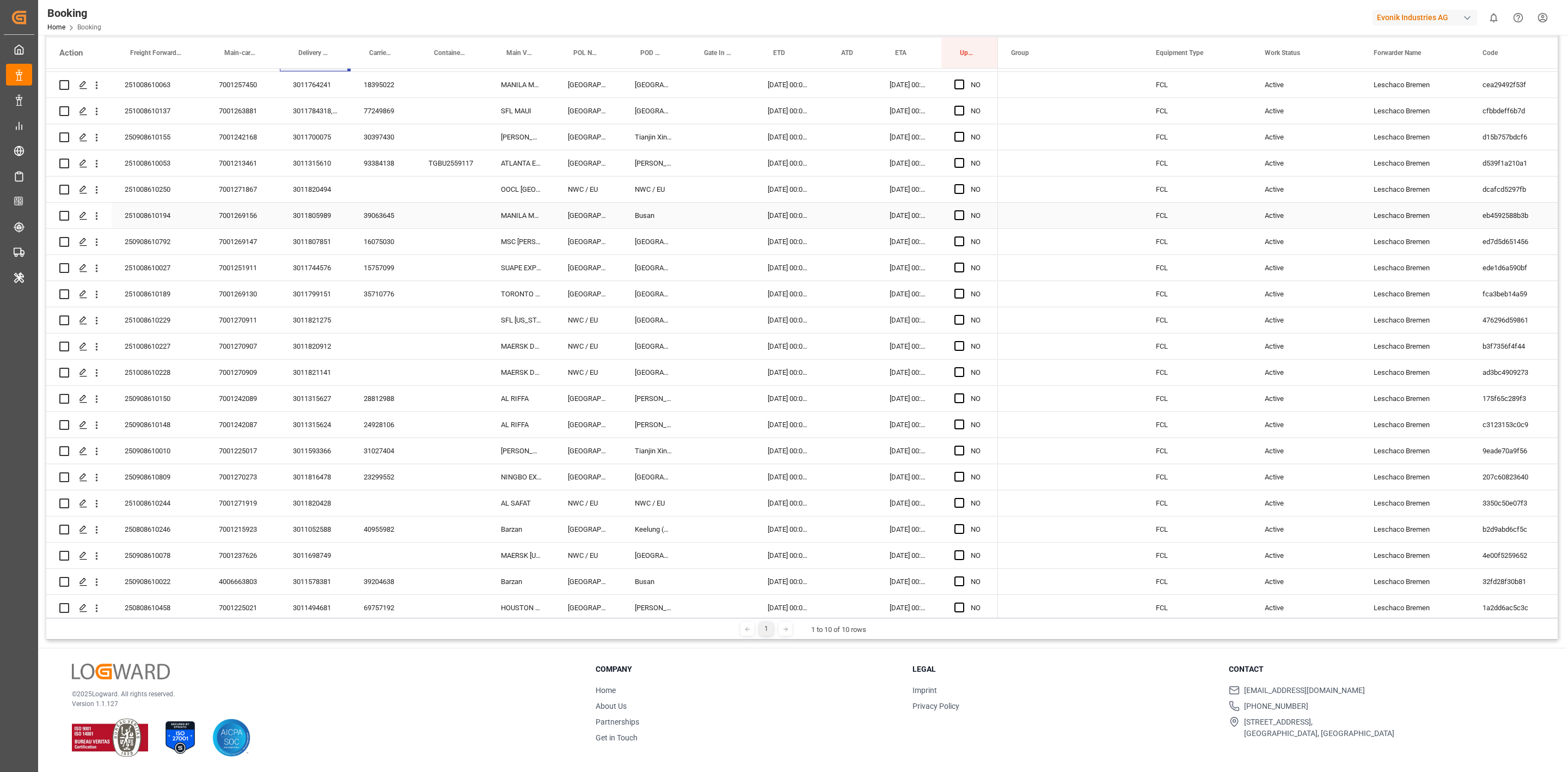
scroll to position [1925, 0]
click at [314, 250] on div "3011764241" at bounding box center [315, 247] width 71 height 25
click at [323, 270] on div "3011784318, 3011784312" at bounding box center [315, 274] width 71 height 25
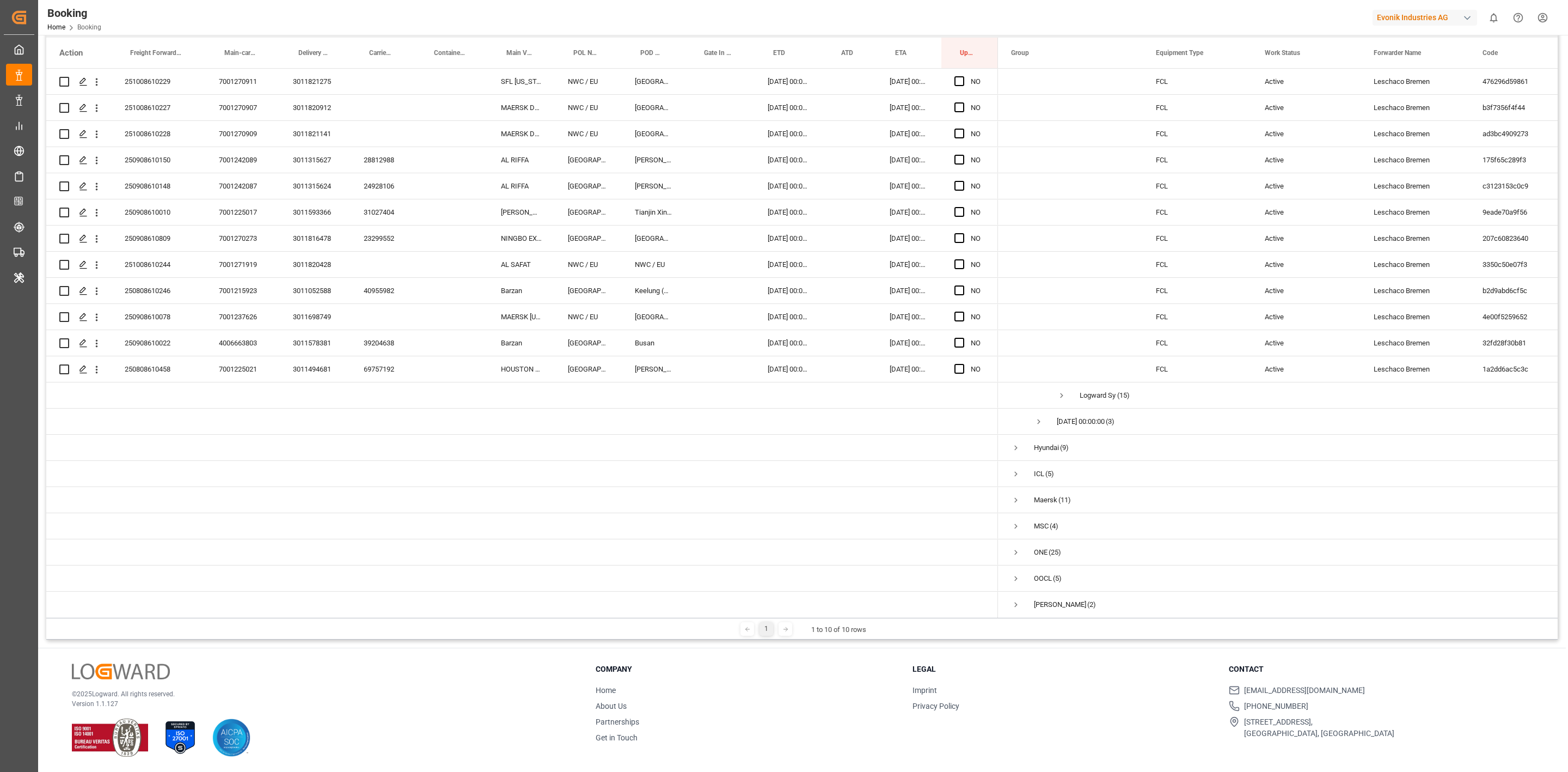
scroll to position [2007, 0]
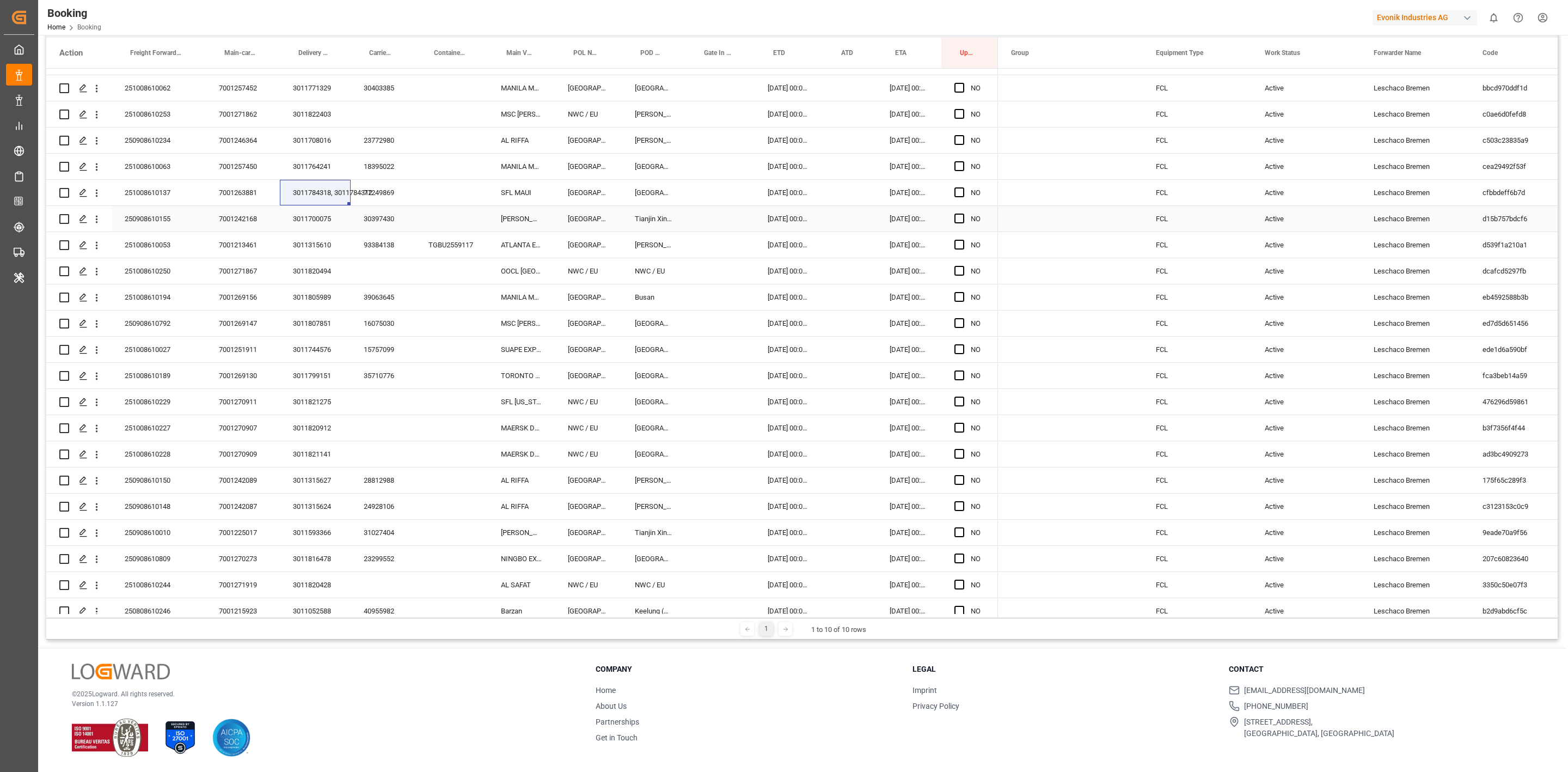
drag, startPoint x: 324, startPoint y: 219, endPoint x: 8, endPoint y: 530, distance: 443.4
click at [324, 219] on div "3011700075" at bounding box center [315, 219] width 71 height 25
click at [309, 242] on div "3011315610" at bounding box center [315, 244] width 71 height 25
click at [319, 191] on div "3011820494" at bounding box center [315, 189] width 71 height 25
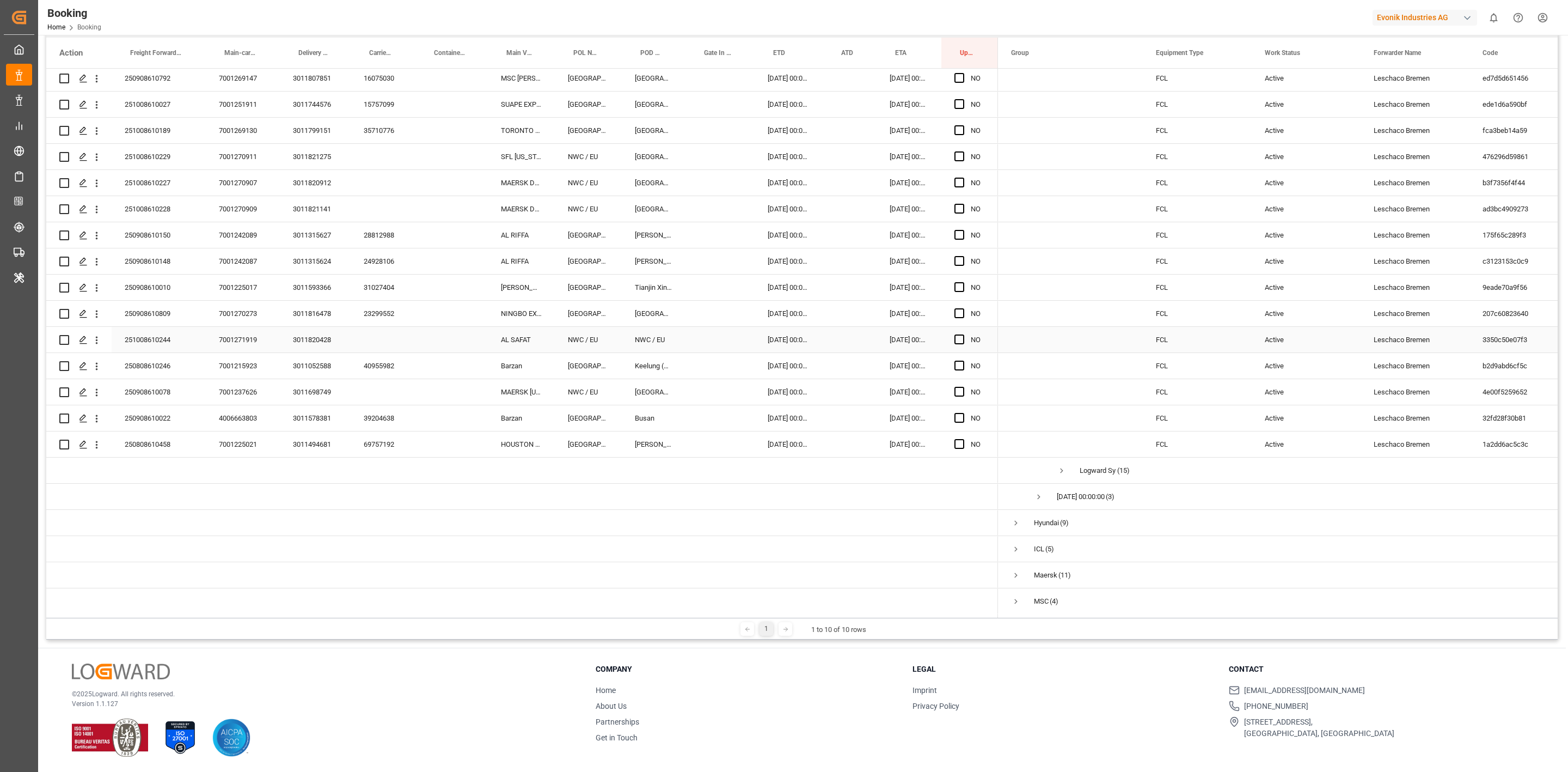
scroll to position [2170, 0]
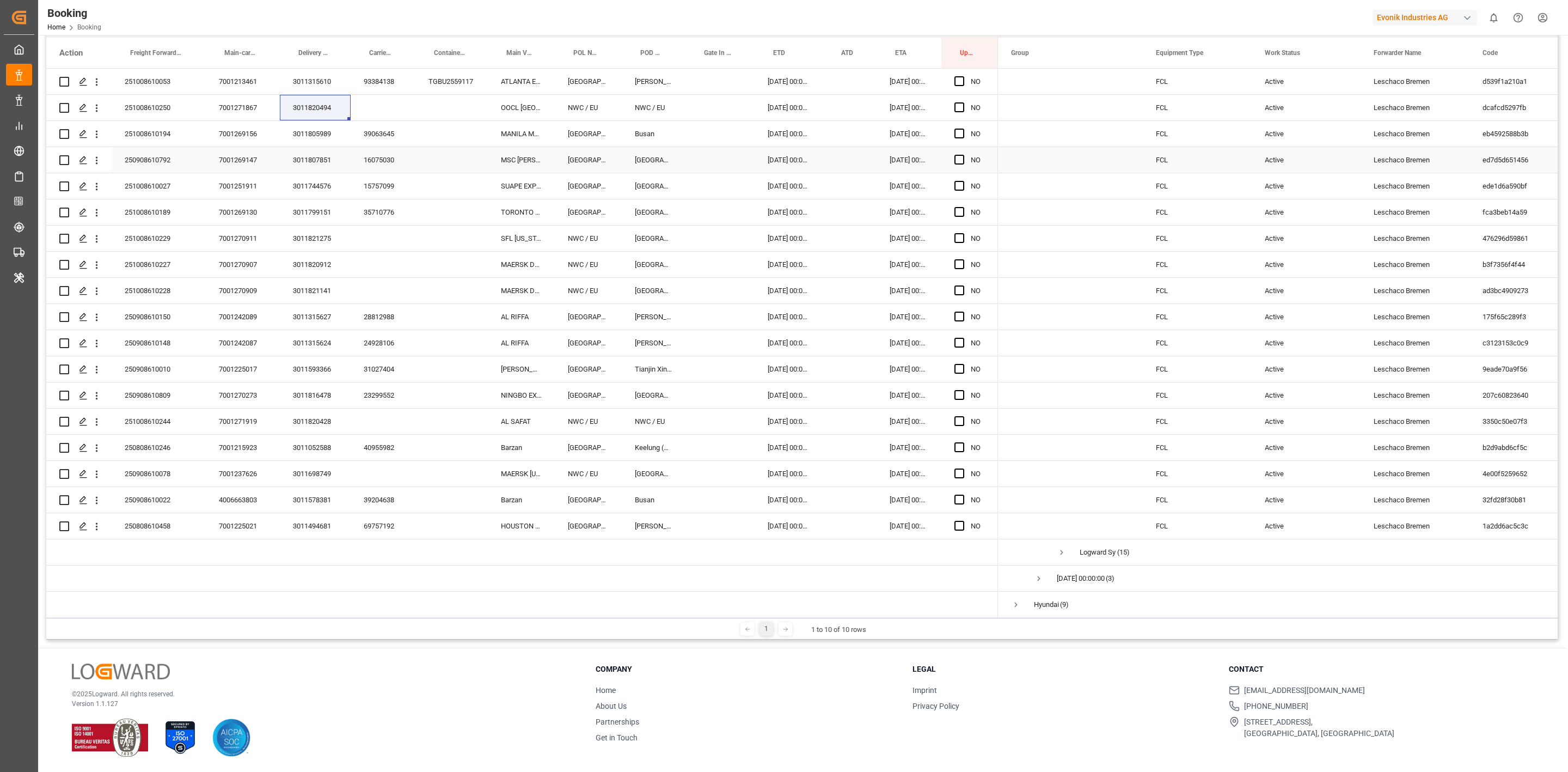
click at [313, 133] on div "3011805989" at bounding box center [315, 133] width 71 height 25
drag, startPoint x: 304, startPoint y: 163, endPoint x: 79, endPoint y: 340, distance: 286.3
click at [304, 163] on div "3011807851" at bounding box center [315, 159] width 71 height 25
click at [327, 186] on div "3011744576" at bounding box center [315, 185] width 71 height 25
drag, startPoint x: 325, startPoint y: 214, endPoint x: 19, endPoint y: 574, distance: 472.5
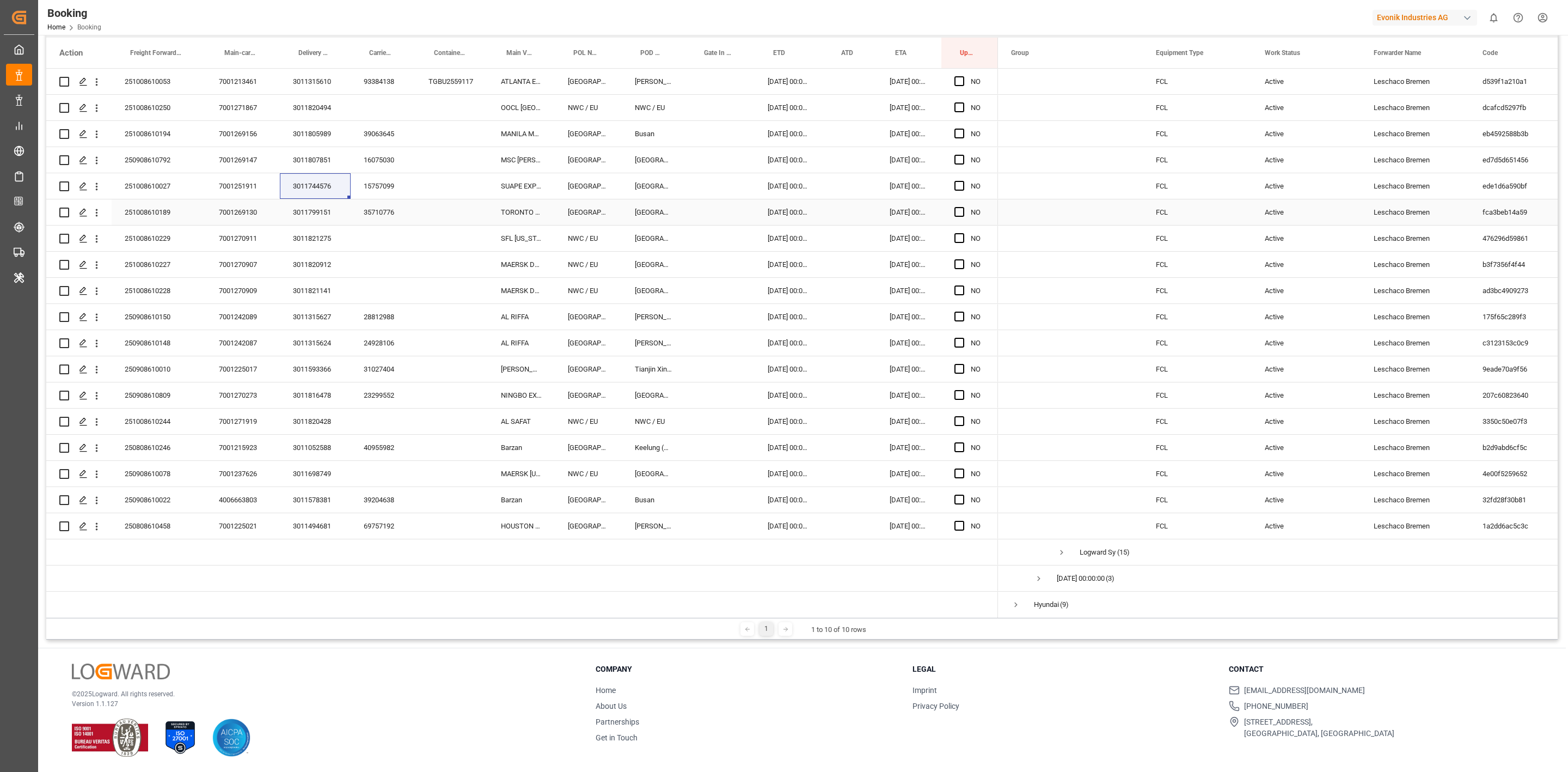
click at [325, 214] on div "3011799151" at bounding box center [315, 212] width 71 height 25
drag, startPoint x: 327, startPoint y: 240, endPoint x: 28, endPoint y: 156, distance: 310.6
click at [327, 240] on div "3011821275" at bounding box center [315, 238] width 71 height 25
click at [323, 273] on div "3011820912" at bounding box center [315, 264] width 71 height 25
click at [299, 291] on div "3011821141" at bounding box center [315, 290] width 71 height 25
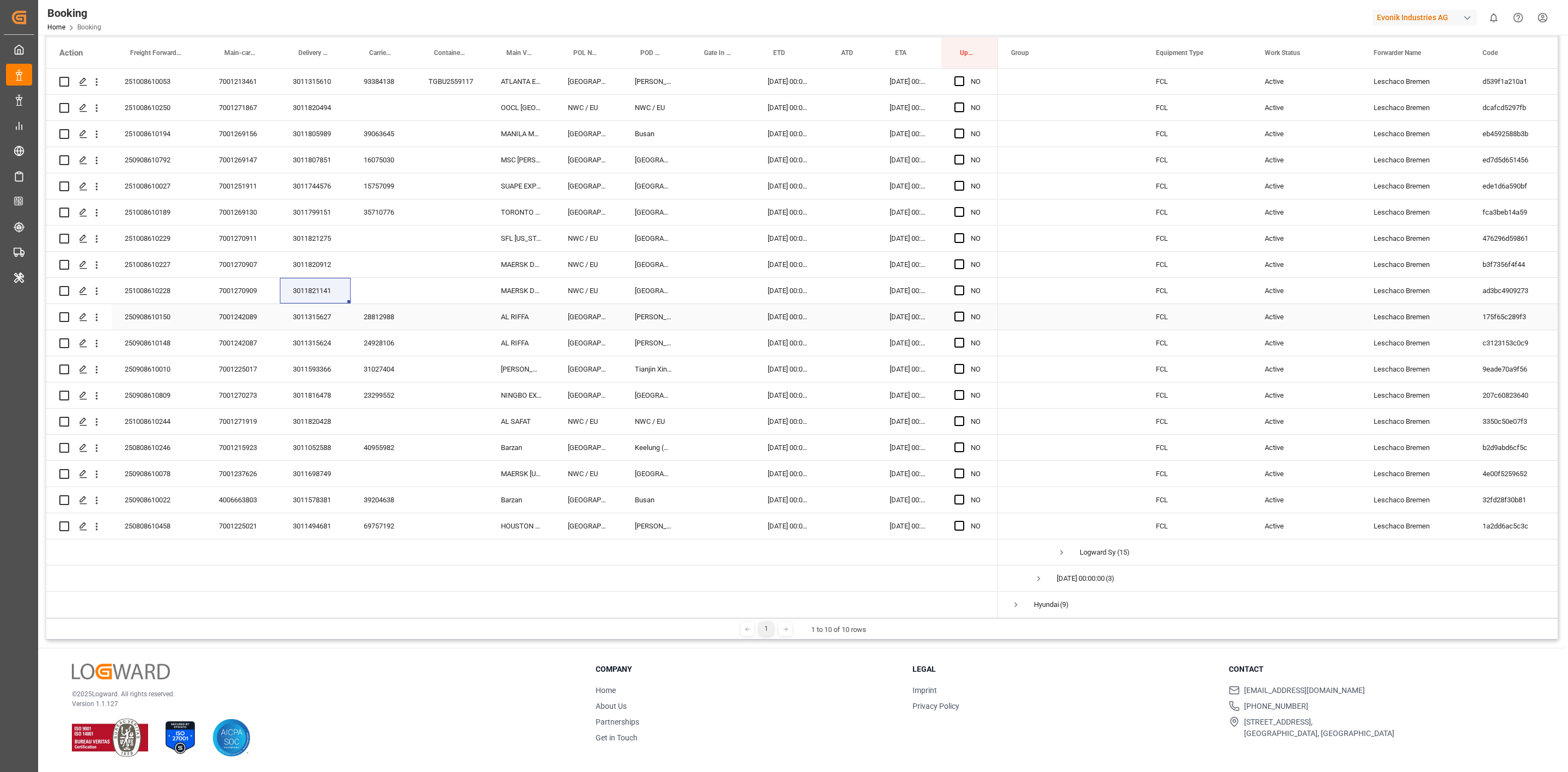
click at [316, 310] on div "3011315627" at bounding box center [315, 316] width 71 height 25
click at [322, 339] on div "3011315624" at bounding box center [315, 343] width 71 height 25
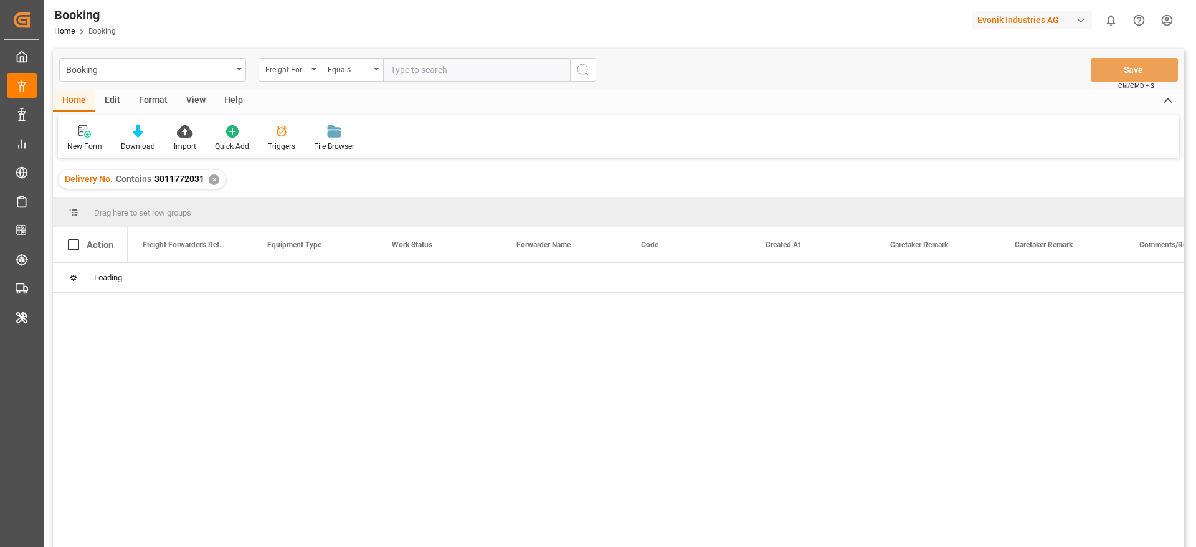
drag, startPoint x: 852, startPoint y: 2, endPoint x: 852, endPoint y: -8, distance: 10.6
click at [852, 0] on html "Created by potrace 1.15, written by [PERSON_NAME] [DATE]-[DATE] Created by potr…" at bounding box center [598, 273] width 1196 height 547
drag, startPoint x: 819, startPoint y: 7, endPoint x: 814, endPoint y: 0, distance: 8.1
click at [818, 5] on div "Booking Home Booking Evonik Industries AG 0 Notifications Only show unread All …" at bounding box center [615, 20] width 1161 height 40
click at [859, 23] on div at bounding box center [911, 20] width 105 height 22
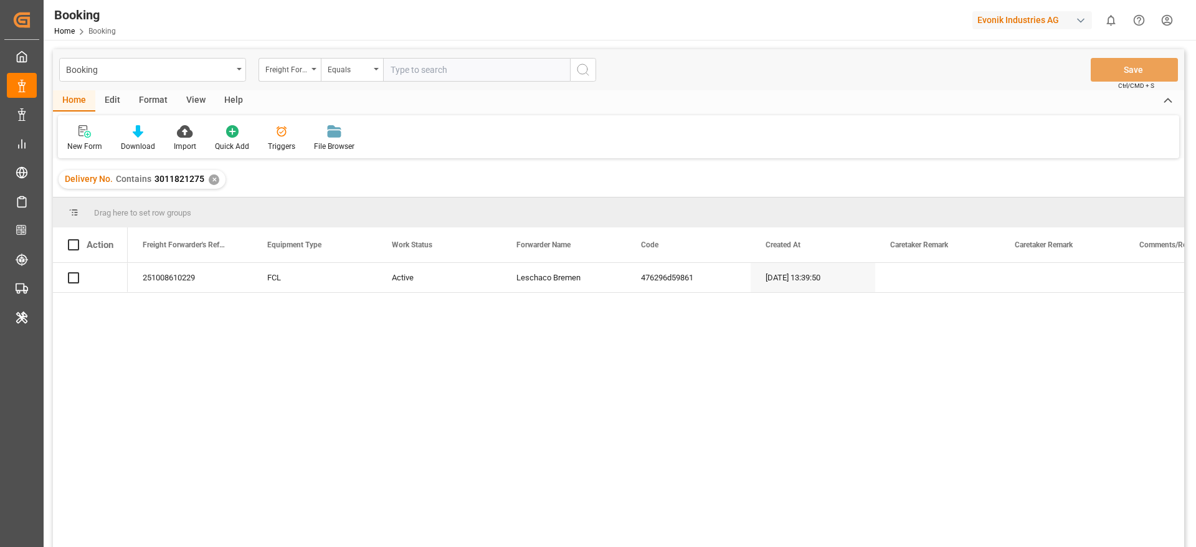
click at [859, 23] on div at bounding box center [911, 20] width 105 height 22
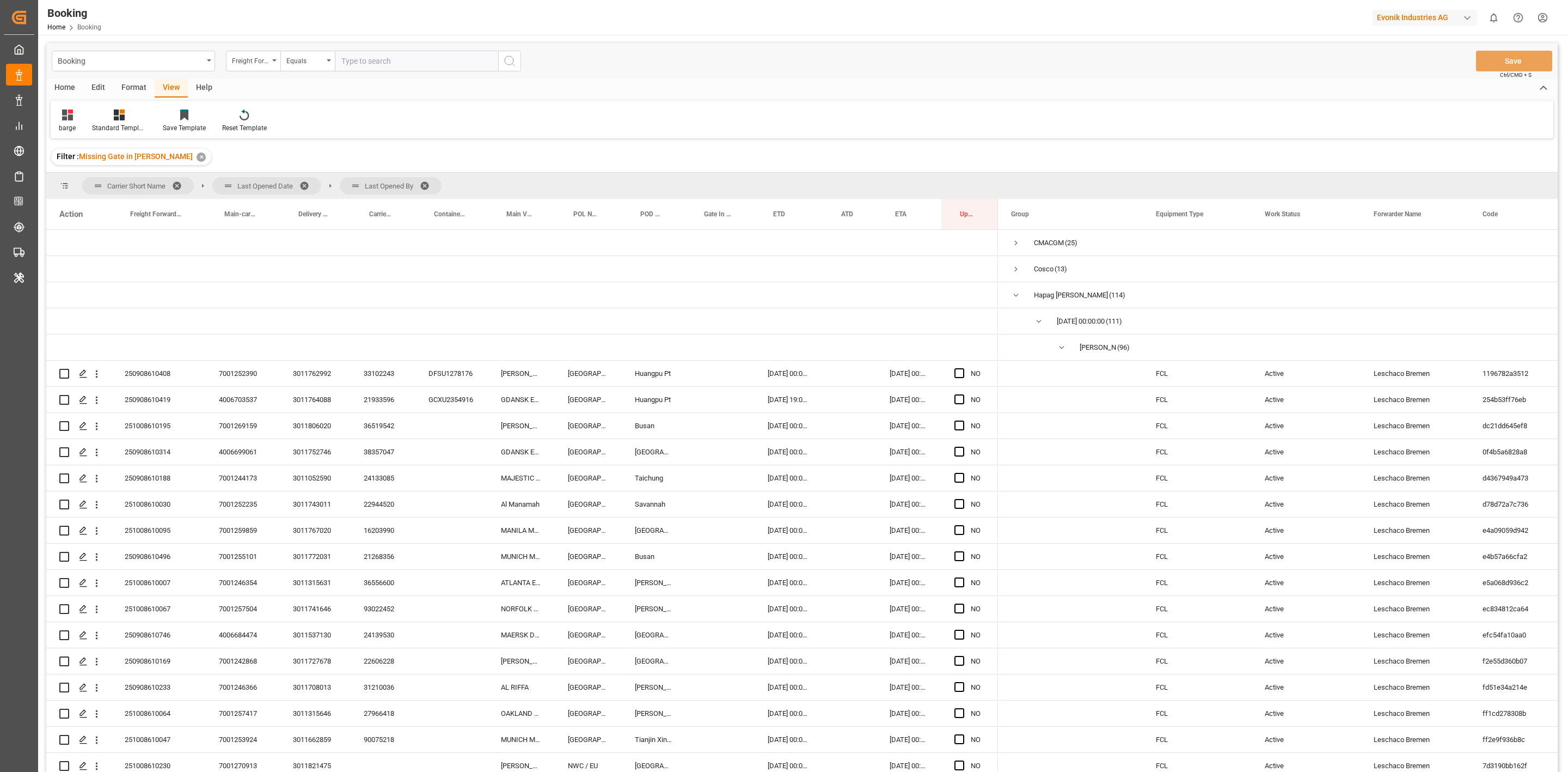
scroll to position [2170, 0]
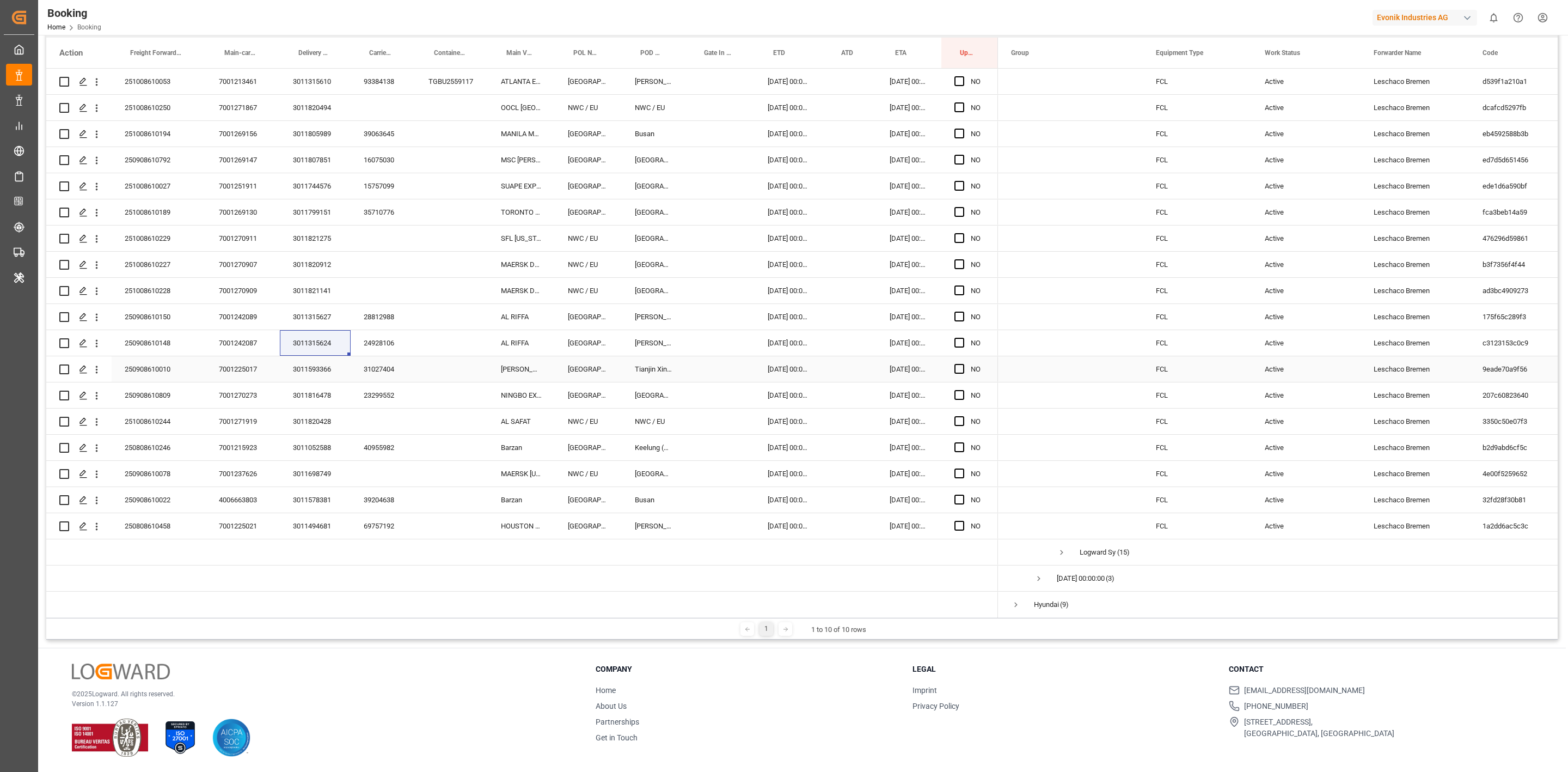
click at [331, 365] on div "3011593366" at bounding box center [315, 368] width 71 height 25
click at [333, 393] on div "3011816478" at bounding box center [315, 394] width 71 height 25
drag, startPoint x: 327, startPoint y: 431, endPoint x: 34, endPoint y: 579, distance: 328.3
click at [327, 431] on div "3011820428" at bounding box center [315, 421] width 71 height 25
click at [327, 446] on div "3011052588" at bounding box center [315, 447] width 71 height 25
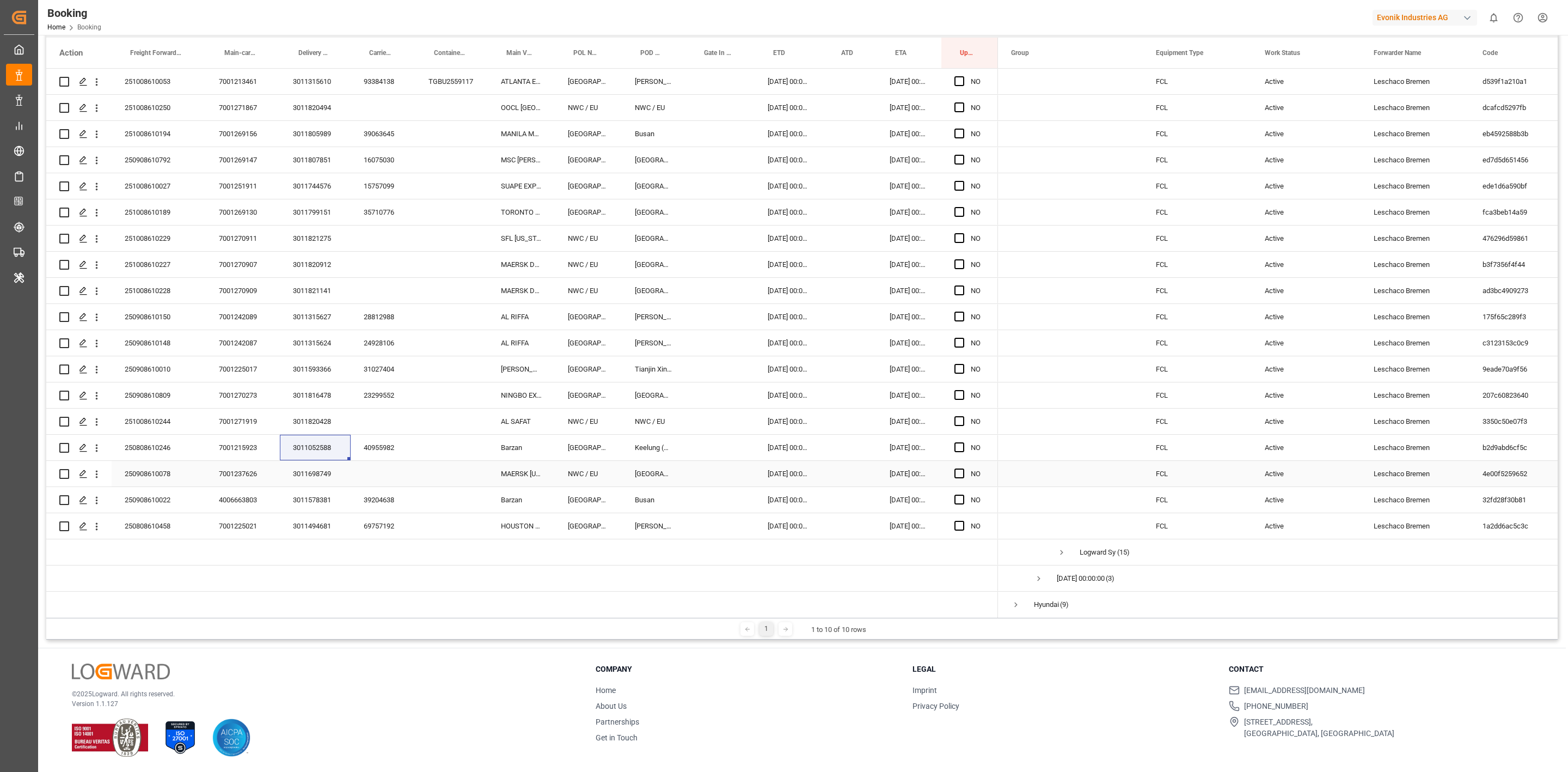
drag, startPoint x: 315, startPoint y: 477, endPoint x: 5, endPoint y: 340, distance: 338.9
click at [315, 477] on div "3011698749" at bounding box center [315, 473] width 71 height 25
click at [329, 493] on div "3011578381" at bounding box center [315, 499] width 71 height 25
click at [313, 530] on div "3011494681" at bounding box center [315, 525] width 71 height 25
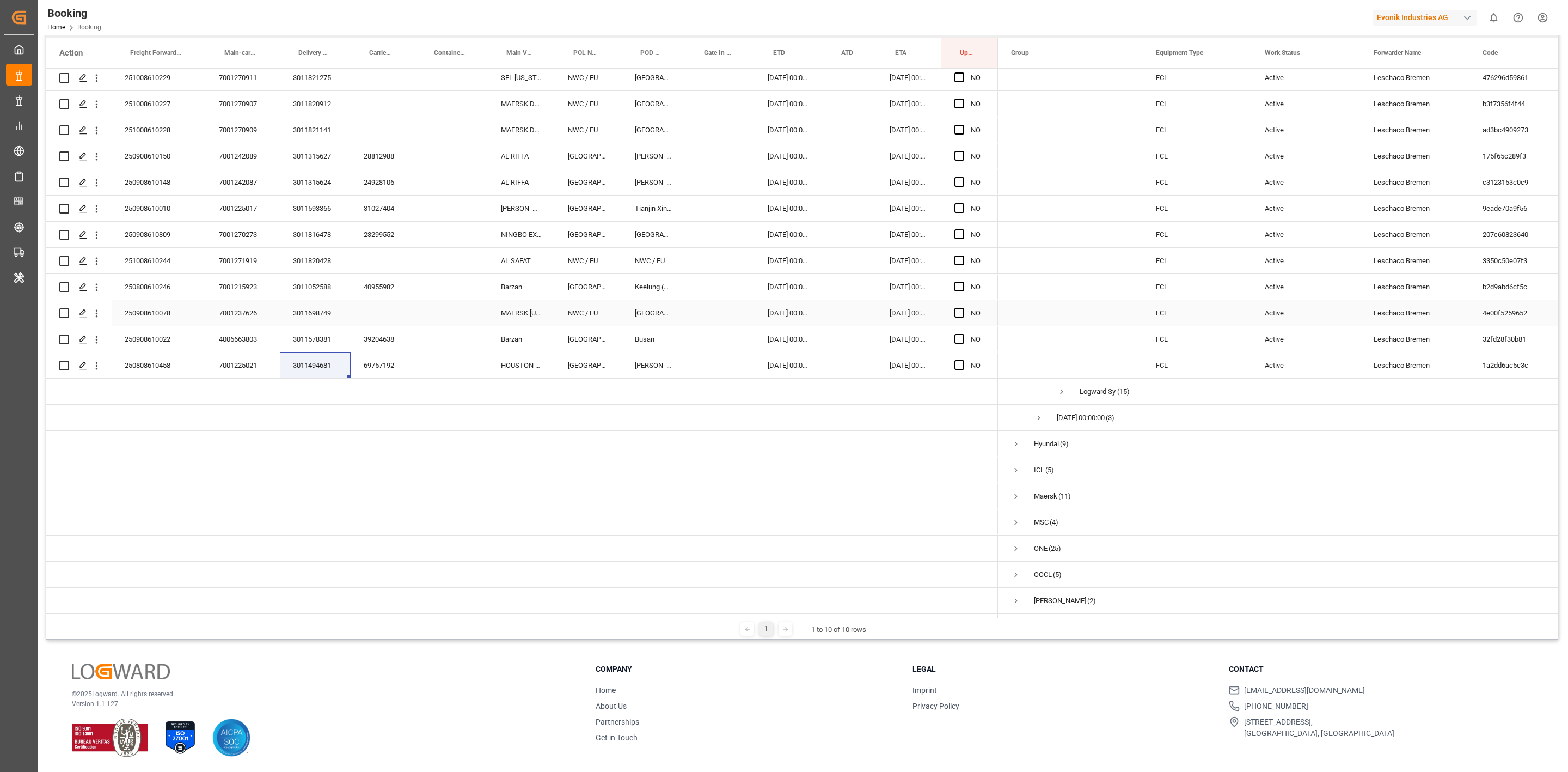
scroll to position [0, 0]
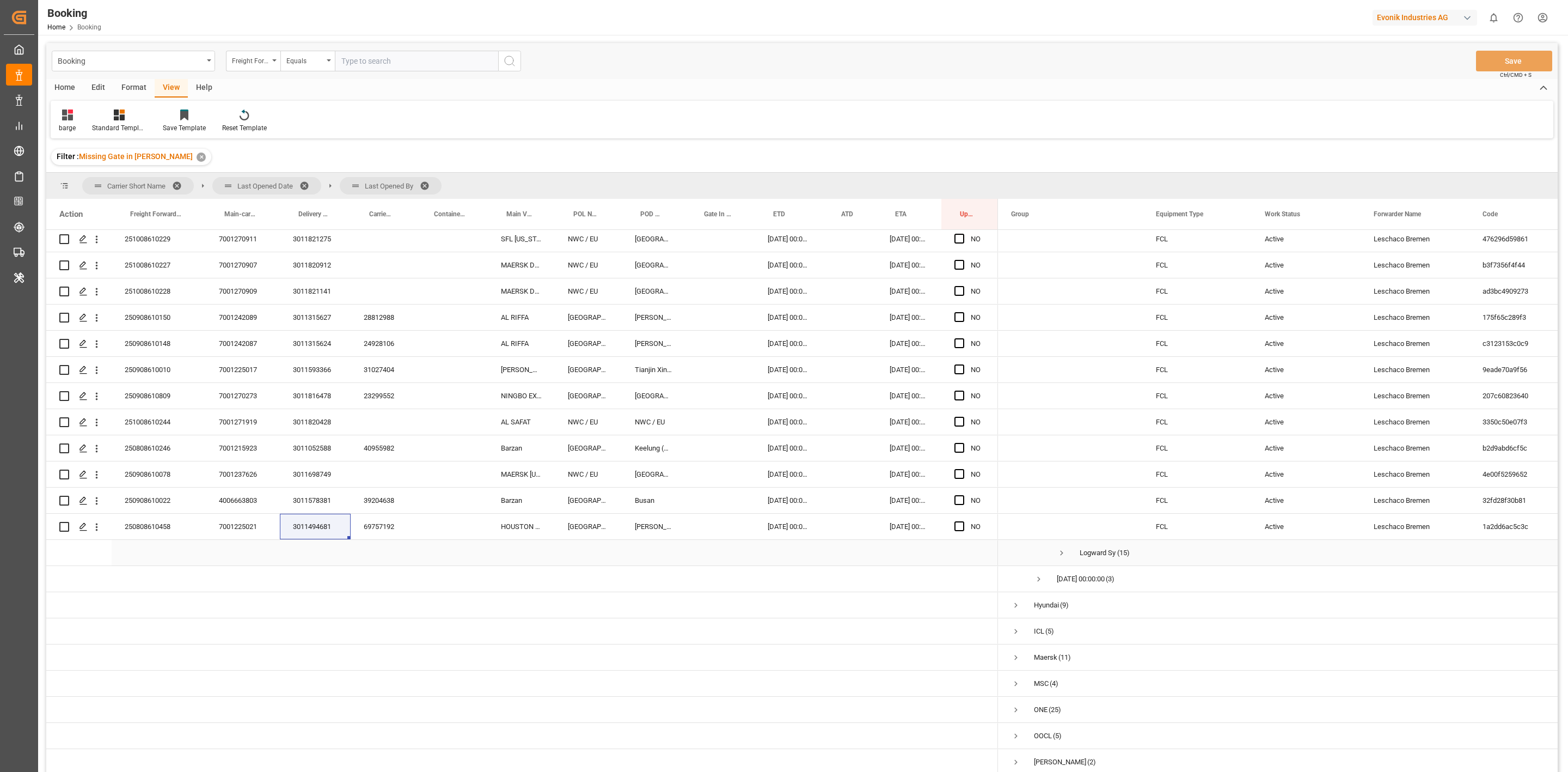
click at [1063, 553] on span "Press SPACE to select this row." at bounding box center [1061, 553] width 10 height 10
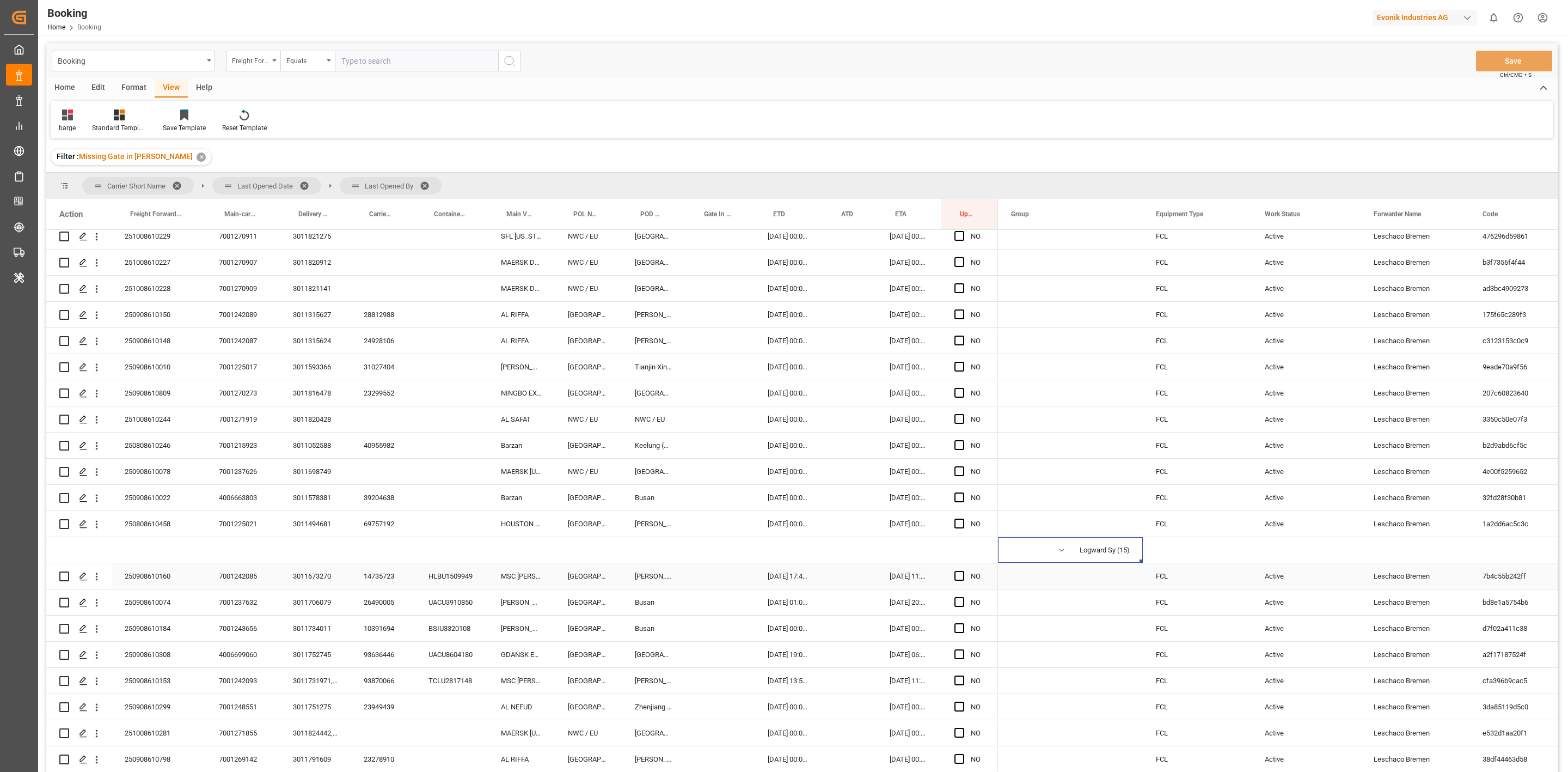
click at [314, 571] on div "3011673270" at bounding box center [315, 575] width 71 height 25
click at [300, 609] on div "3011706079" at bounding box center [315, 602] width 71 height 25
click at [307, 618] on div "3011734011" at bounding box center [315, 628] width 71 height 25
click at [311, 624] on div "3011734011" at bounding box center [315, 628] width 71 height 25
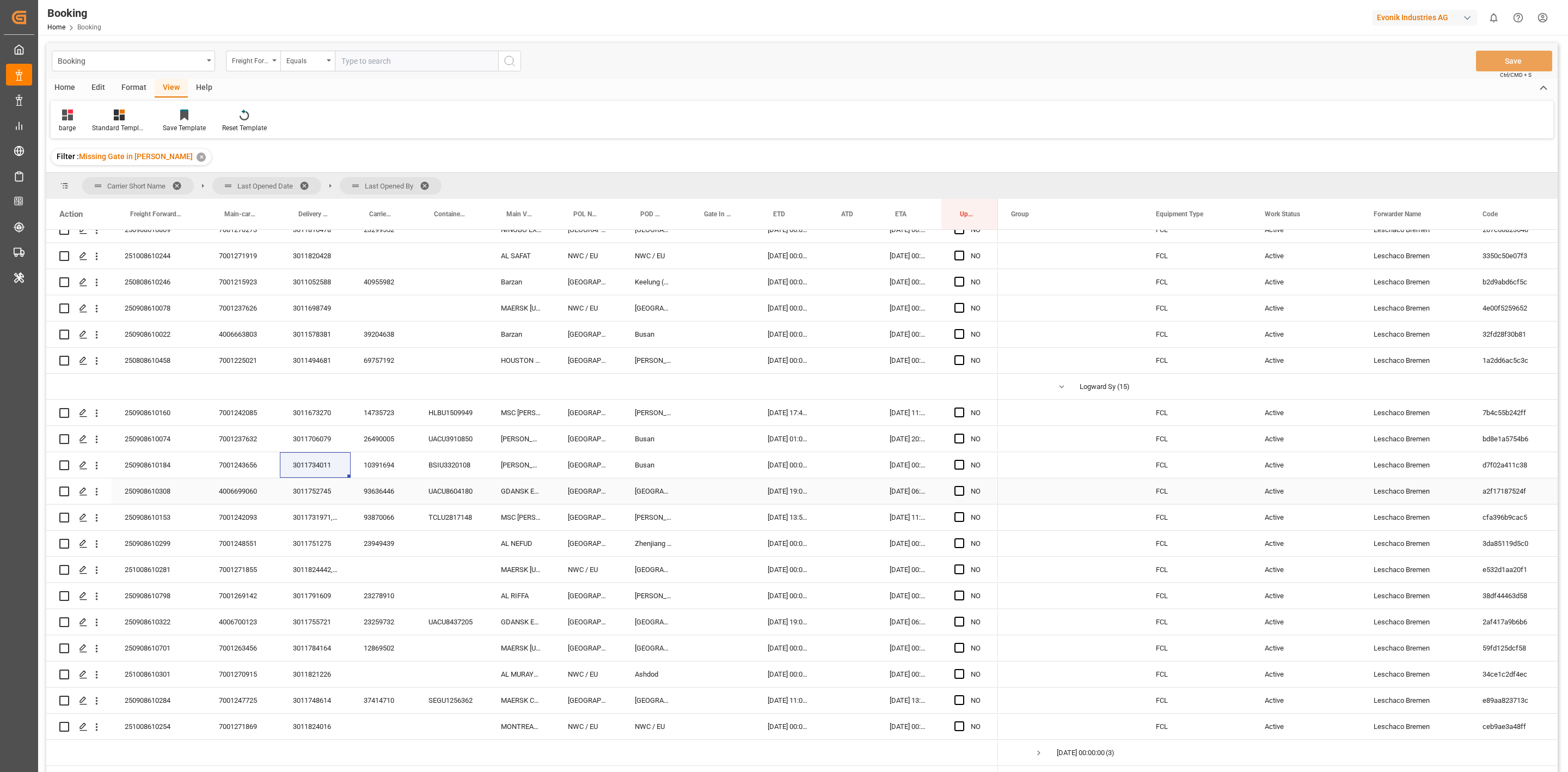
click at [319, 492] on div "3011752745" at bounding box center [315, 490] width 71 height 25
click at [302, 508] on div "3011731971, 3011731970" at bounding box center [315, 517] width 71 height 25
drag, startPoint x: 306, startPoint y: 543, endPoint x: 47, endPoint y: 304, distance: 352.4
click at [306, 543] on div "3011751275" at bounding box center [315, 543] width 71 height 25
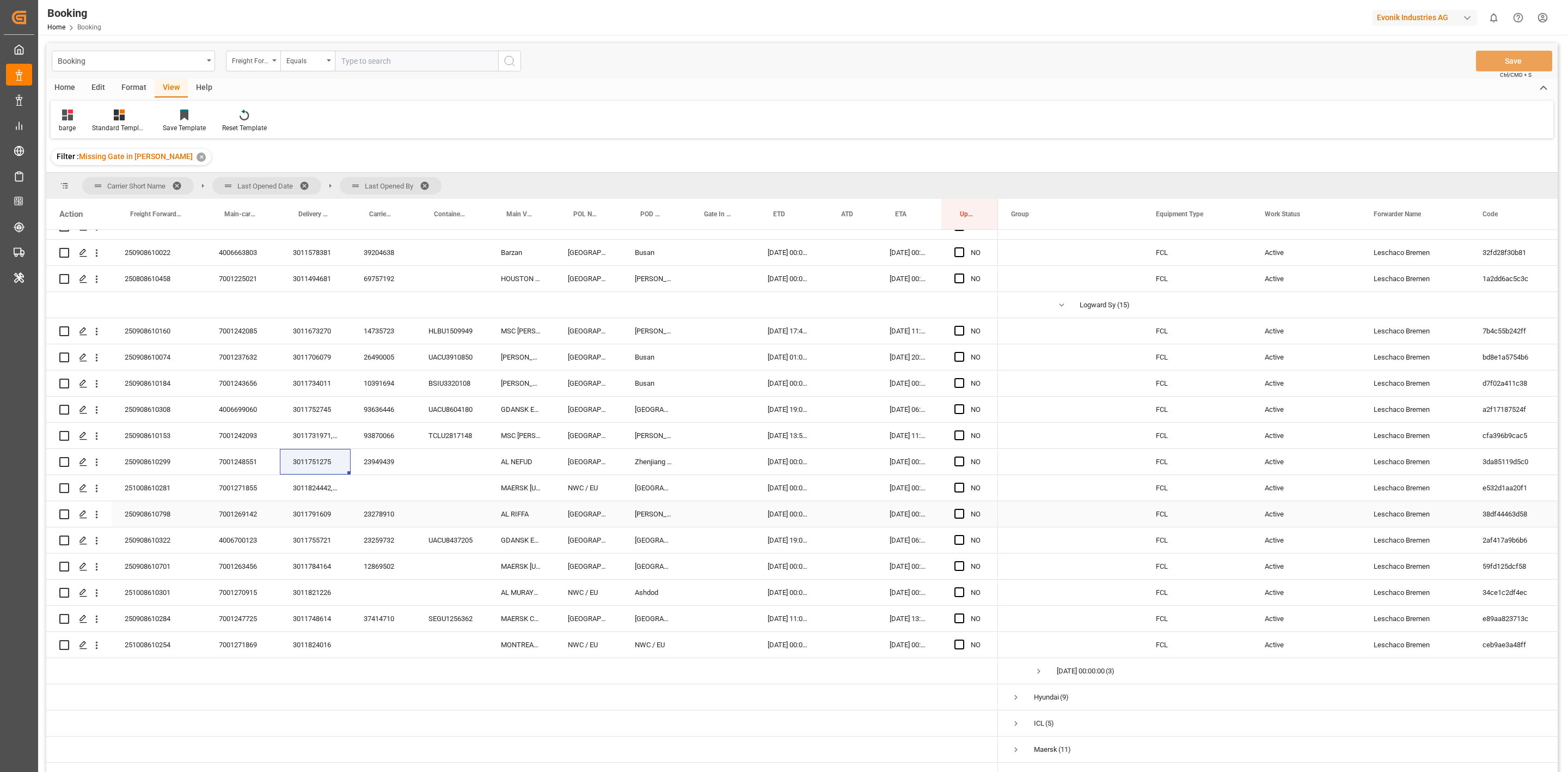
click at [320, 495] on div "3011824442, 3011824441" at bounding box center [315, 487] width 71 height 25
click at [319, 517] on div "3011791609" at bounding box center [315, 513] width 71 height 25
click at [329, 532] on div "3011755721" at bounding box center [315, 539] width 71 height 25
drag, startPoint x: 315, startPoint y: 566, endPoint x: 33, endPoint y: 294, distance: 391.8
click at [315, 566] on div "3011784164" at bounding box center [315, 566] width 71 height 25
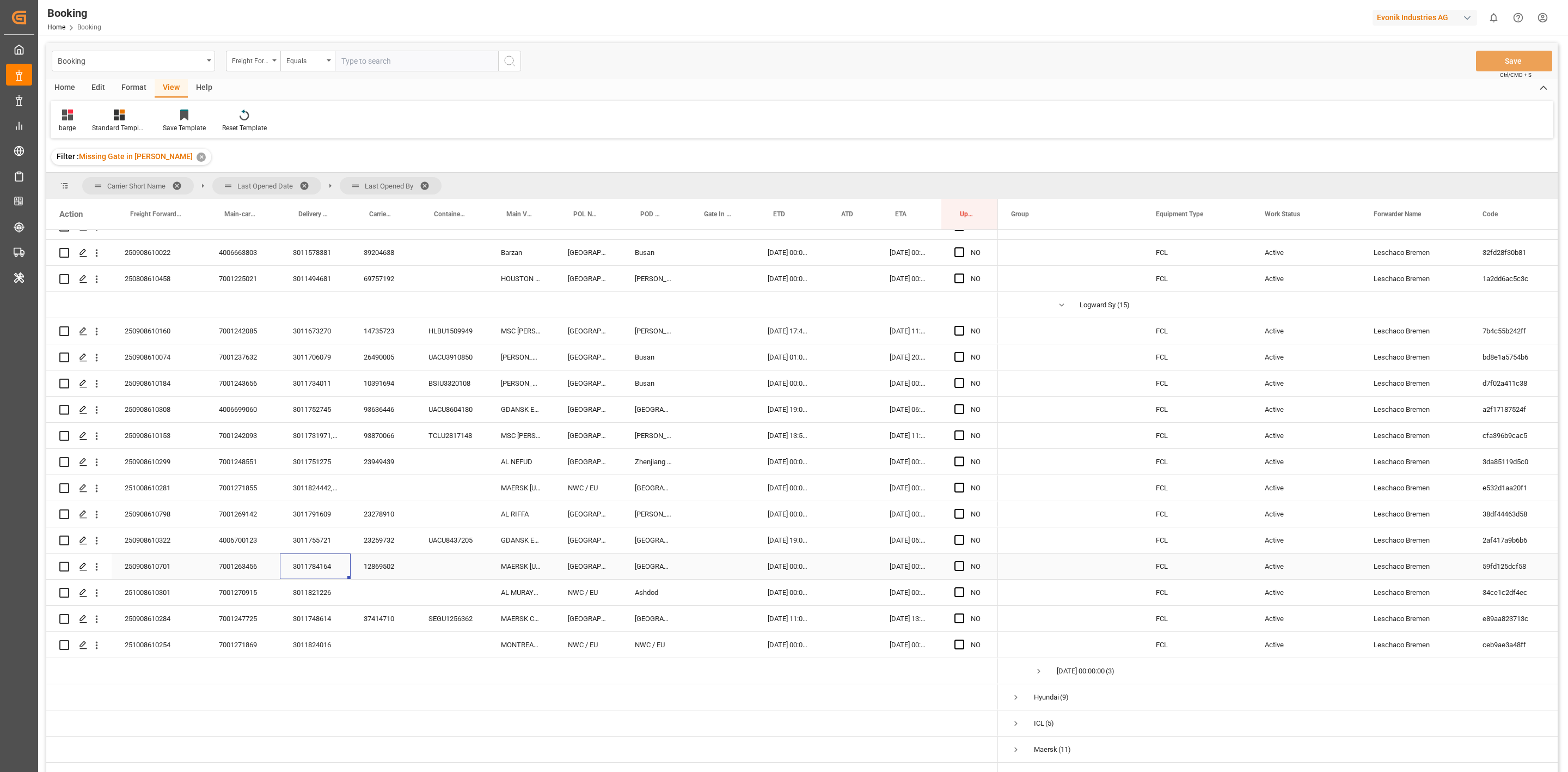
click at [314, 560] on div "3011784164" at bounding box center [315, 566] width 71 height 25
click at [318, 602] on div "3011821226" at bounding box center [315, 592] width 71 height 25
click at [326, 623] on div "3011748614" at bounding box center [315, 618] width 71 height 25
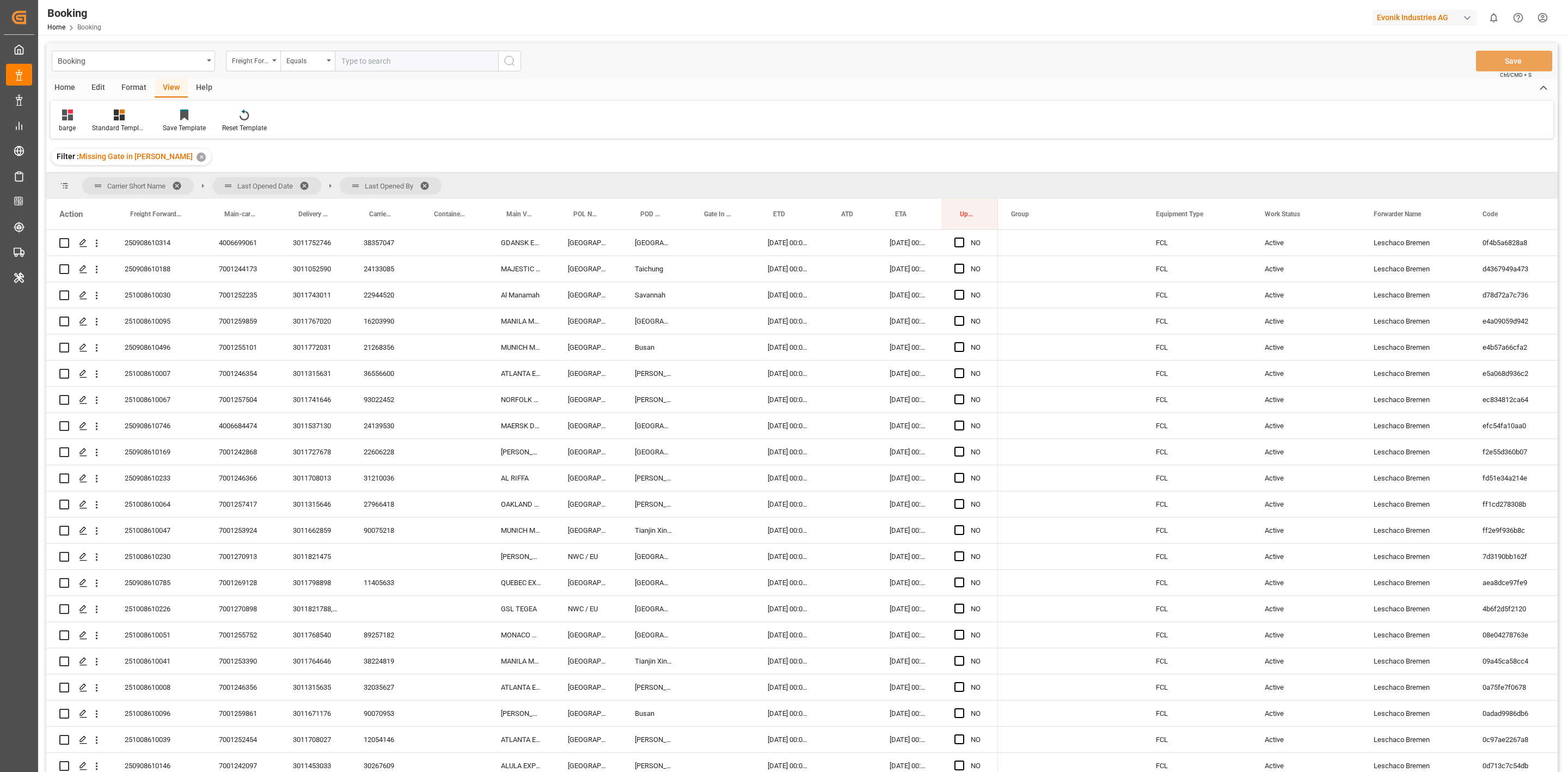
scroll to position [0, 0]
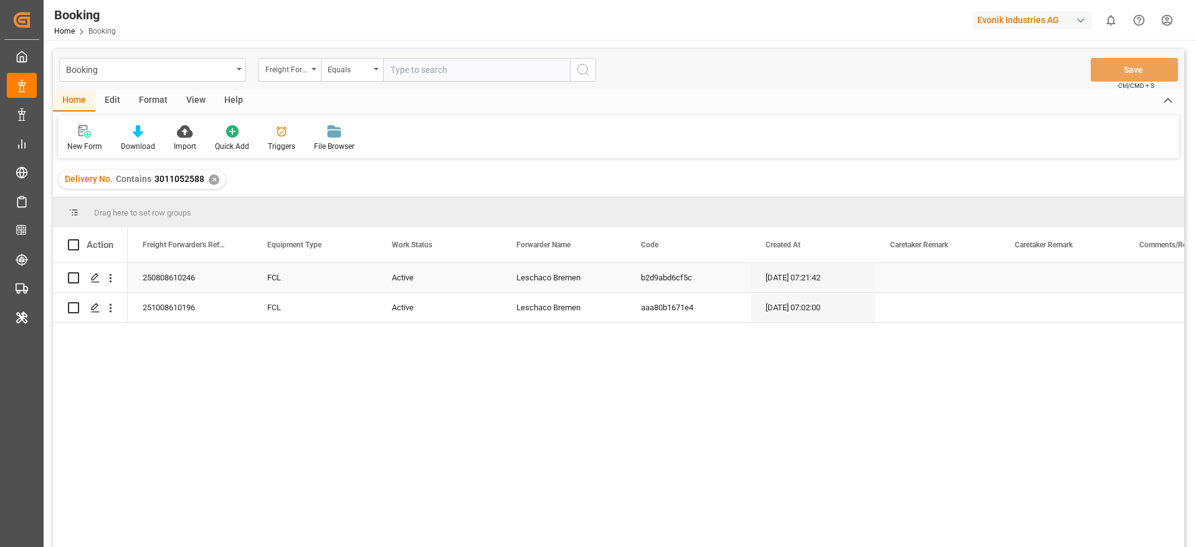
click at [913, 270] on div "Press SPACE to select this row." at bounding box center [937, 277] width 125 height 29
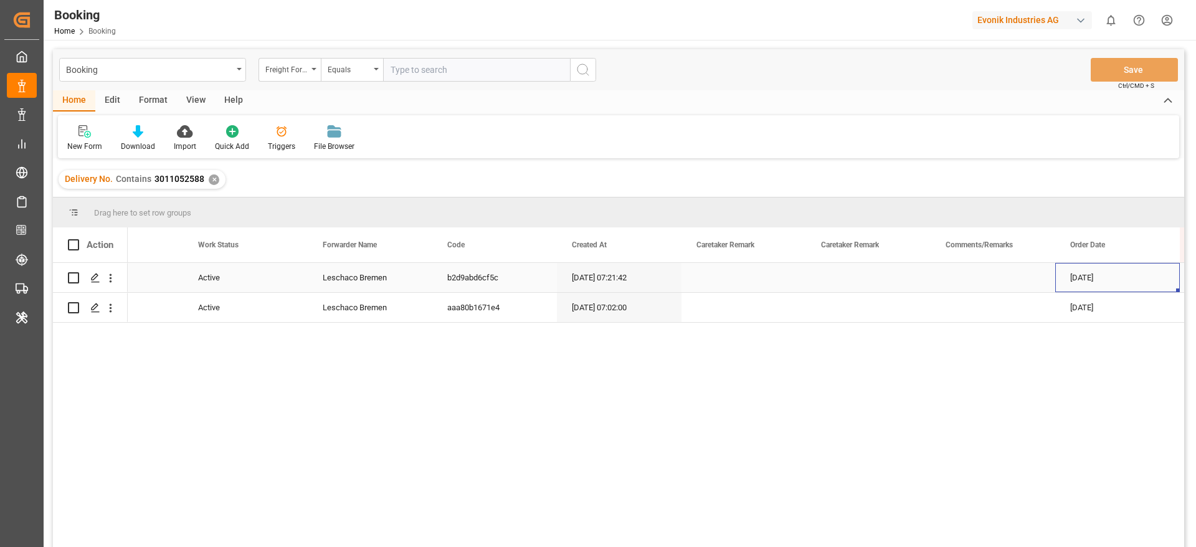
scroll to position [0, 318]
